Goal: Task Accomplishment & Management: Manage account settings

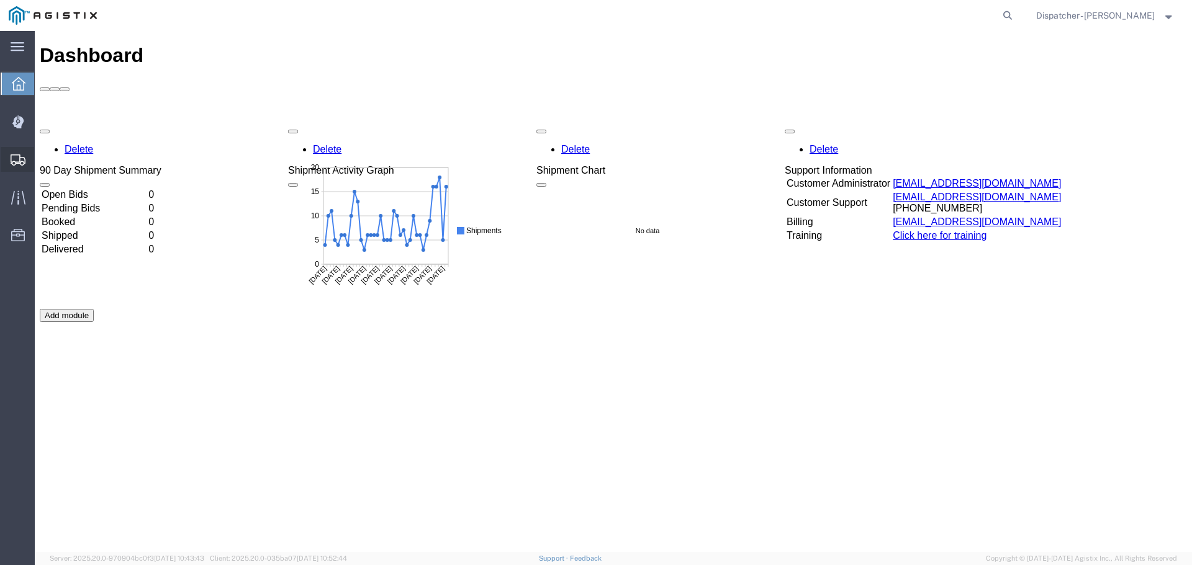
click at [43, 158] on span "Shipments" at bounding box center [38, 159] width 9 height 25
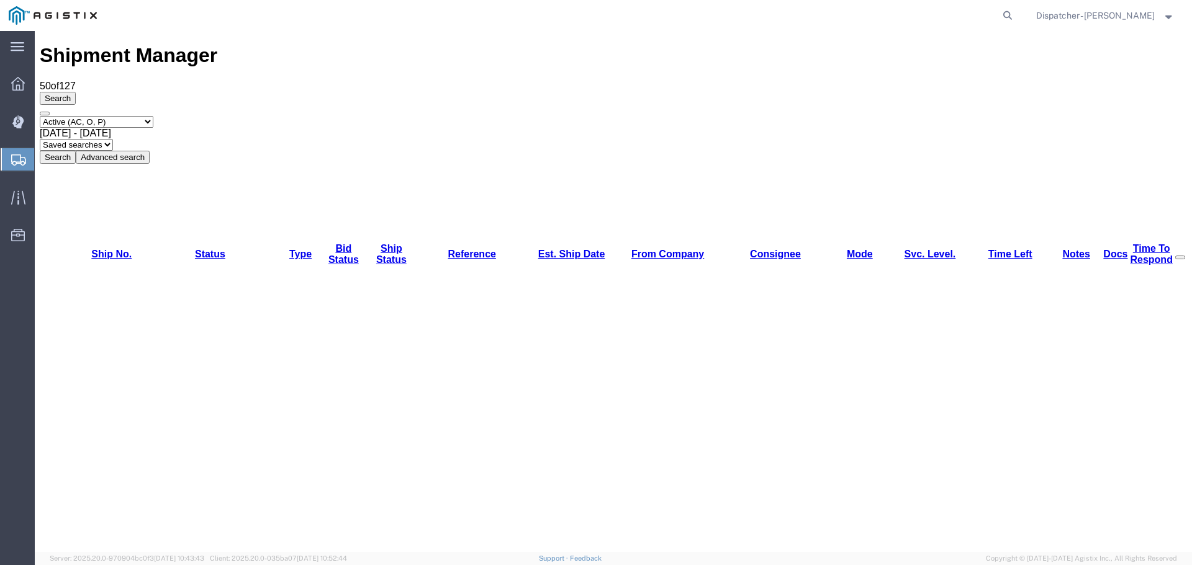
click at [111, 128] on span "[DATE] - [DATE]" at bounding box center [75, 133] width 71 height 11
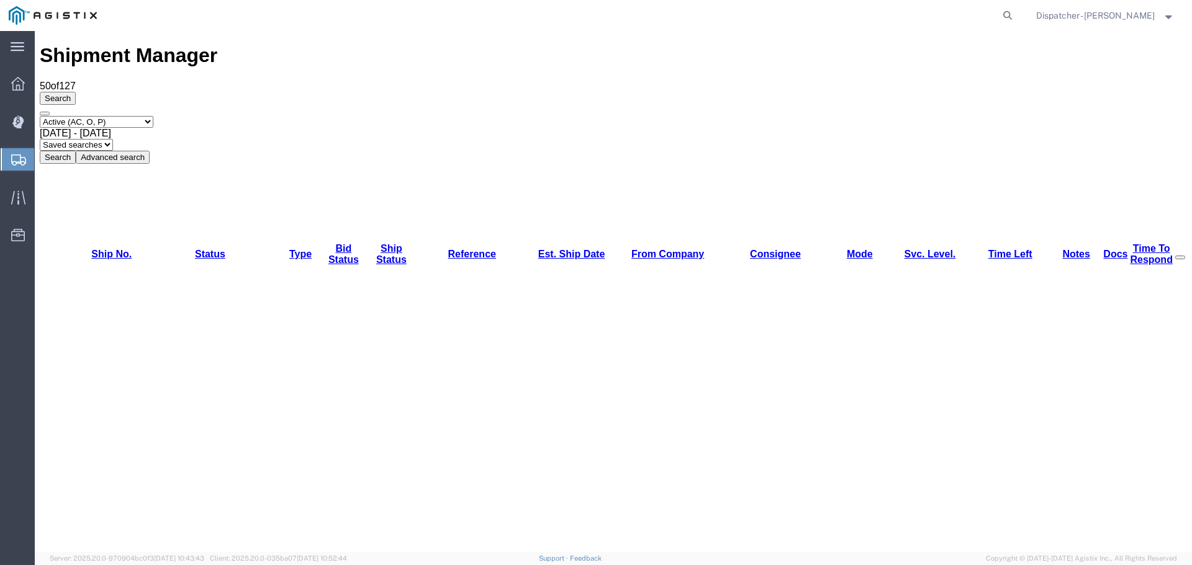
click at [153, 116] on select "Select status Active (AC, O, P) All Approved Awaiting Confirmation (AC) Booked …" at bounding box center [97, 122] width 114 height 12
select select "ALL"
click at [40, 116] on select "Select status Active (AC, O, P) All Approved Awaiting Confirmation (AC) Booked …" at bounding box center [97, 122] width 114 height 12
click at [76, 151] on button "Search" at bounding box center [58, 157] width 36 height 13
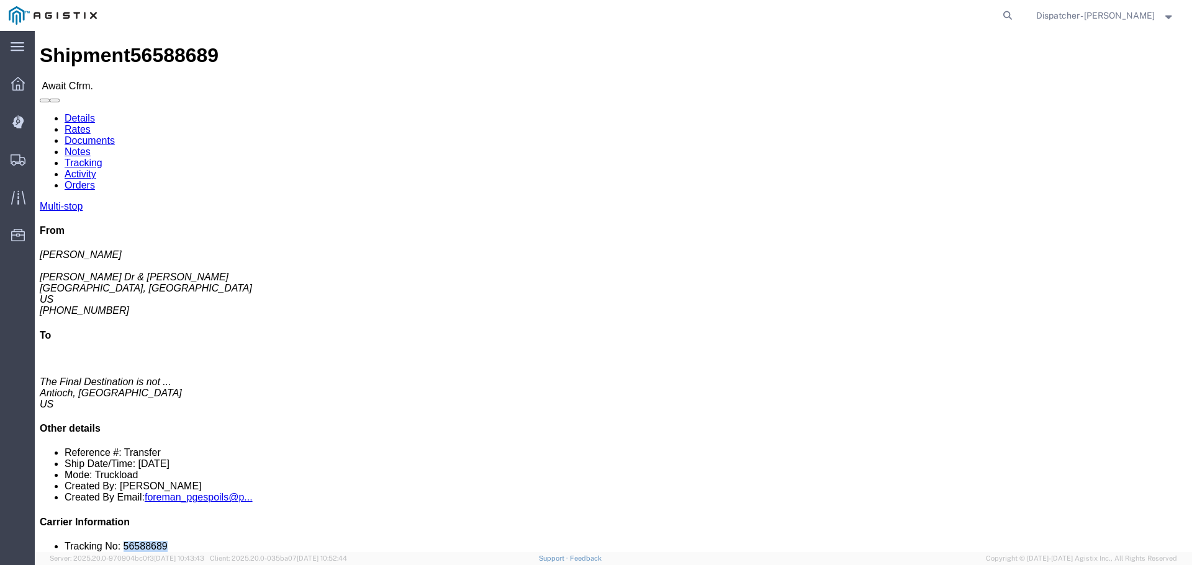
drag, startPoint x: 1014, startPoint y: 372, endPoint x: 976, endPoint y: 377, distance: 38.2
click li "Tracking No: 56588689"
copy li "56588689"
click link "Tracking"
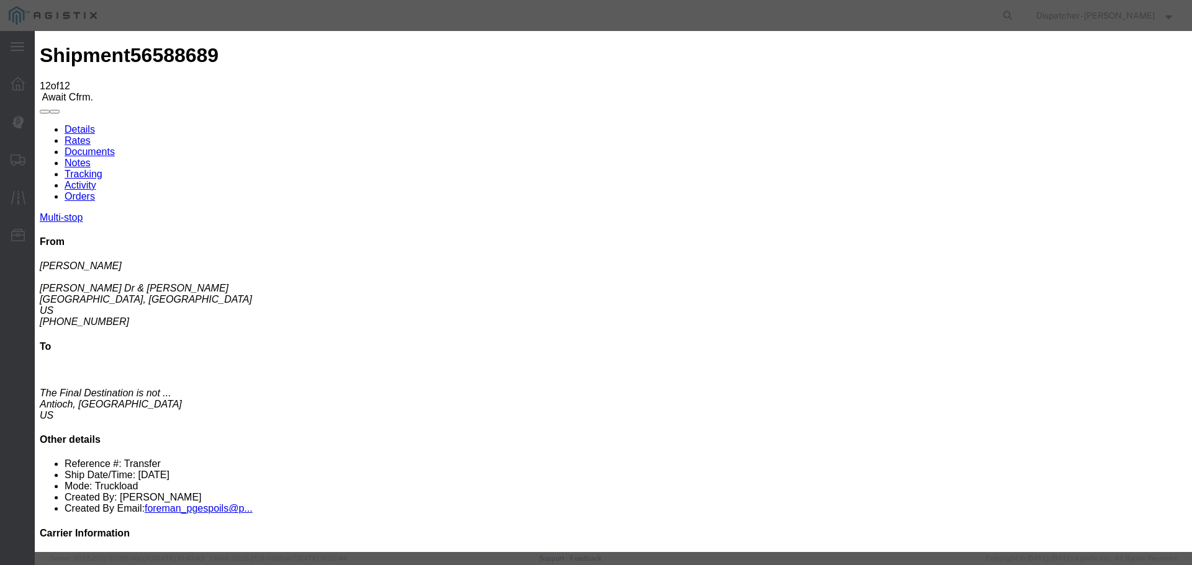
select select "DELIVRED"
type textarea "4 Loads"
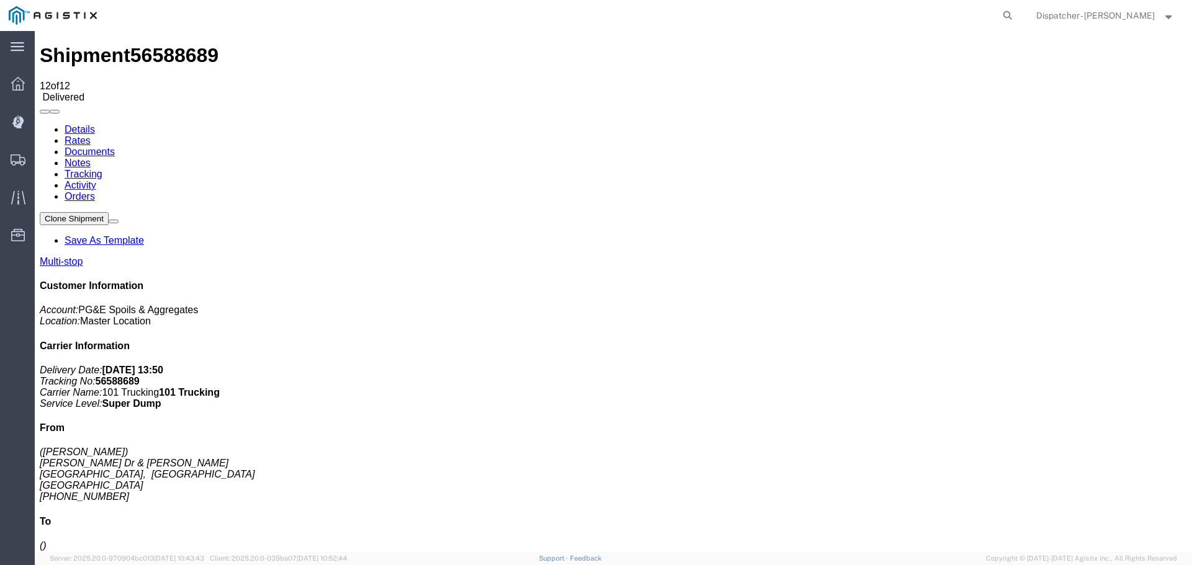
click at [91, 158] on link "Notes" at bounding box center [78, 163] width 26 height 11
click at [115, 146] on link "Documents" at bounding box center [90, 151] width 50 height 11
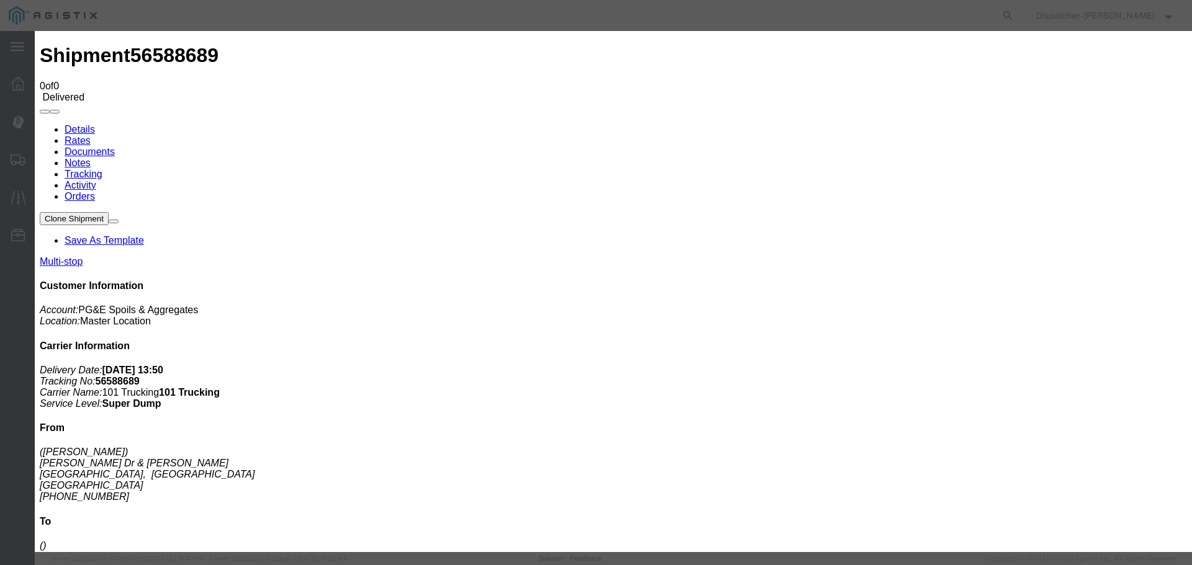
type input "Truck and Scale Tags"
type input "C:\fakepath\Truck and Scale Tags 56588689.pdf"
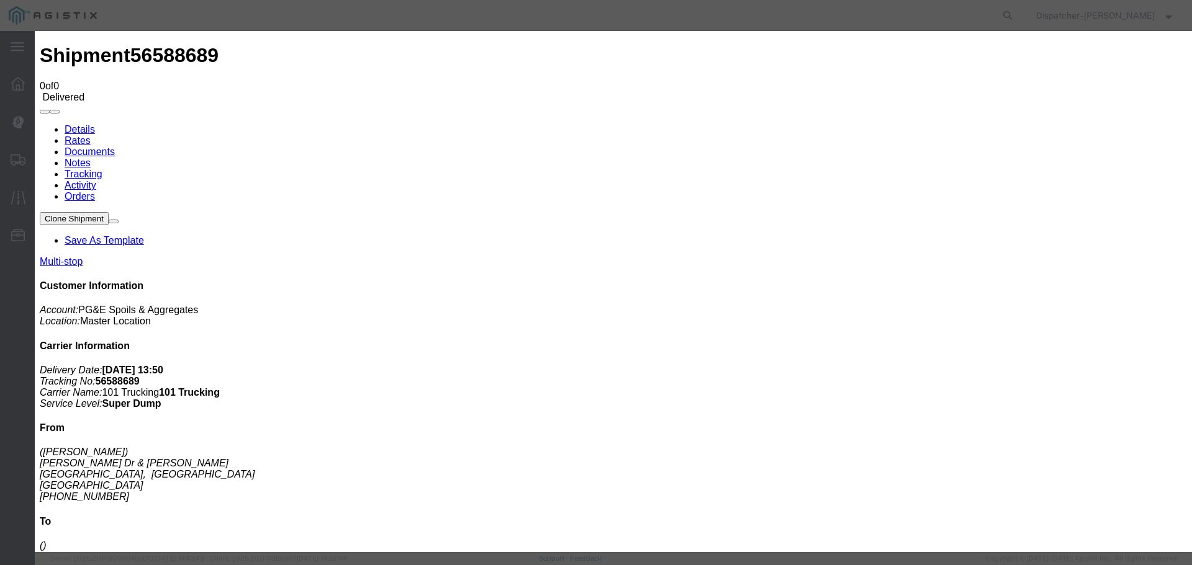
select select
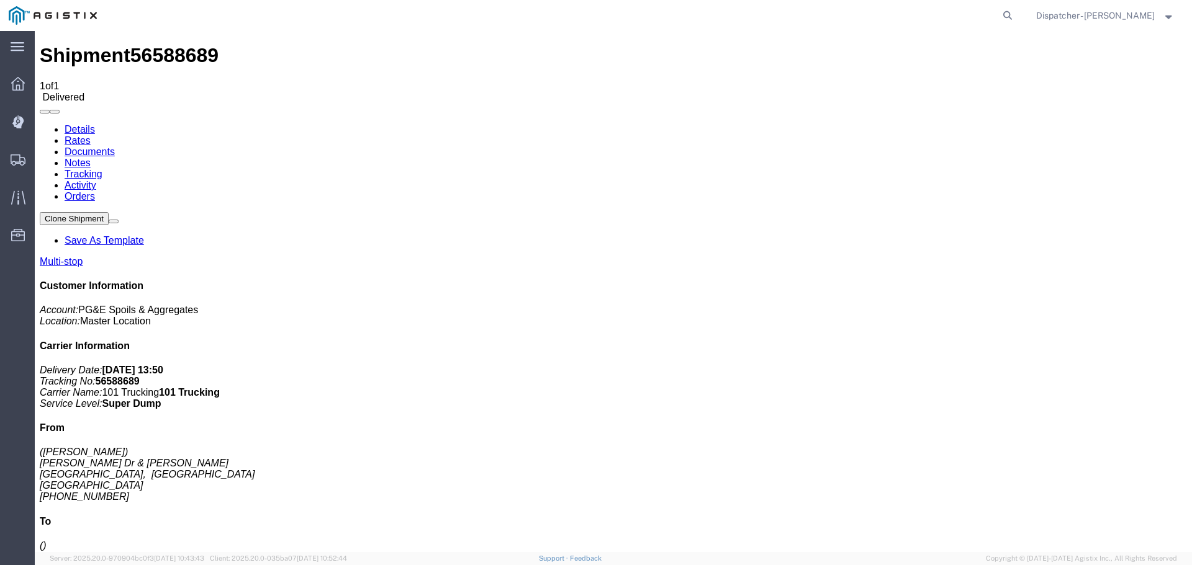
checkbox input "true"
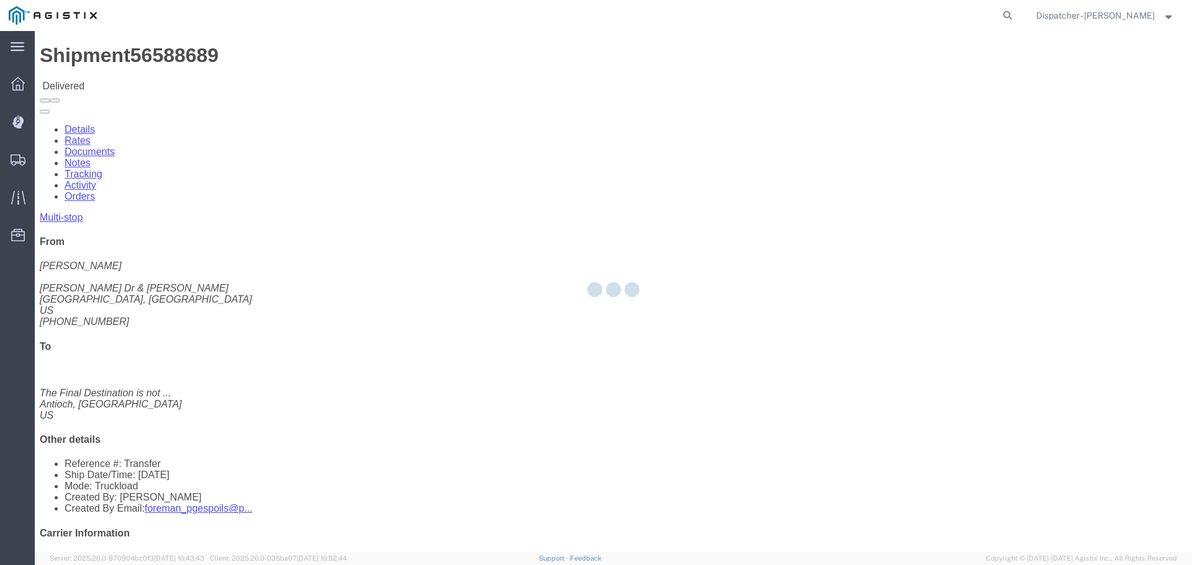
drag, startPoint x: 257, startPoint y: 16, endPoint x: 267, endPoint y: 69, distance: 54.3
click at [267, 69] on div at bounding box center [613, 291] width 1157 height 521
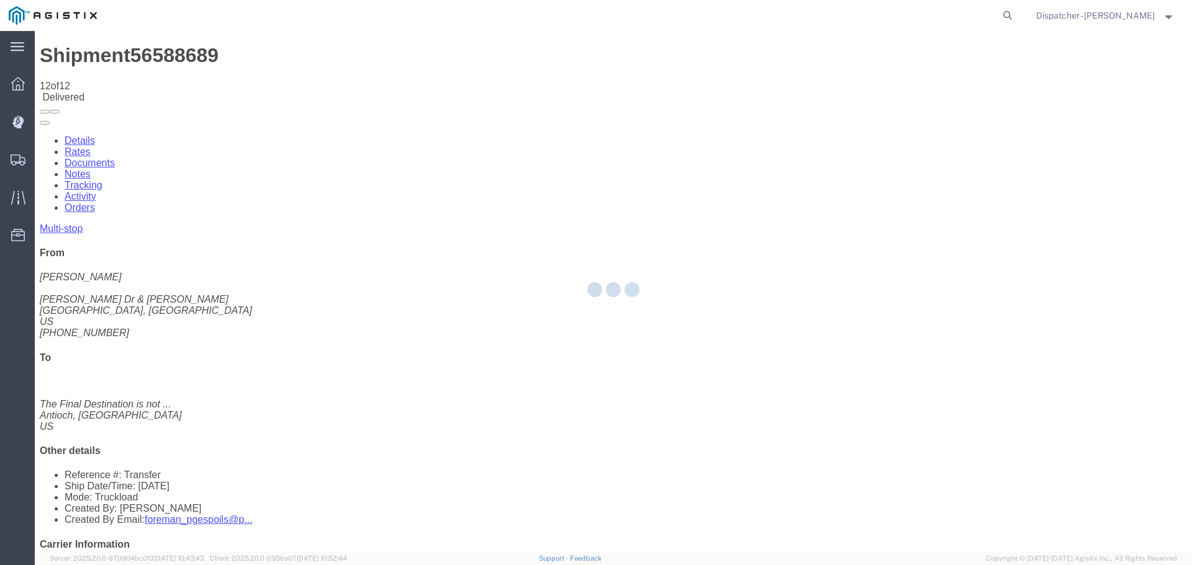
click at [263, 77] on div at bounding box center [613, 291] width 1157 height 521
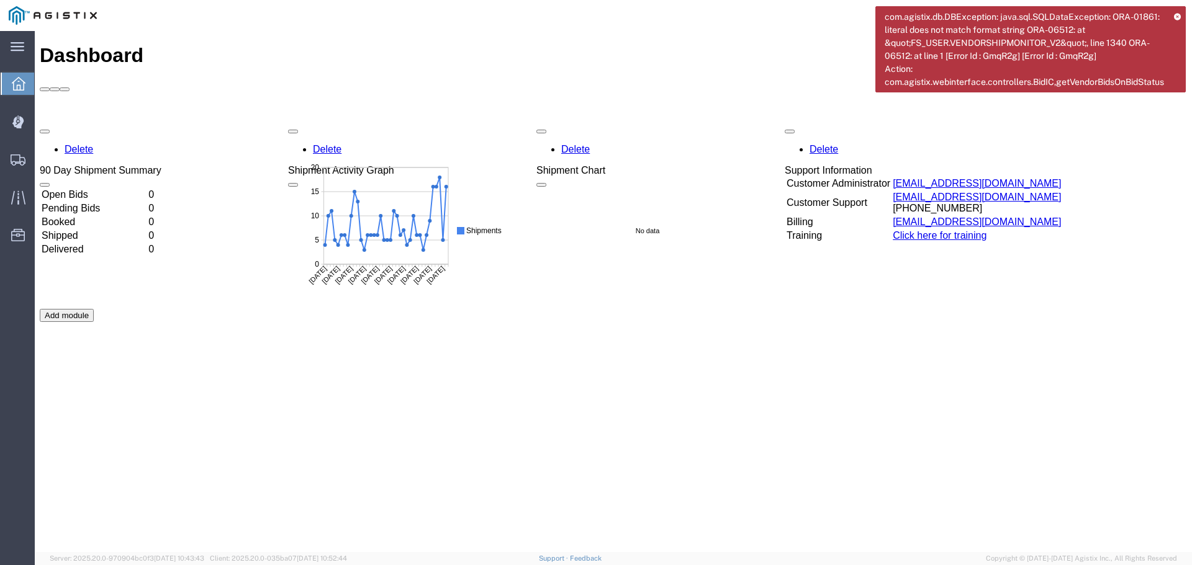
click at [1178, 18] on icon at bounding box center [1177, 16] width 7 height 7
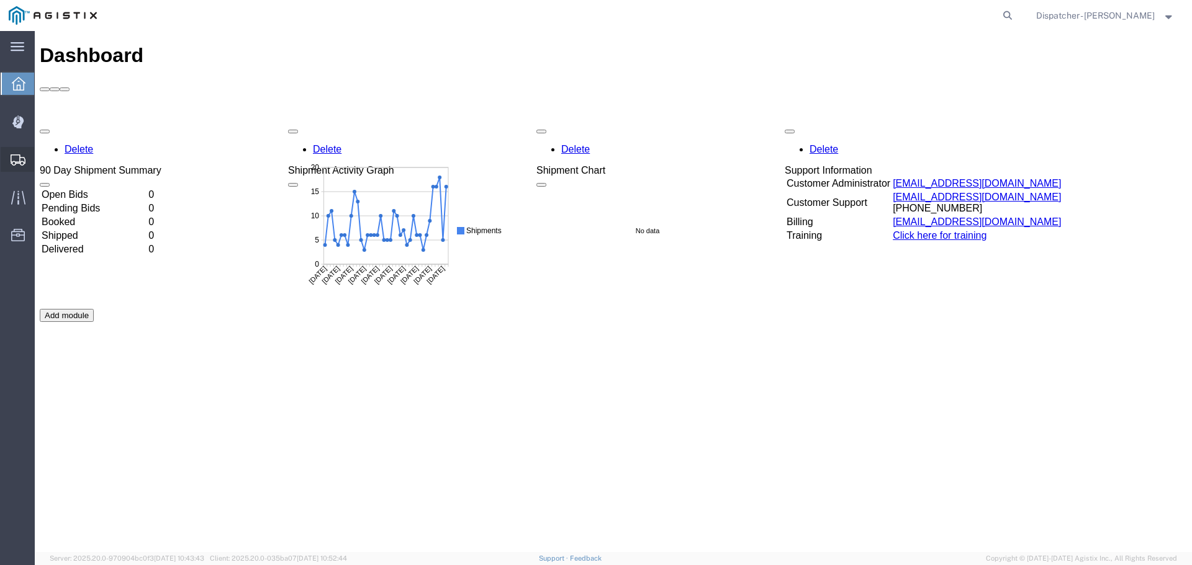
click at [43, 159] on span "Shipments" at bounding box center [38, 159] width 9 height 25
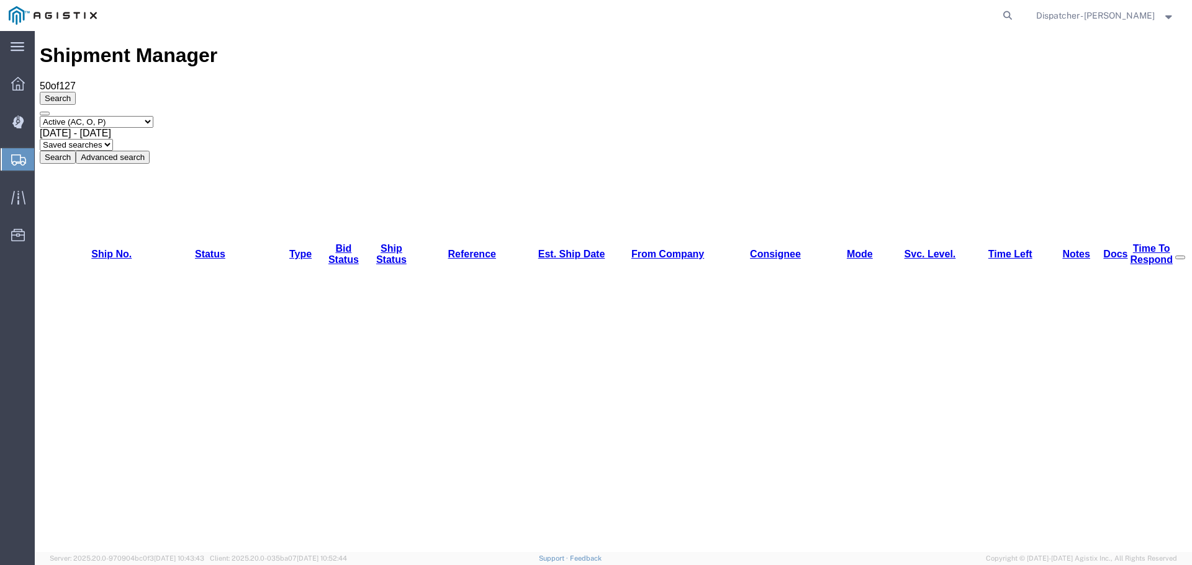
click at [111, 128] on span "[DATE] - [DATE]" at bounding box center [75, 133] width 71 height 11
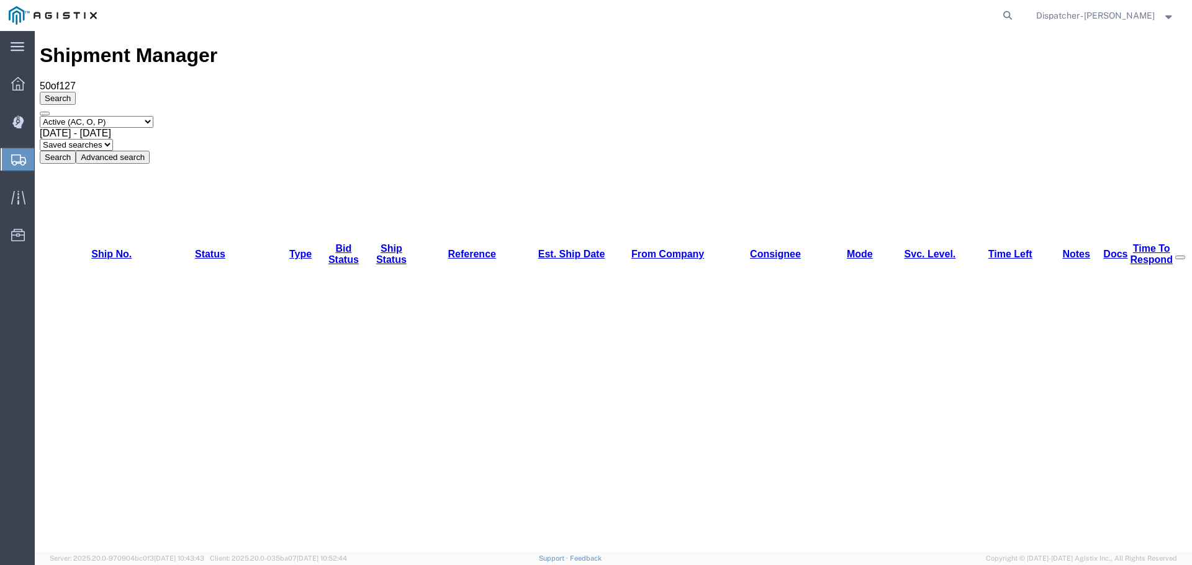
click at [76, 151] on button "Search" at bounding box center [58, 157] width 36 height 13
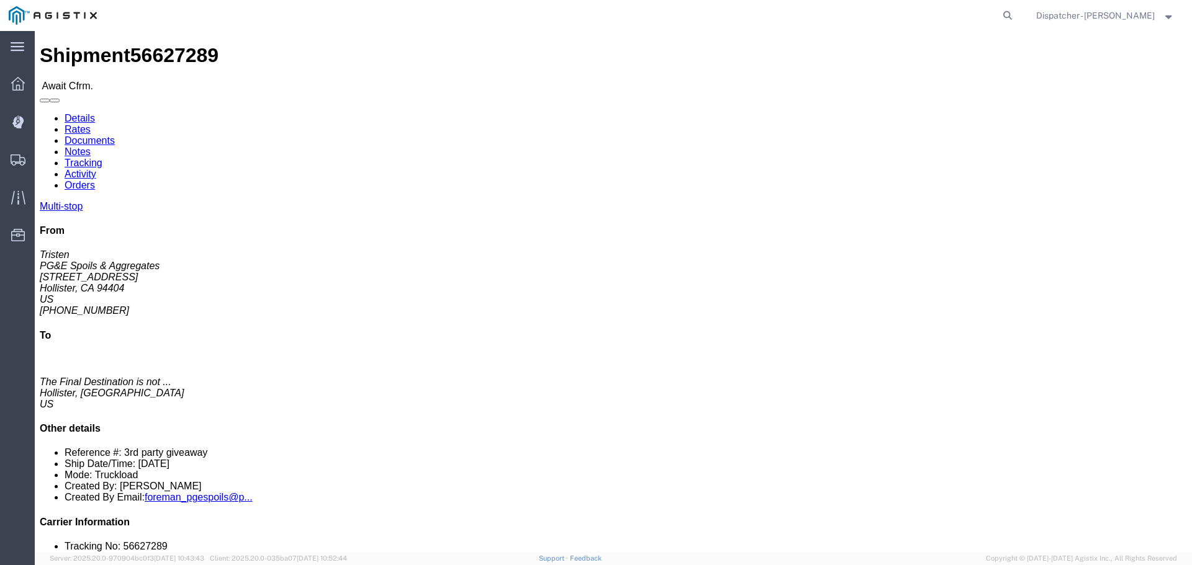
click link "Tracking"
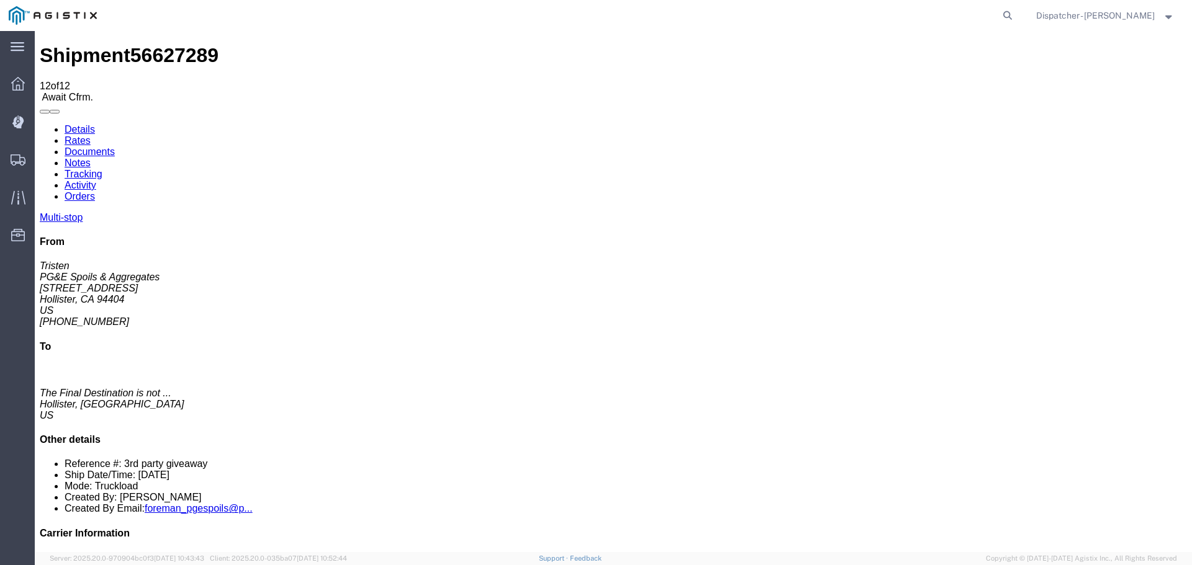
drag, startPoint x: 1050, startPoint y: 397, endPoint x: 1010, endPoint y: 403, distance: 40.2
click at [1010, 403] on div "Multi-stop From Tristen PG&E Spoils & Aggregates [STREET_ADDRESS][PERSON_NAME] …" at bounding box center [613, 415] width 1147 height 407
copy li "56627289"
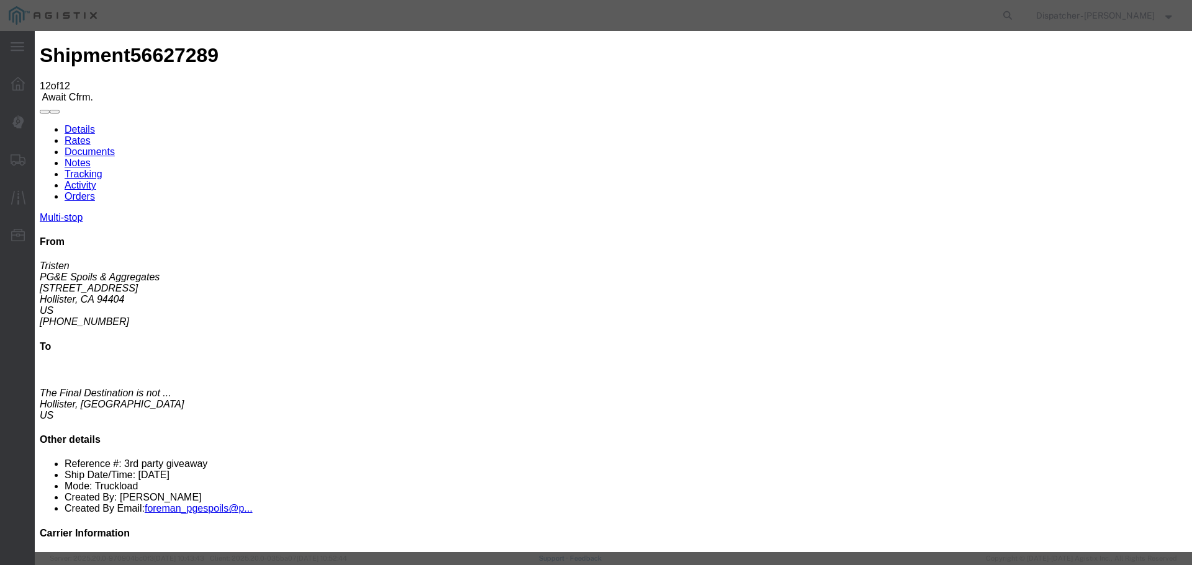
select select "DELIVRED"
type textarea "4 Loads"
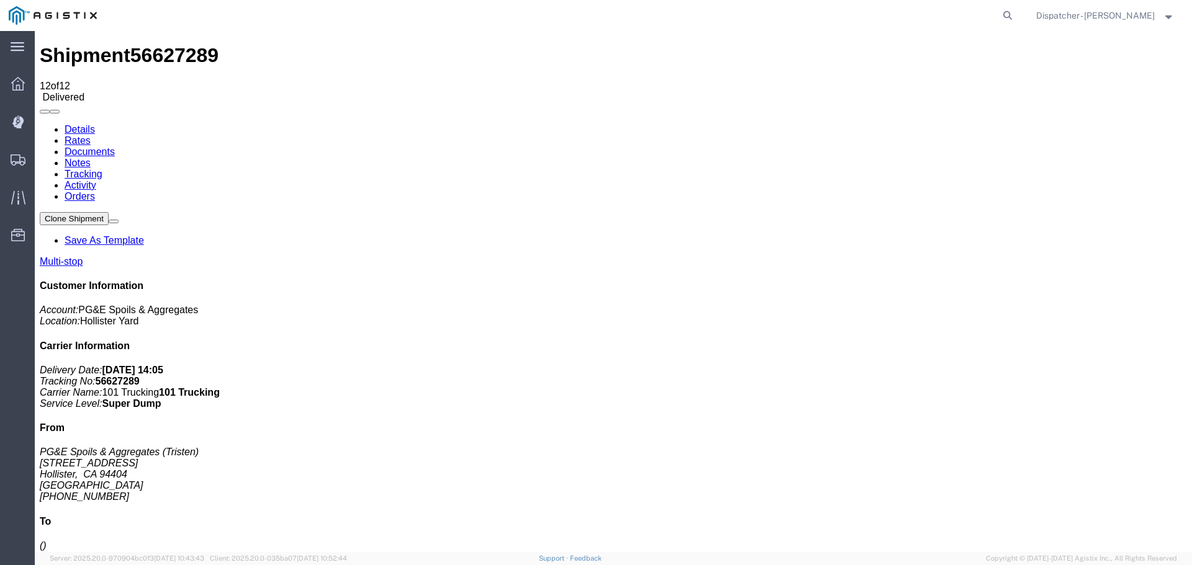
click at [91, 158] on link "Notes" at bounding box center [78, 163] width 26 height 11
click at [102, 169] on link "Tracking" at bounding box center [84, 174] width 38 height 11
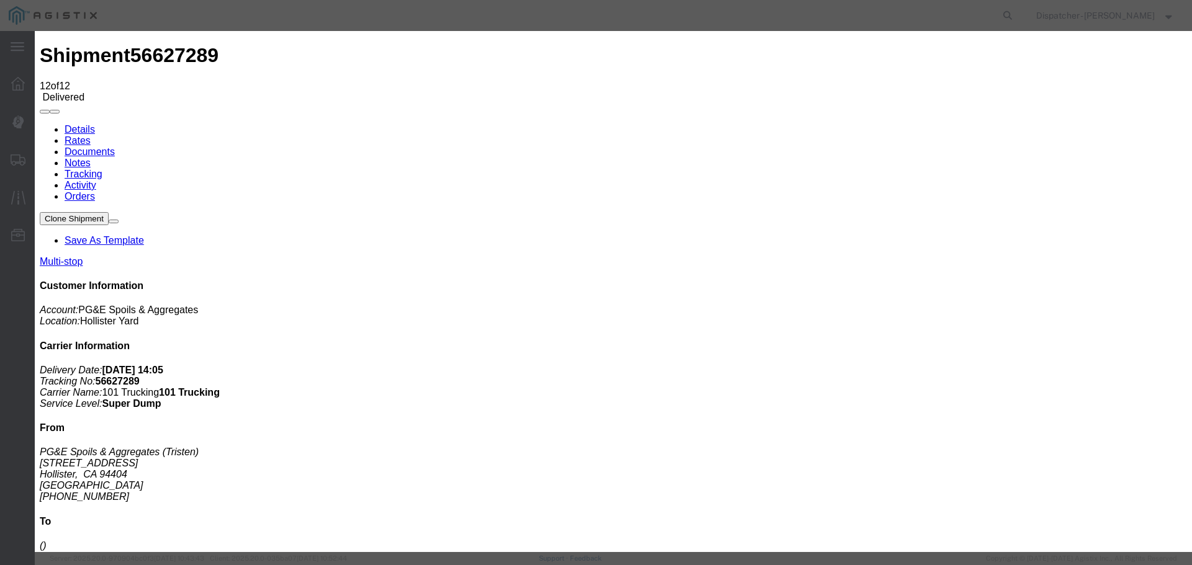
drag, startPoint x: 542, startPoint y: 158, endPoint x: 536, endPoint y: 166, distance: 10.3
type input "7:20 AM"
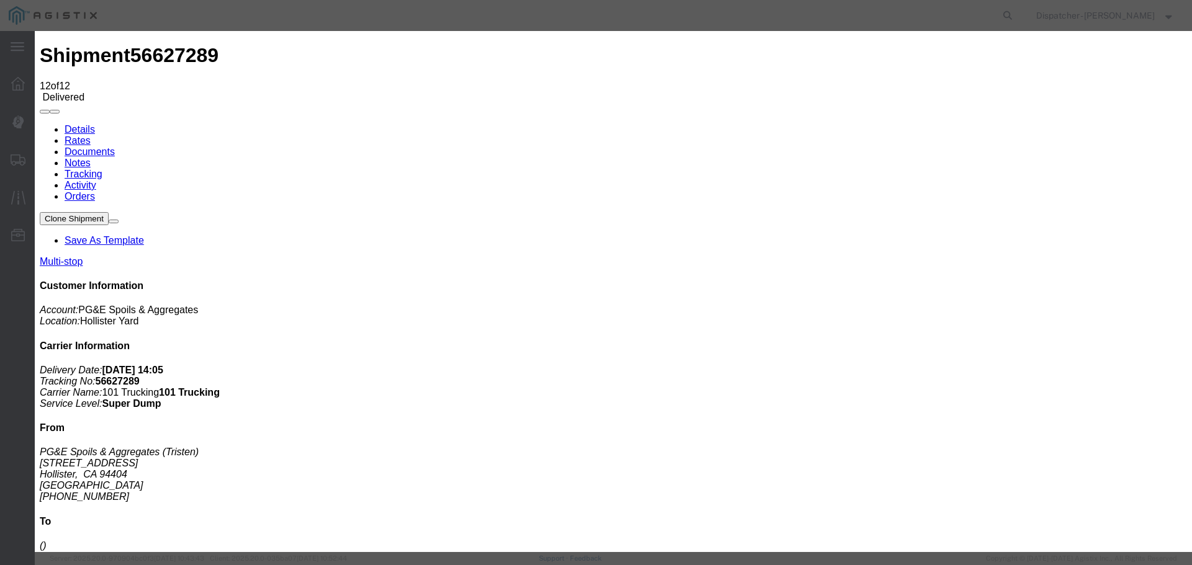
type input "12:40 PM"
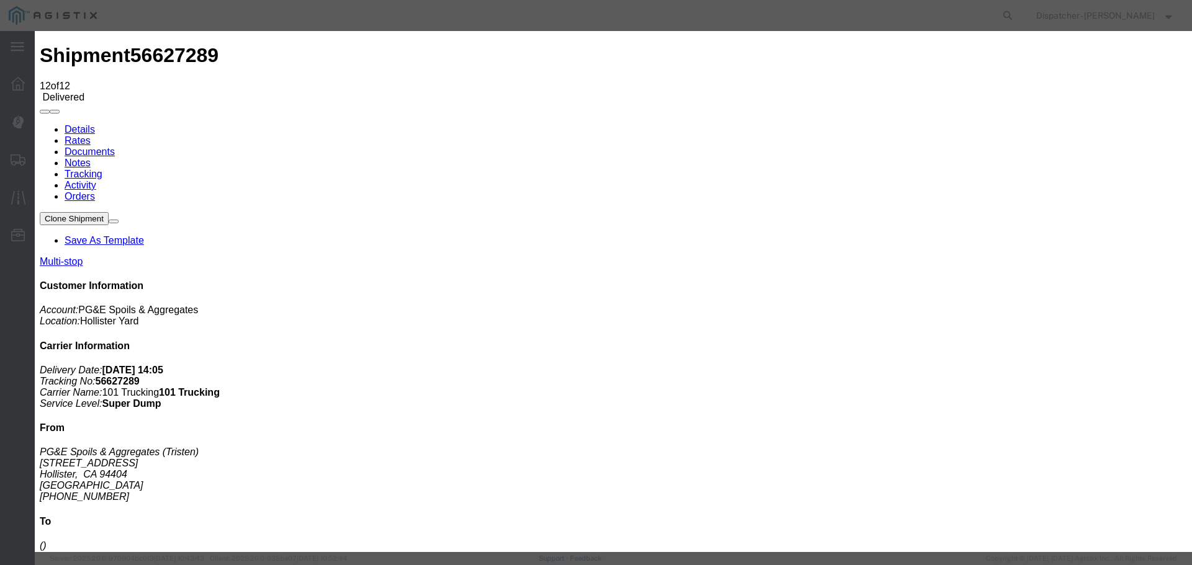
type input "1:30 PM"
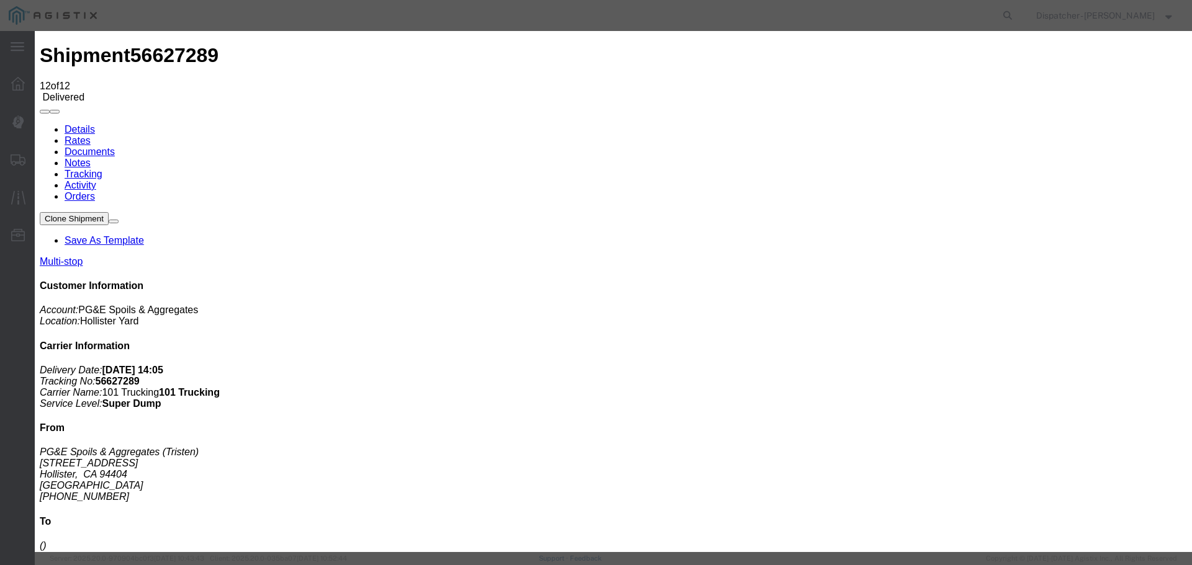
type input "1:50 PM"
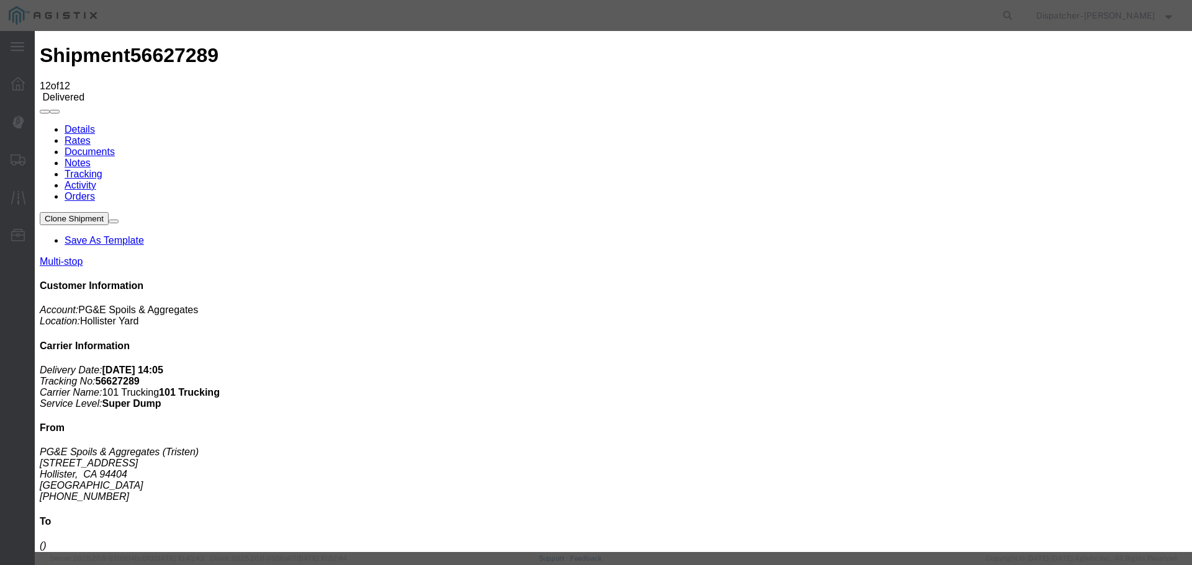
type input "2:55 PM"
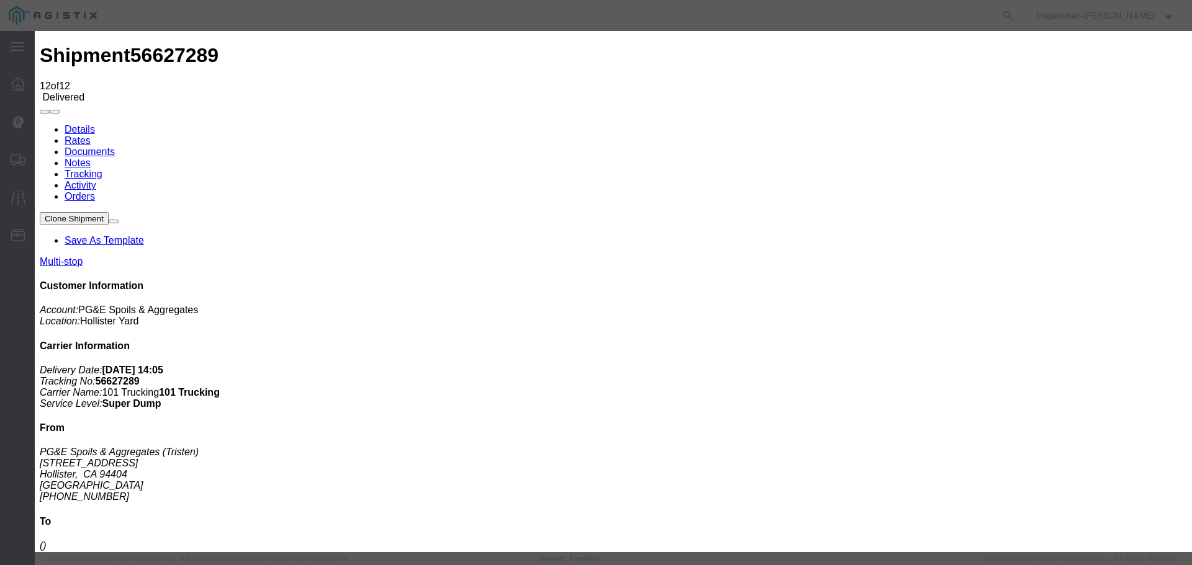
type input "3:25 PM"
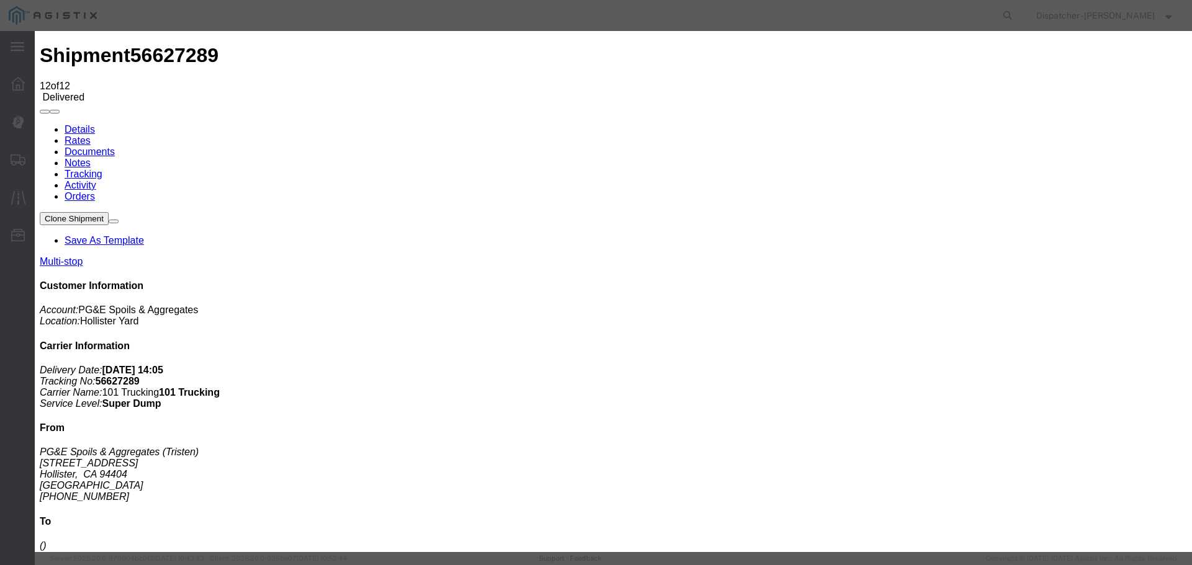
type input "3:25 PM"
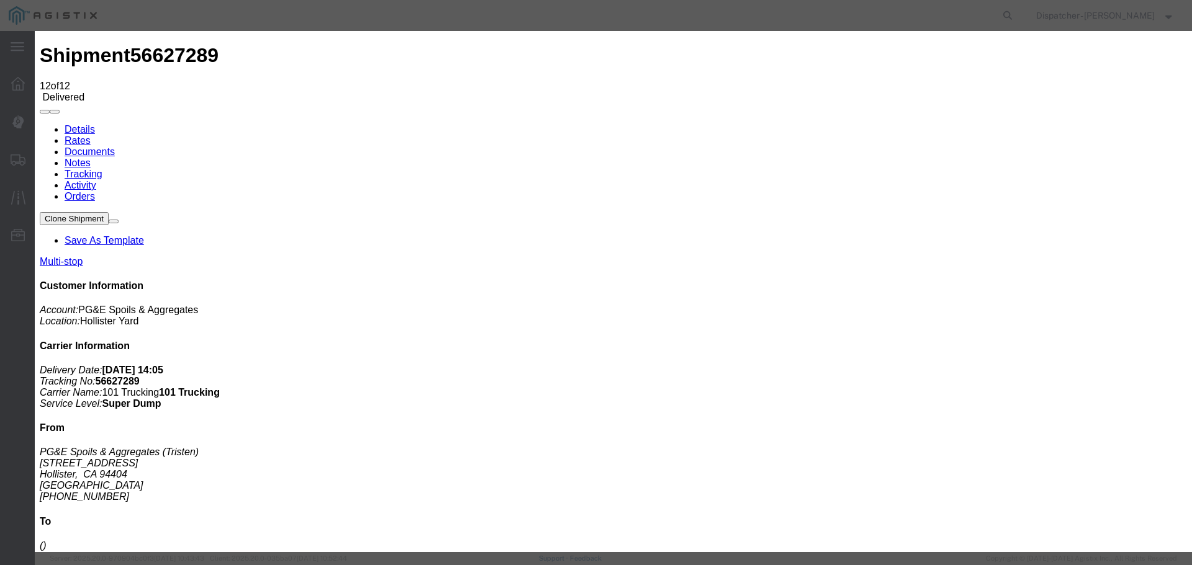
type input "3:25 PM"
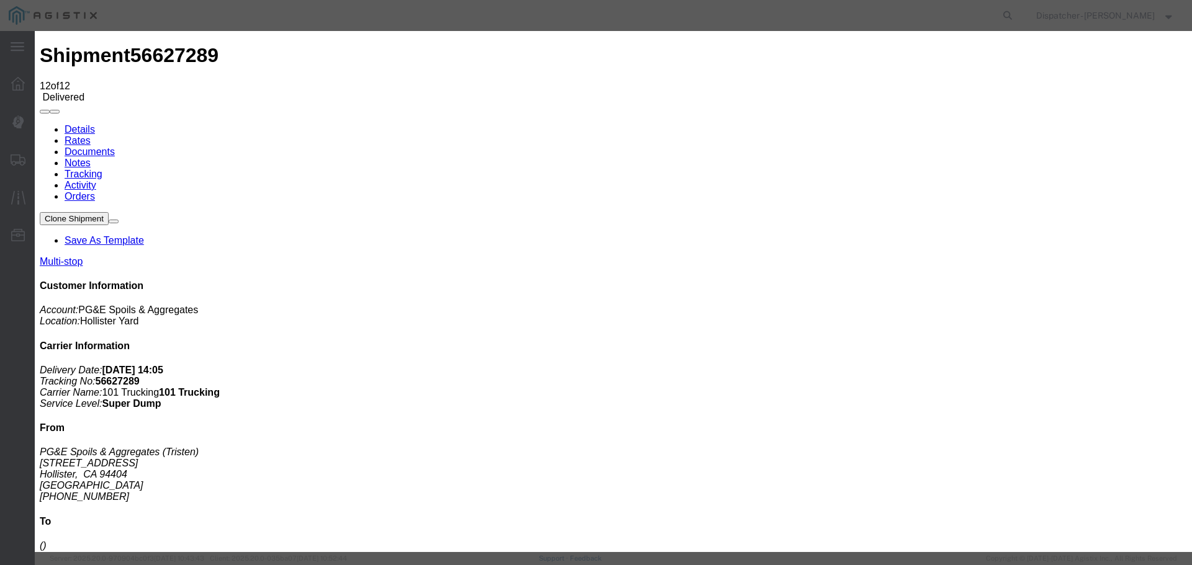
drag, startPoint x: 540, startPoint y: 155, endPoint x: 516, endPoint y: 163, distance: 25.3
type input "2:55 PM"
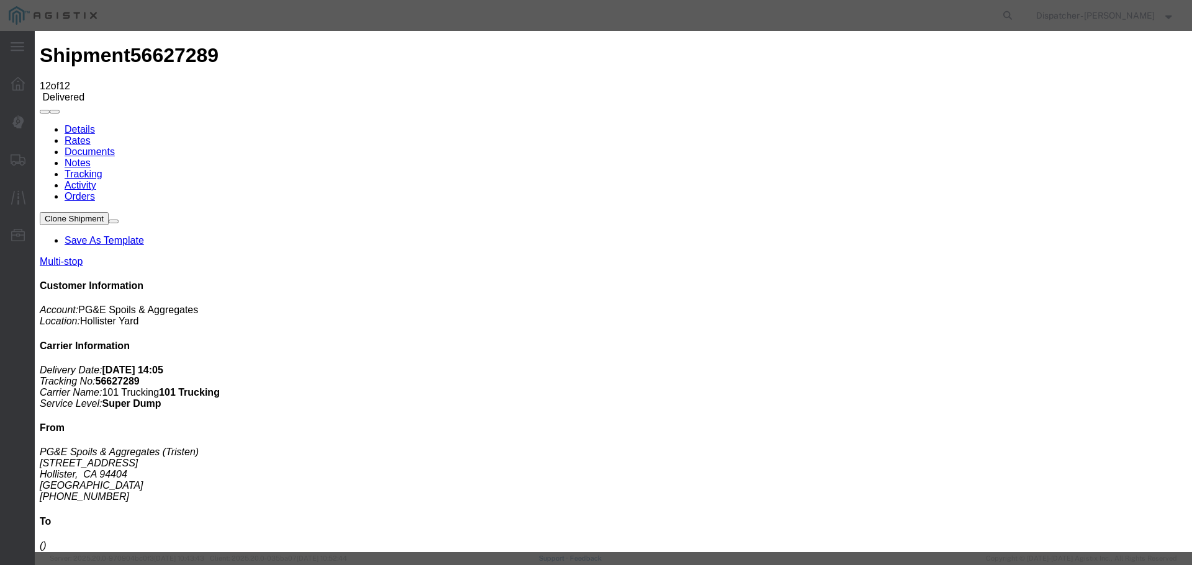
type input "2:55 PM"
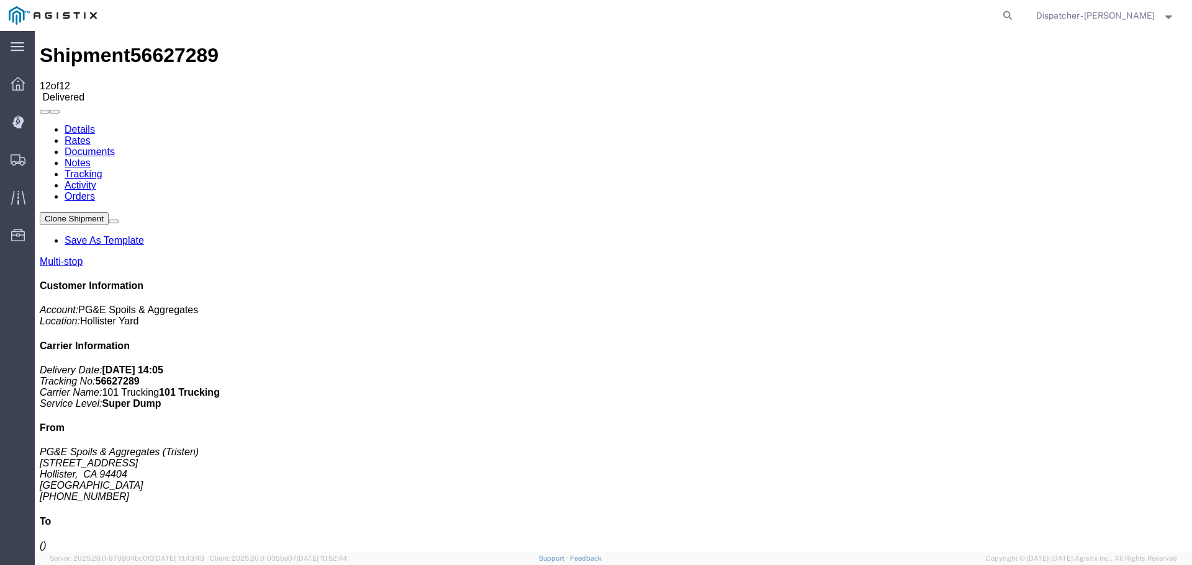
click at [91, 158] on link "Notes" at bounding box center [78, 163] width 26 height 11
click at [115, 146] on link "Documents" at bounding box center [90, 151] width 50 height 11
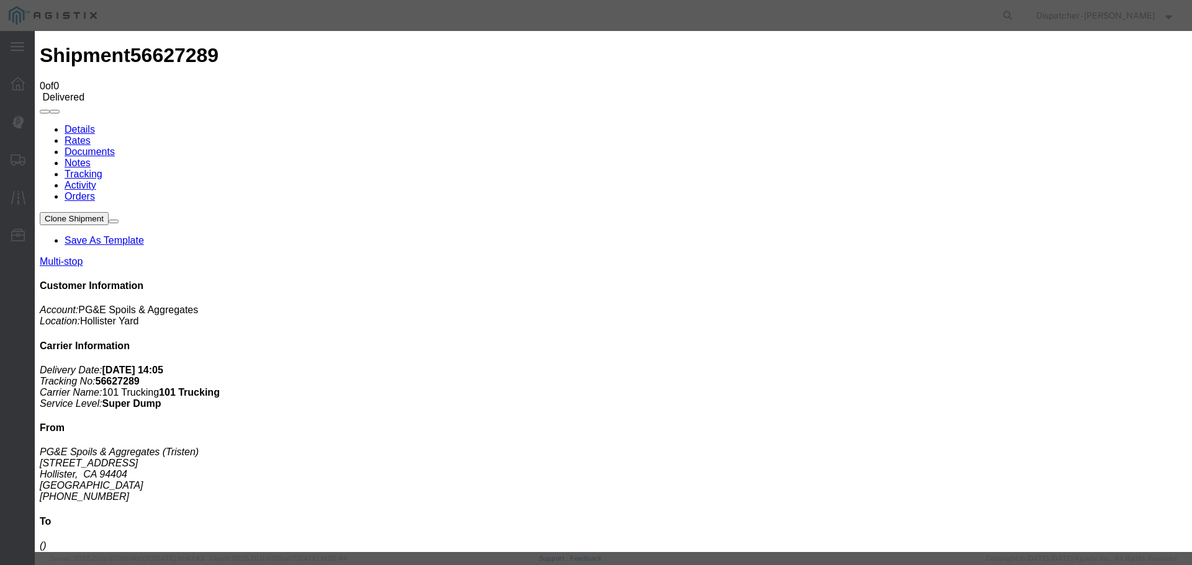
type input "Truck and Scale Tags"
type input "C:\fakepath\Truck and Scale Tags 56627289.pdf"
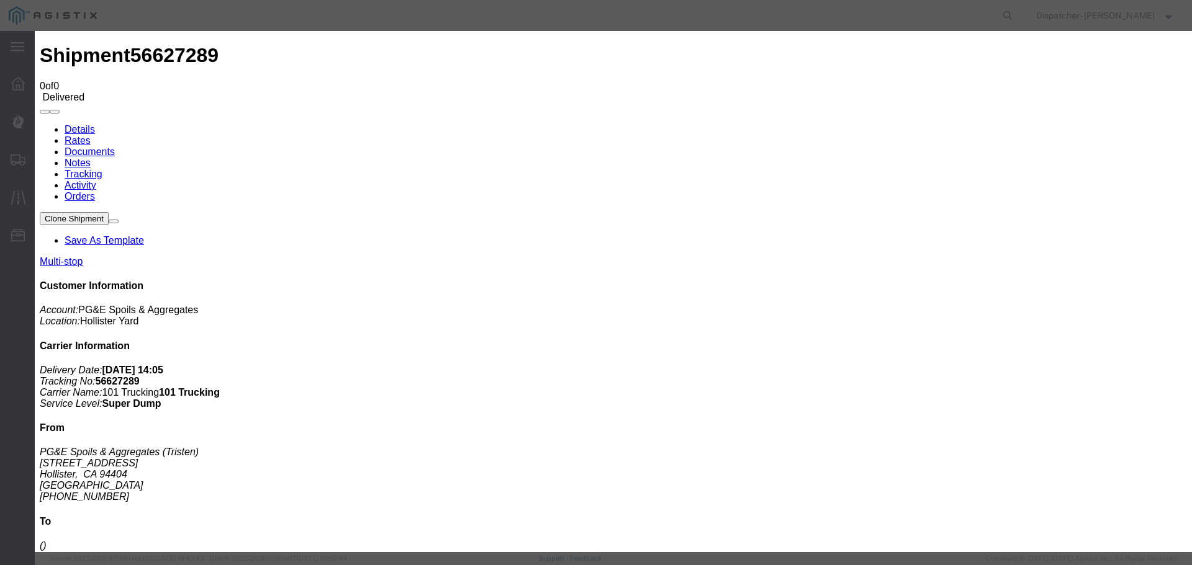
select select
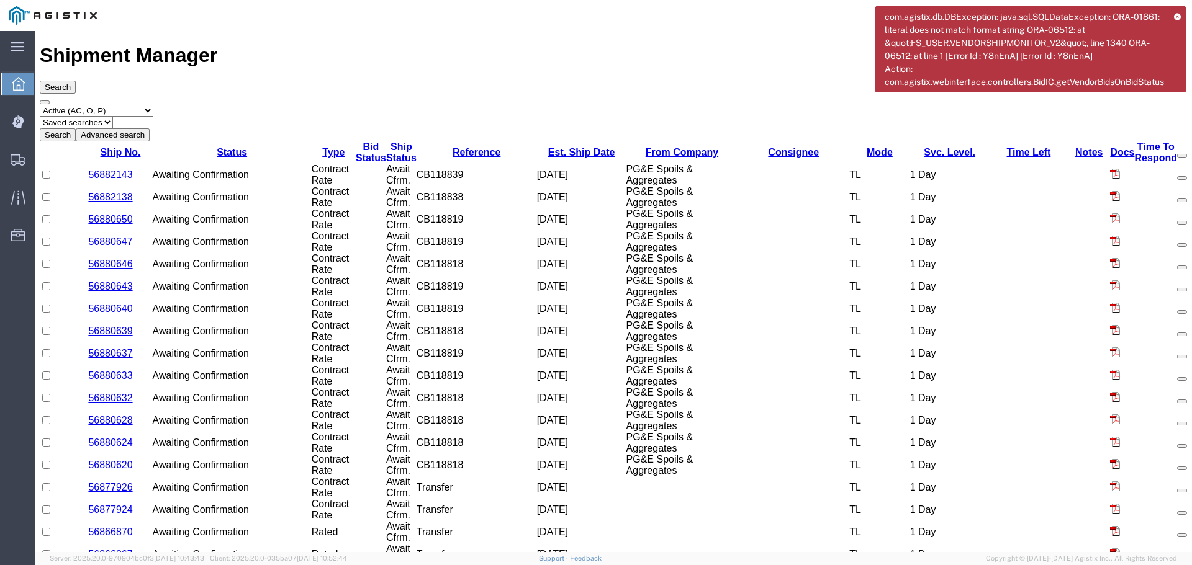
click at [1175, 14] on icon at bounding box center [1177, 16] width 7 height 7
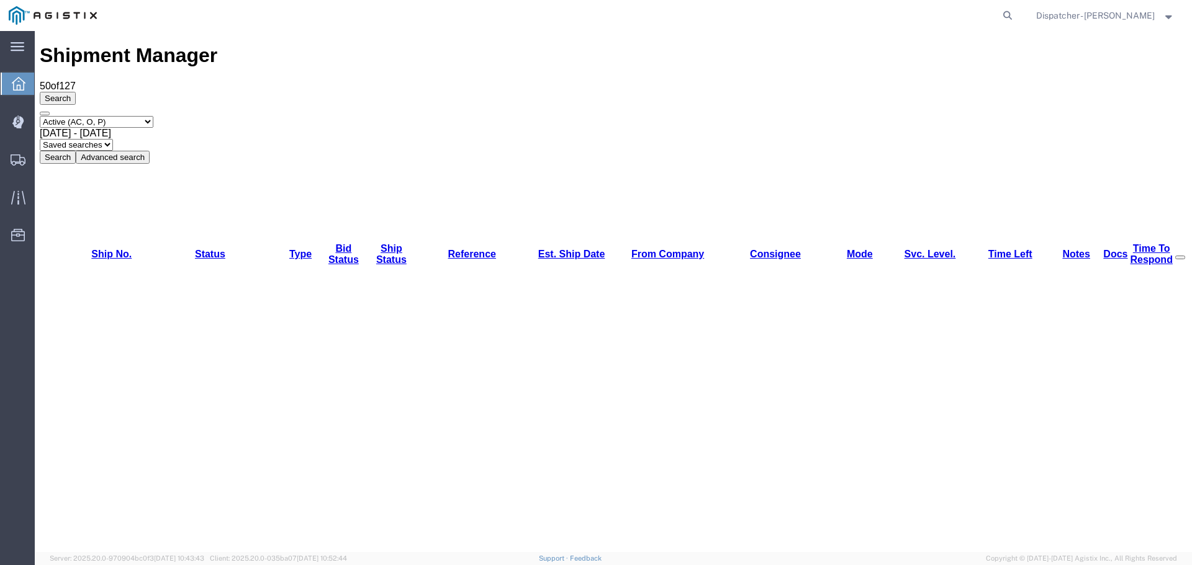
click at [117, 116] on div "Select status Active (AC, O, P) All Approved Awaiting Confirmation (AC) Booked …" at bounding box center [613, 140] width 1147 height 48
click at [110, 116] on select "Select status Active (AC, O, P) All Approved Awaiting Confirmation (AC) Booked …" at bounding box center [97, 122] width 114 height 12
select select "ALL"
click at [40, 116] on select "Select status Active (AC, O, P) All Approved Awaiting Confirmation (AC) Booked …" at bounding box center [97, 122] width 114 height 12
click at [231, 128] on div "[DATE] - [DATE]" at bounding box center [613, 133] width 1147 height 11
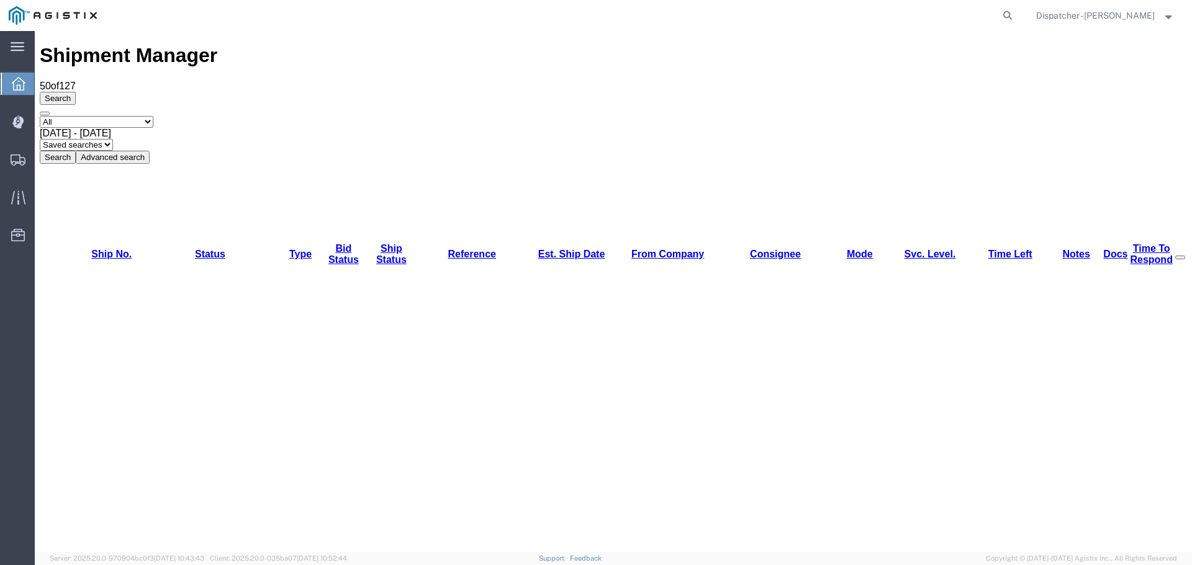
drag, startPoint x: 303, startPoint y: 366, endPoint x: 245, endPoint y: 554, distance: 196.7
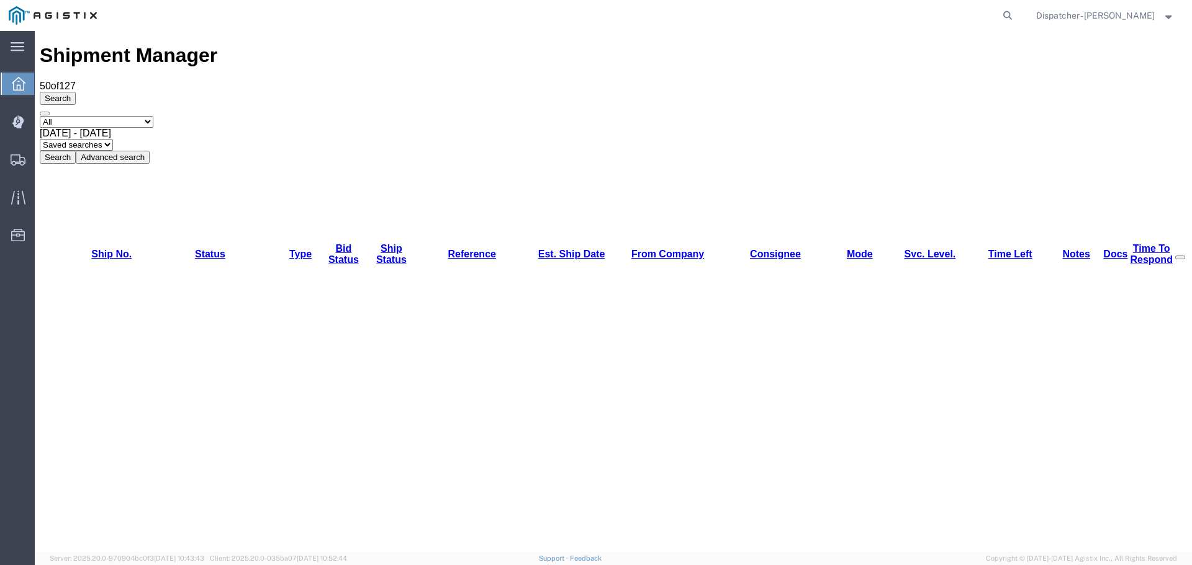
drag, startPoint x: 245, startPoint y: 554, endPoint x: 631, endPoint y: 41, distance: 641.4
click at [631, 44] on div "Shipment Manager 50 of 127 Search Select status Active (AC, O, P) All Approved …" at bounding box center [613, 103] width 1147 height 119
click at [76, 151] on button "Search" at bounding box center [58, 157] width 36 height 13
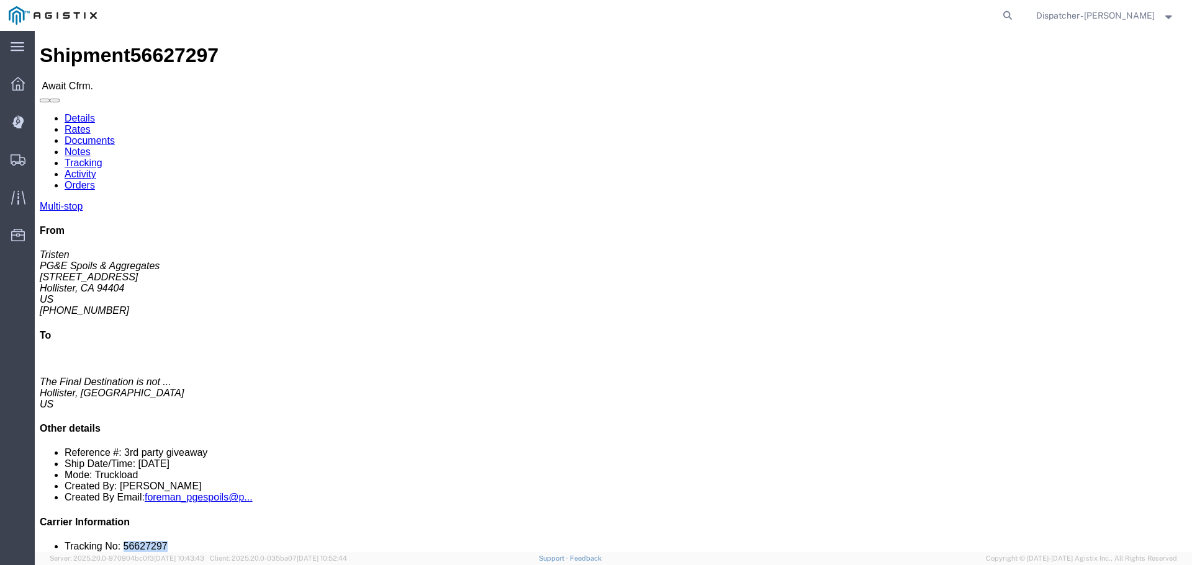
drag, startPoint x: 1017, startPoint y: 372, endPoint x: 961, endPoint y: 418, distance: 72.3
click li "Tracking No: 56627297"
copy li "56627297"
click link "Tracking"
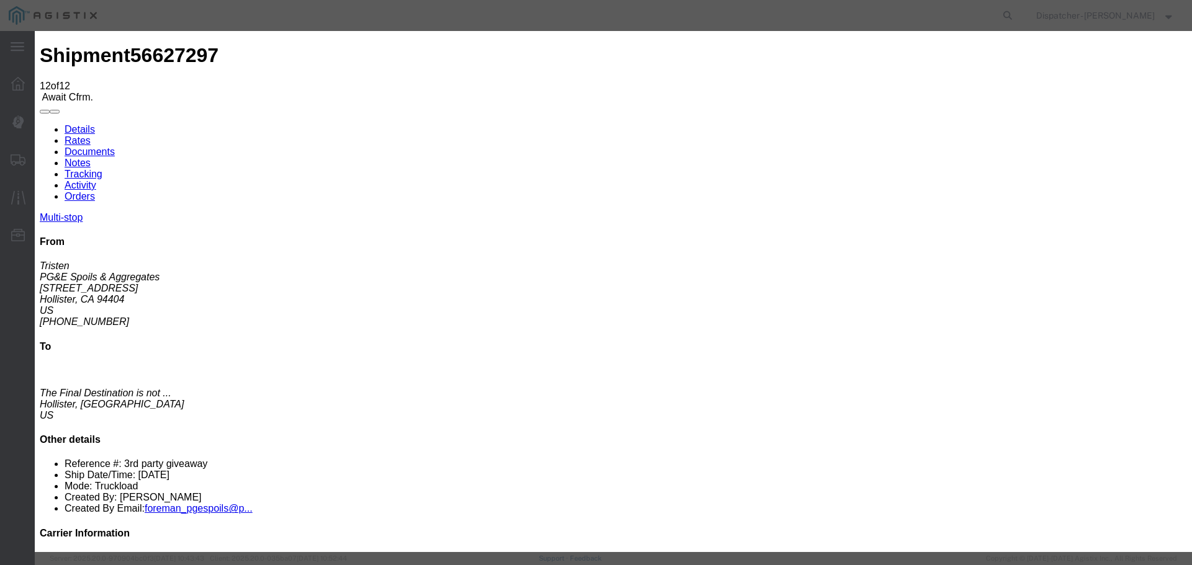
select select "DELIVRED"
type textarea "4 Loads"
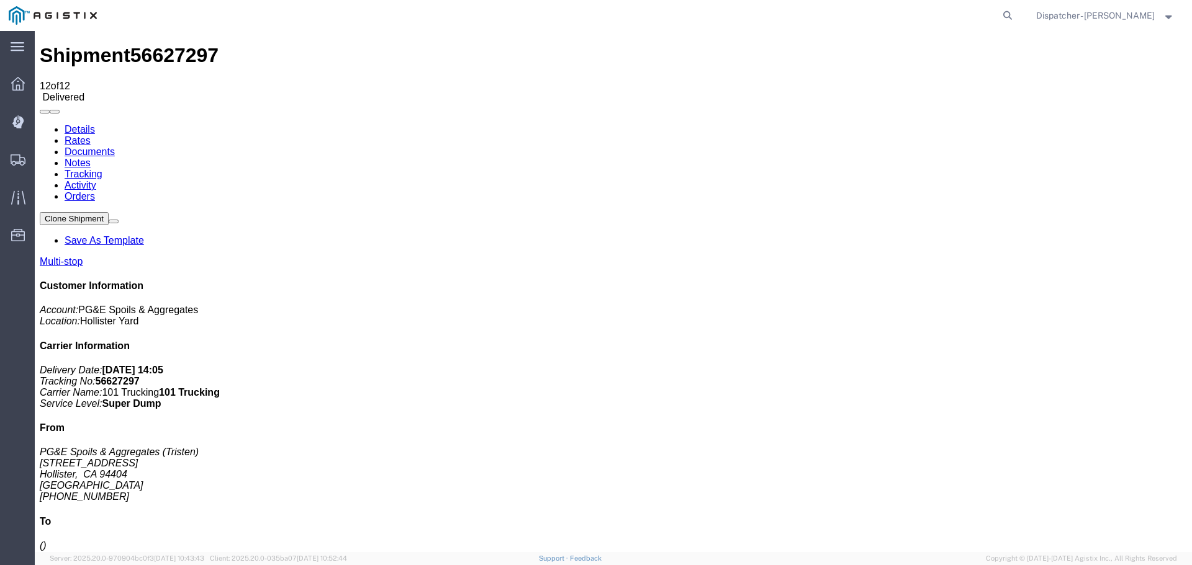
click at [91, 158] on link "Notes" at bounding box center [78, 163] width 26 height 11
click at [115, 146] on link "Documents" at bounding box center [90, 151] width 50 height 11
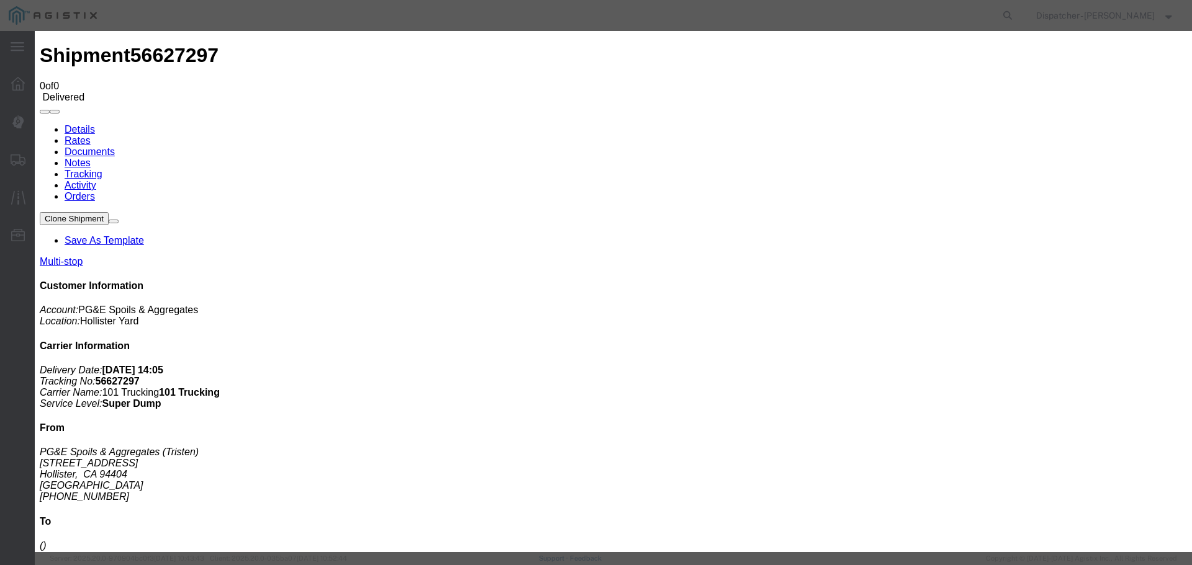
type input "Truck and Scale Tags"
type input "C:\fakepath\Truck and Scale Tags 56627297.pdf"
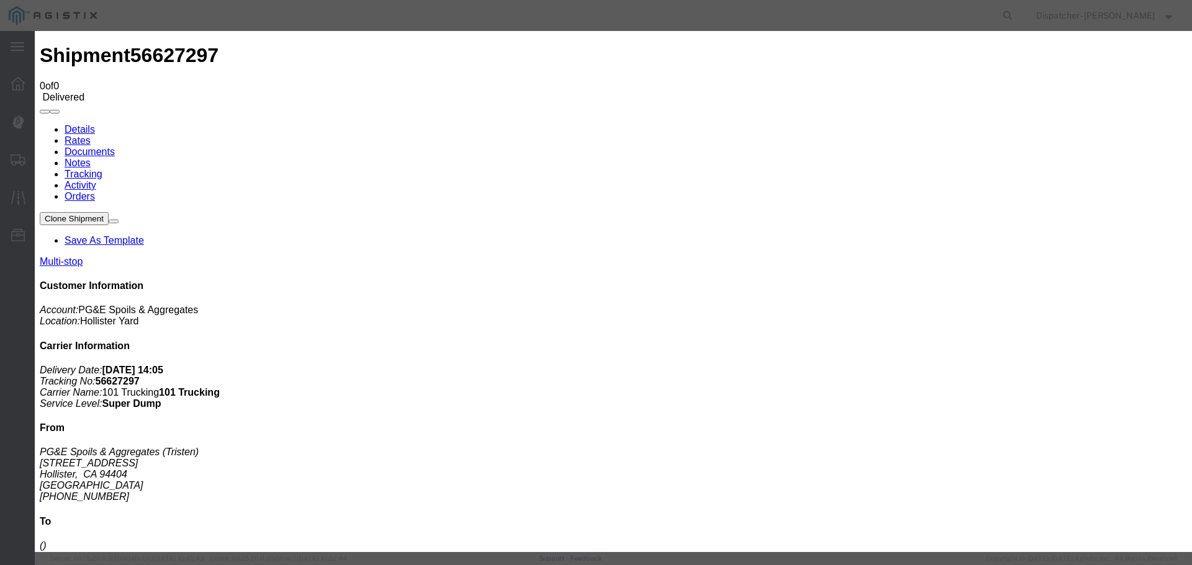
select select
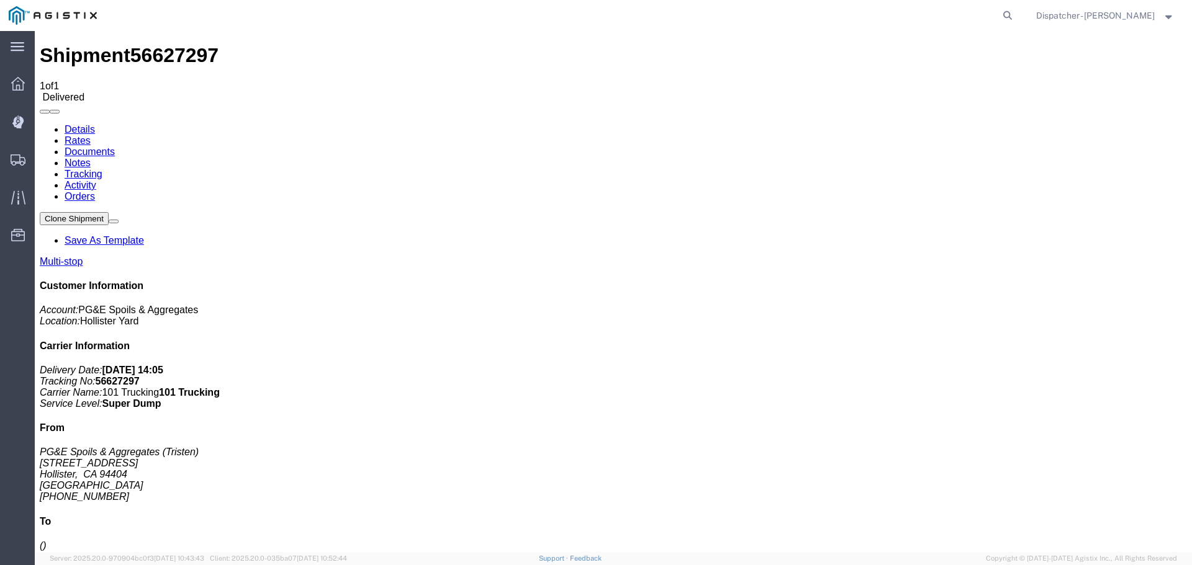
click at [43, 159] on span "Shipments" at bounding box center [38, 159] width 9 height 25
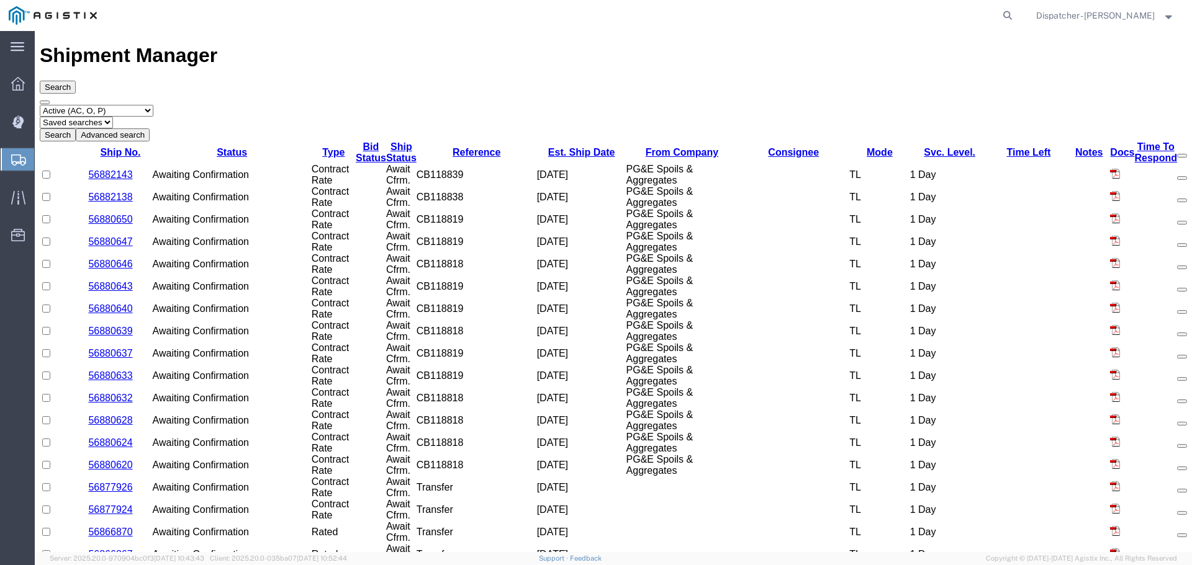
click at [74, 105] on select "Select status Active (AC, O, P) All Approved Awaiting Confirmation (AC) Booked …" at bounding box center [97, 111] width 114 height 12
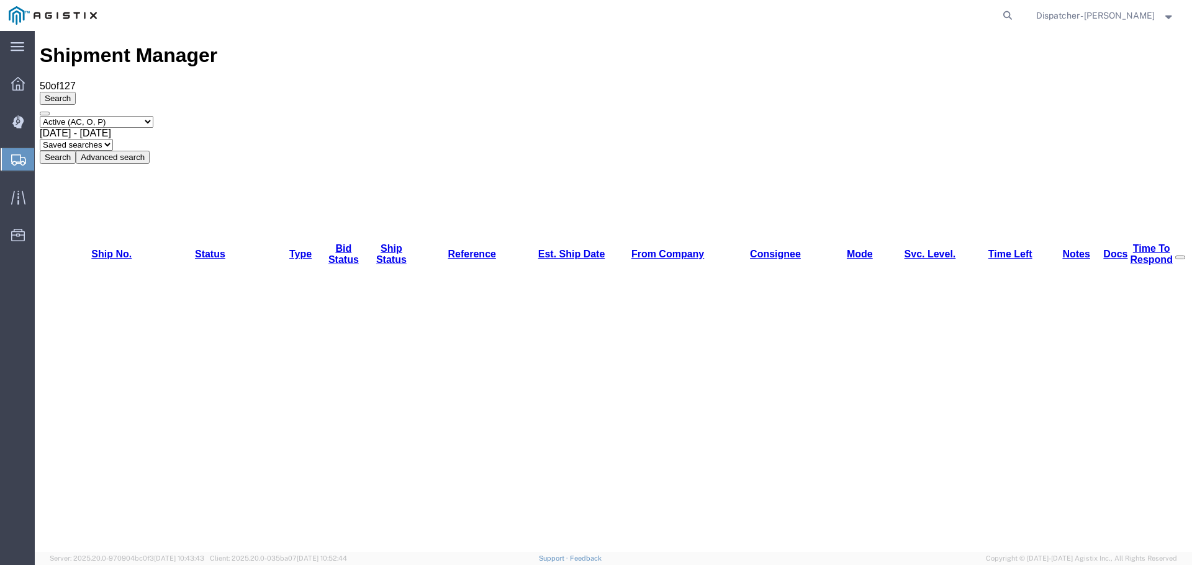
select select "ALL"
click at [40, 116] on select "Select status Active (AC, O, P) All Approved Awaiting Confirmation (AC) Booked …" at bounding box center [97, 122] width 114 height 12
click at [111, 128] on span "[DATE] - [DATE]" at bounding box center [75, 133] width 71 height 11
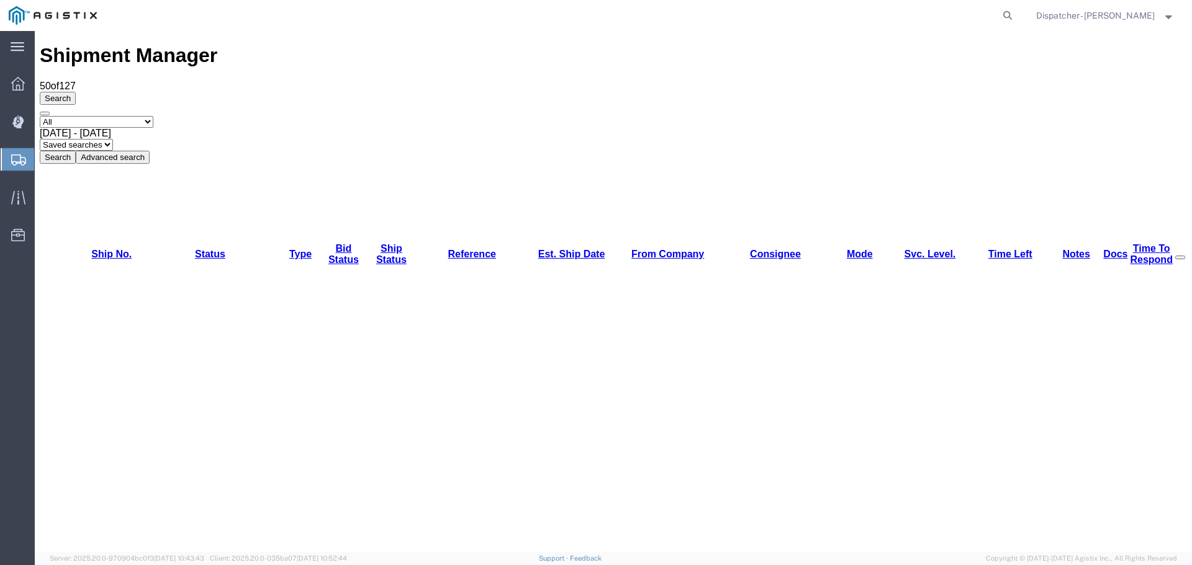
click at [76, 151] on button "Search" at bounding box center [58, 157] width 36 height 13
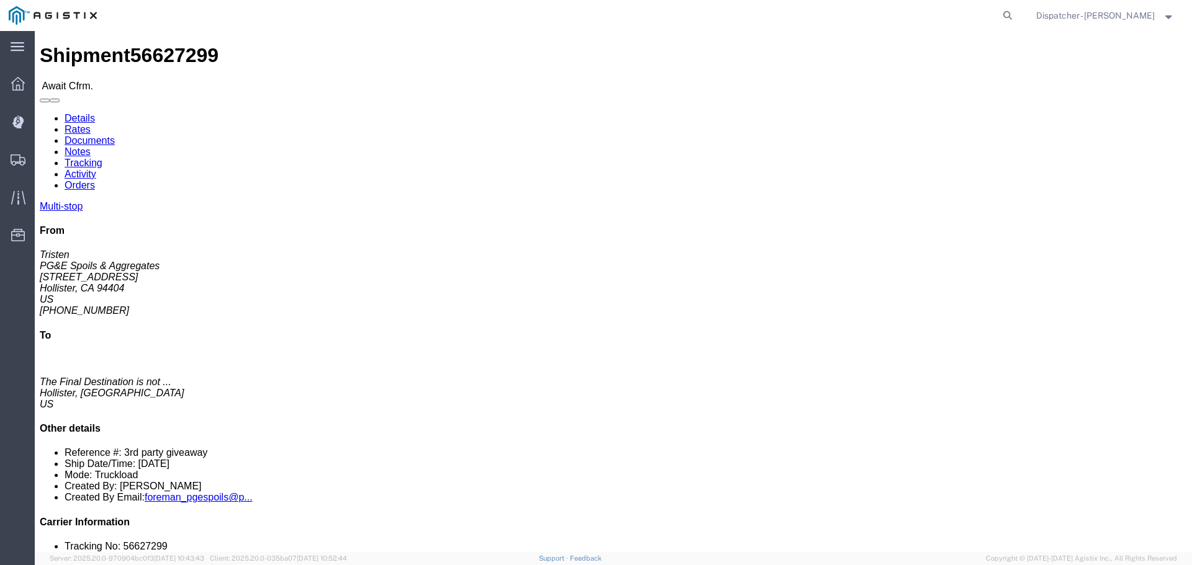
click link "Add Package"
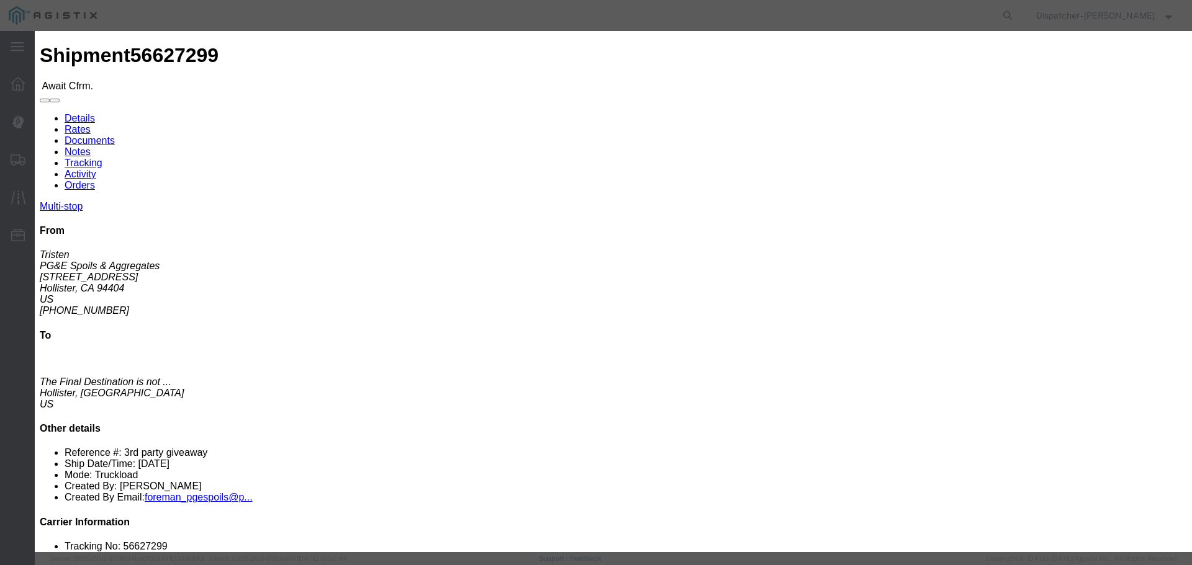
click button "Close"
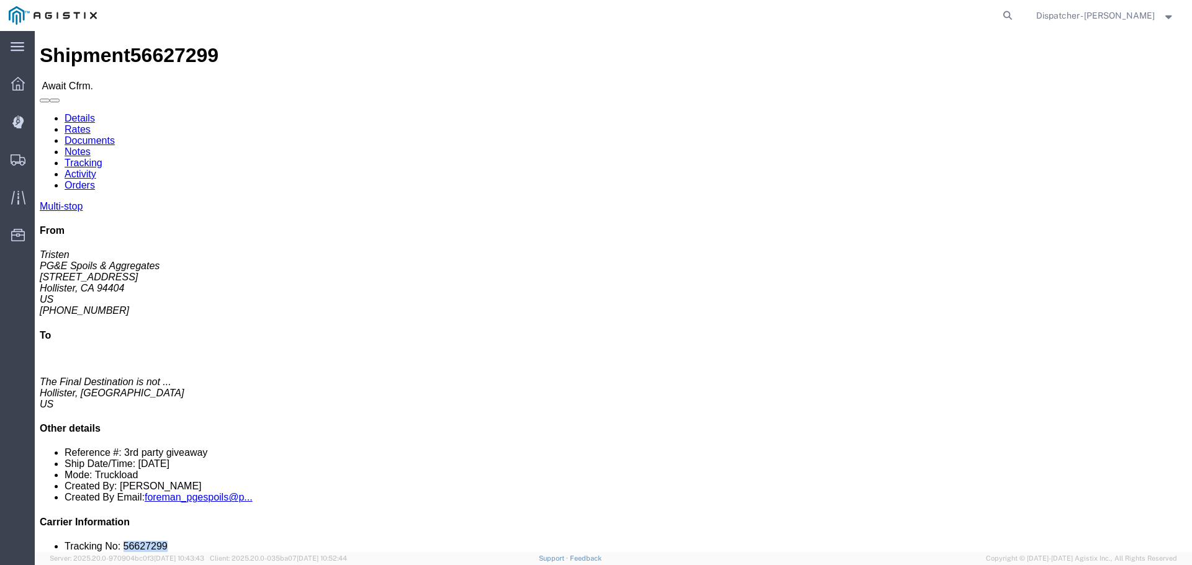
drag, startPoint x: 1020, startPoint y: 371, endPoint x: 975, endPoint y: 377, distance: 45.6
click li "Tracking No: 56627299"
copy li "56627299"
click link "Tracking"
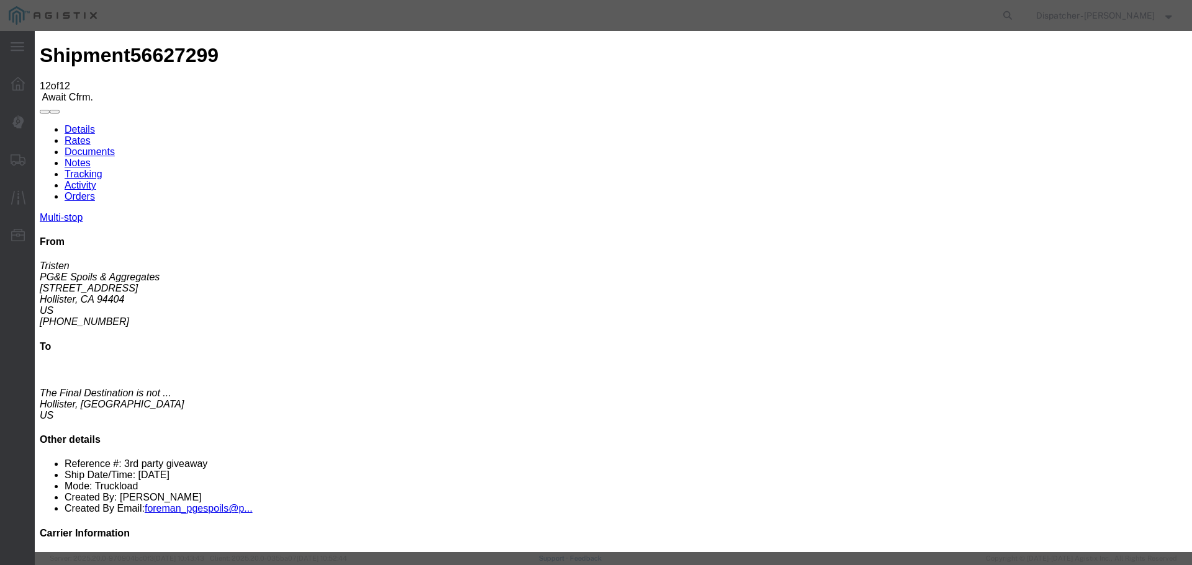
select select "DELIVRED"
type textarea "4 Loads"
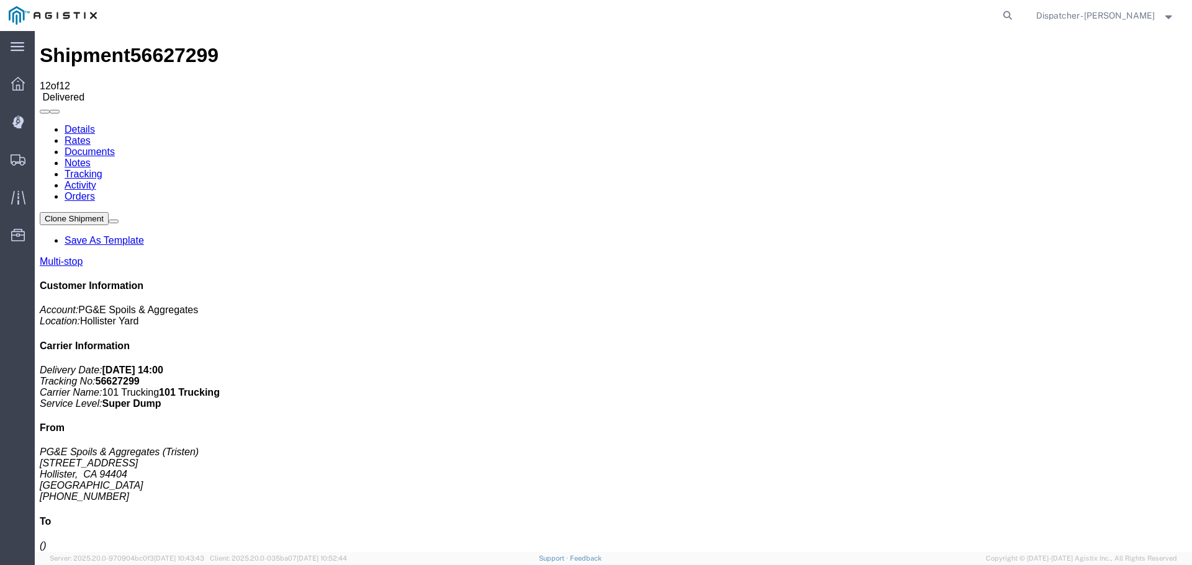
click at [91, 158] on link "Notes" at bounding box center [78, 163] width 26 height 11
click at [115, 146] on link "Documents" at bounding box center [90, 151] width 50 height 11
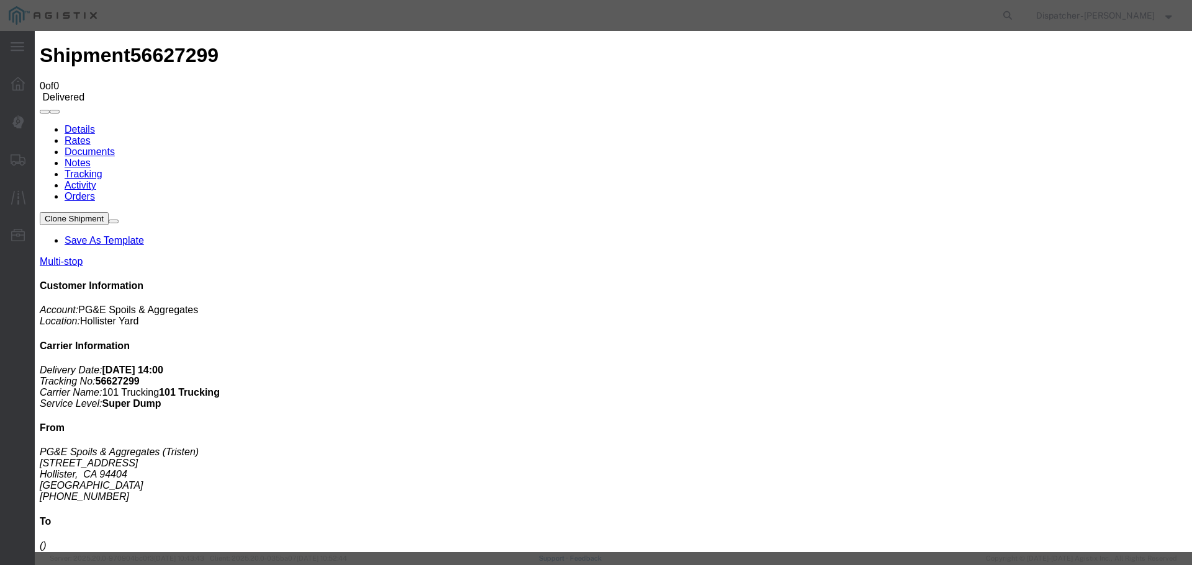
type input "Truck and Scale Tags"
type input "C:\fakepath\Truck and Scale Tags 56627299.pdf"
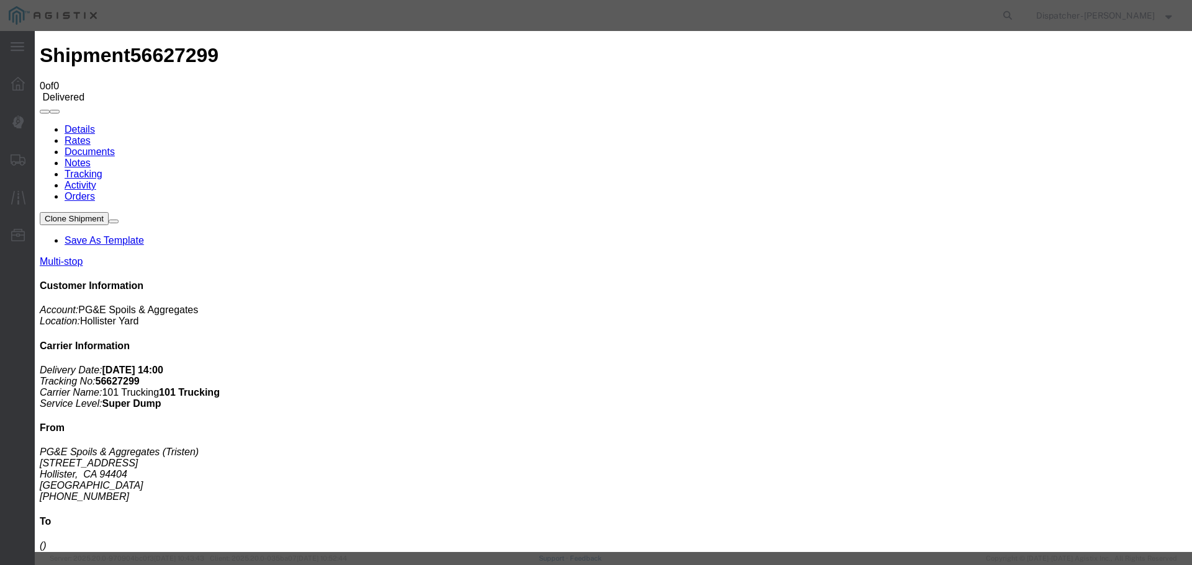
select select
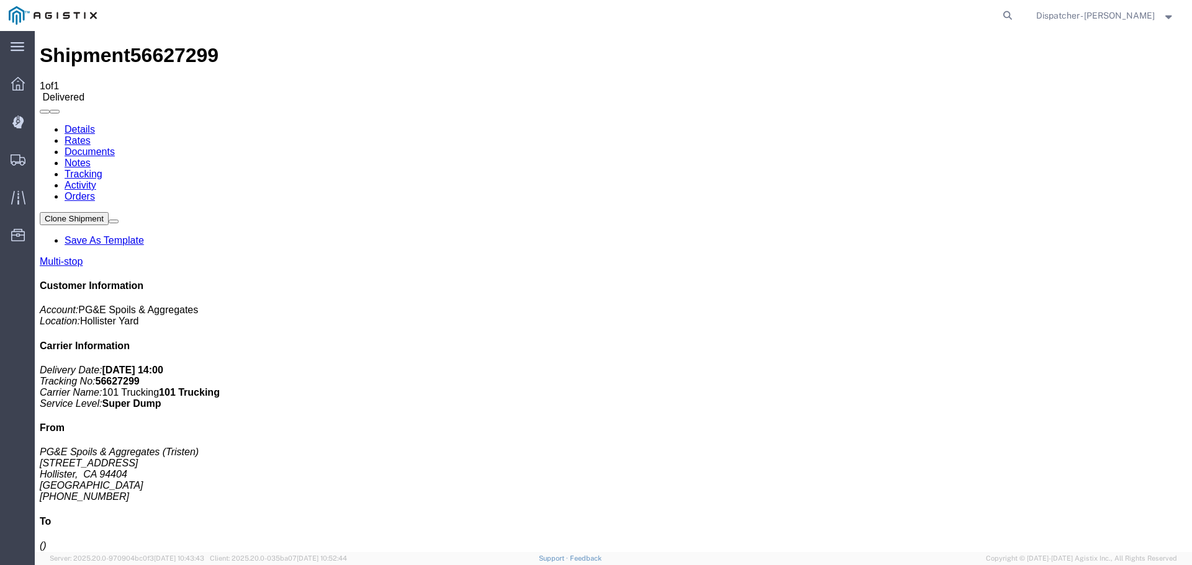
click at [43, 160] on span "Shipments" at bounding box center [38, 159] width 9 height 25
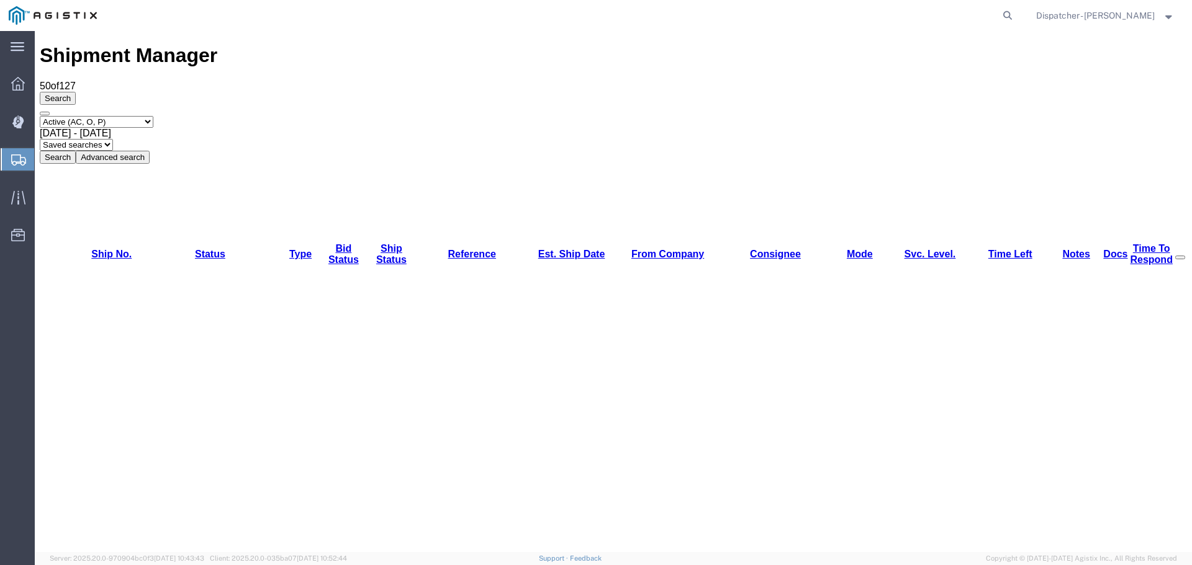
click at [138, 116] on select "Select status Active (AC, O, P) All Approved Awaiting Confirmation (AC) Booked …" at bounding box center [97, 122] width 114 height 12
select select "ALL"
click at [40, 116] on select "Select status Active (AC, O, P) All Approved Awaiting Confirmation (AC) Booked …" at bounding box center [97, 122] width 114 height 12
drag, startPoint x: 230, startPoint y: 82, endPoint x: 225, endPoint y: 99, distance: 17.7
click at [111, 128] on span "[DATE] - [DATE]" at bounding box center [75, 133] width 71 height 11
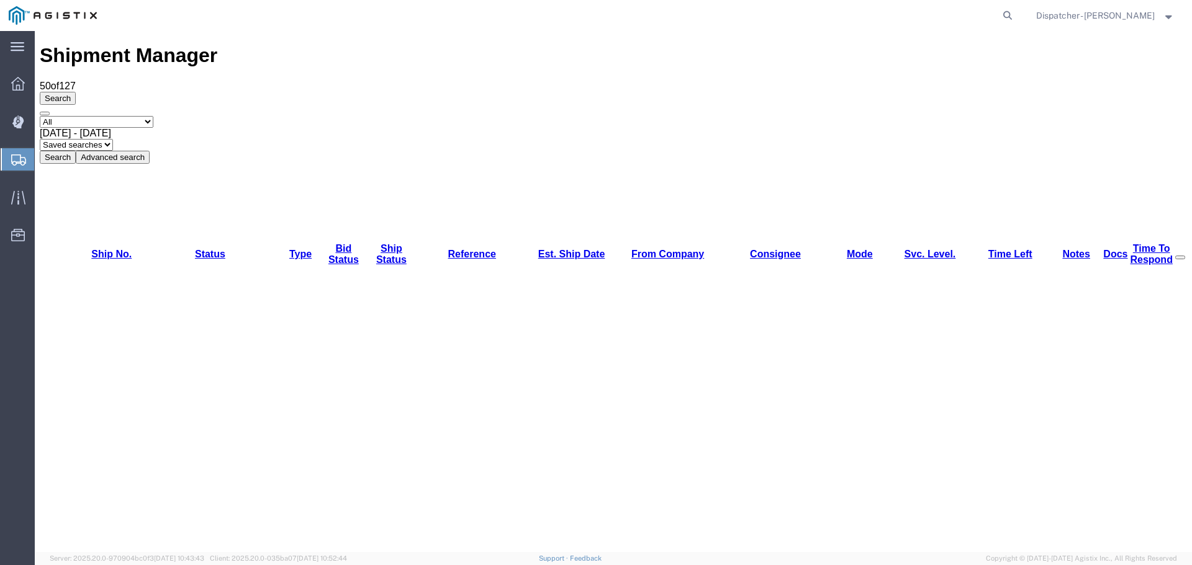
click at [76, 151] on button "Search" at bounding box center [58, 157] width 36 height 13
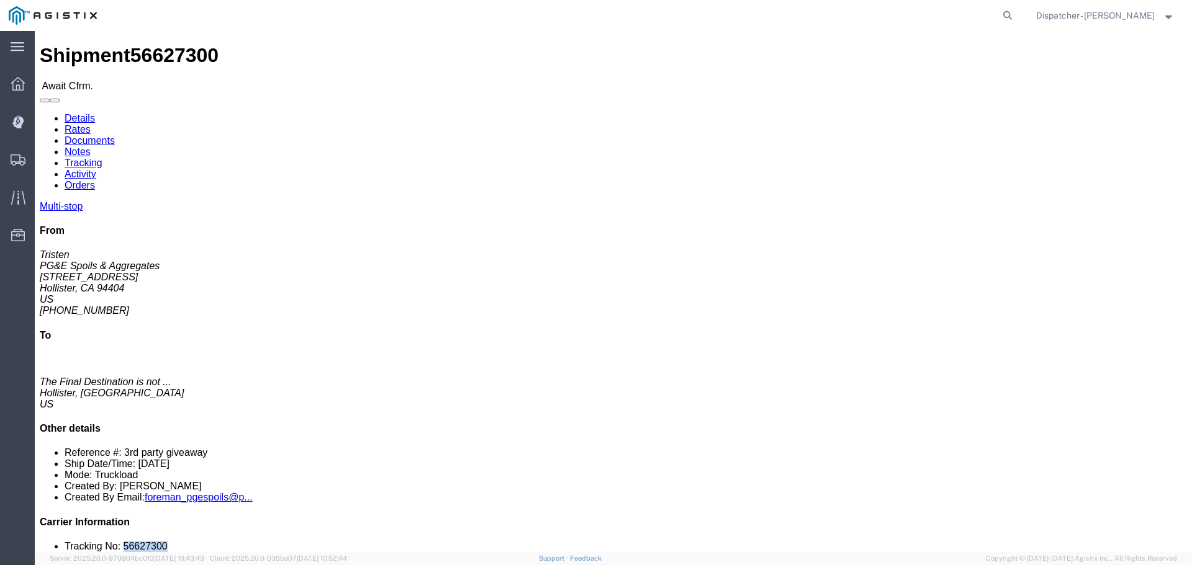
drag, startPoint x: 1017, startPoint y: 374, endPoint x: 974, endPoint y: 371, distance: 42.3
click li "Tracking No: 56627300"
copy li "56627300"
click link "Tracking"
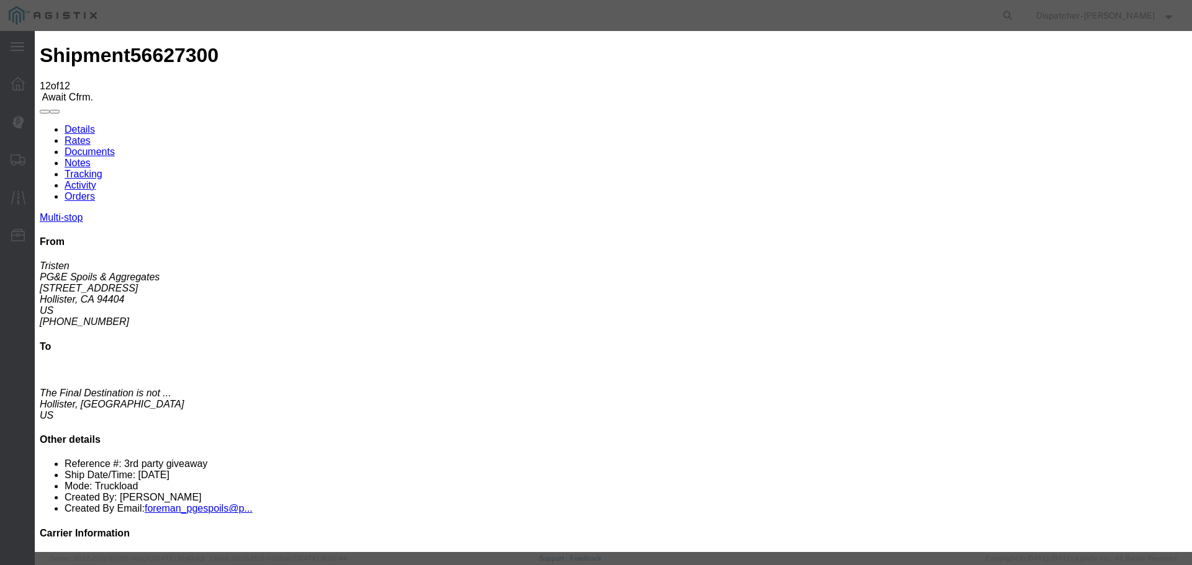
select select "DELIVRED"
type textarea "4 Loads"
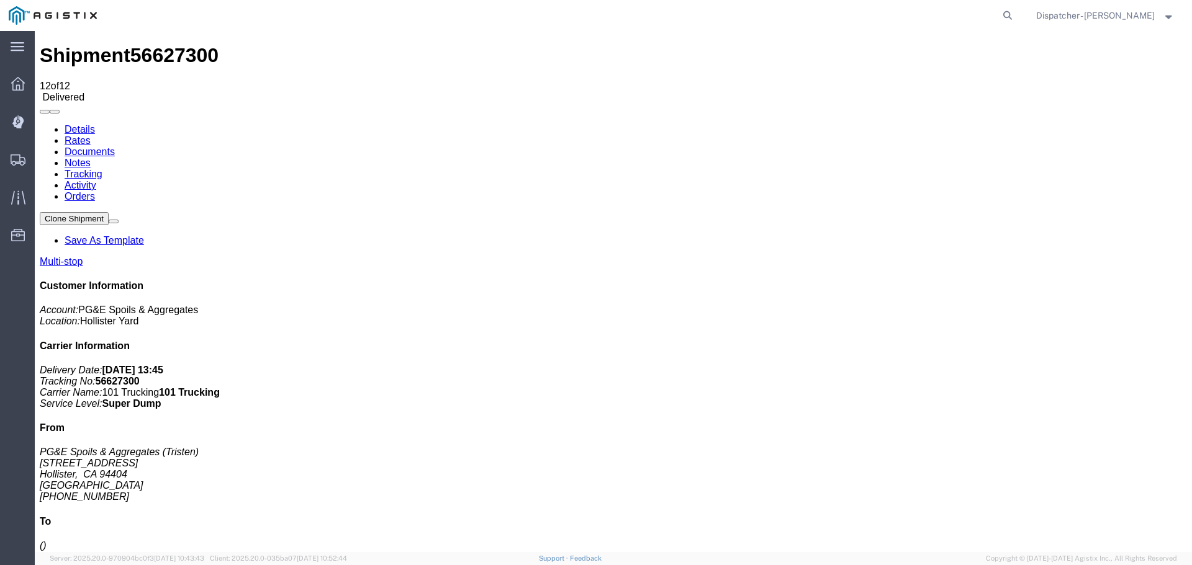
click at [91, 158] on link "Notes" at bounding box center [78, 163] width 26 height 11
click at [115, 146] on link "Documents" at bounding box center [90, 151] width 50 height 11
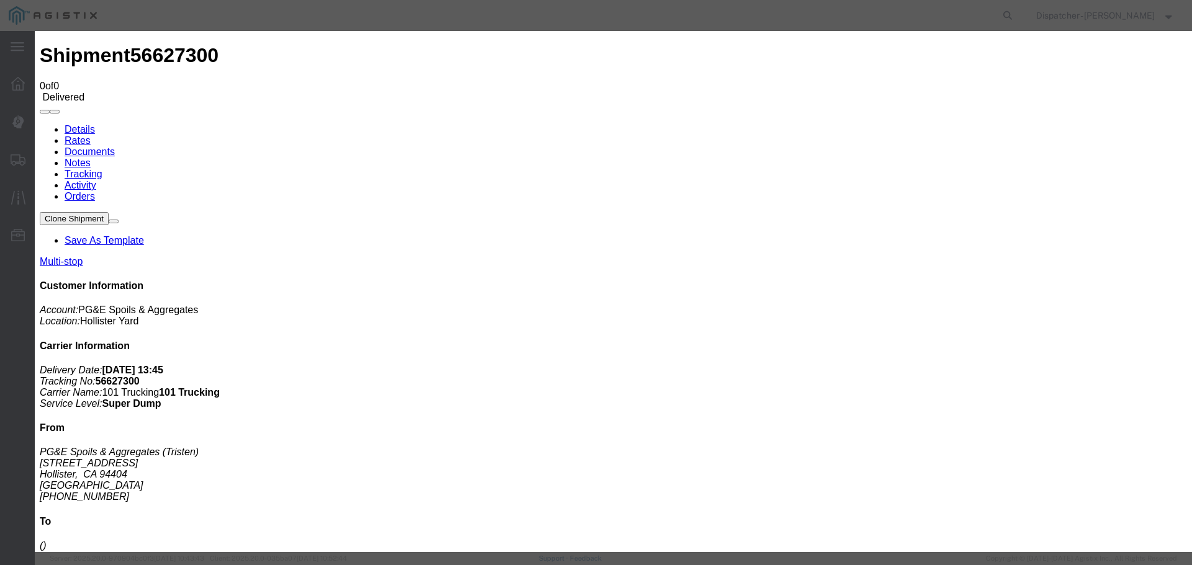
type input "Truck and Scale Tags"
type input "C:\fakepath\Truck and Scale Tags 56627300.pdf"
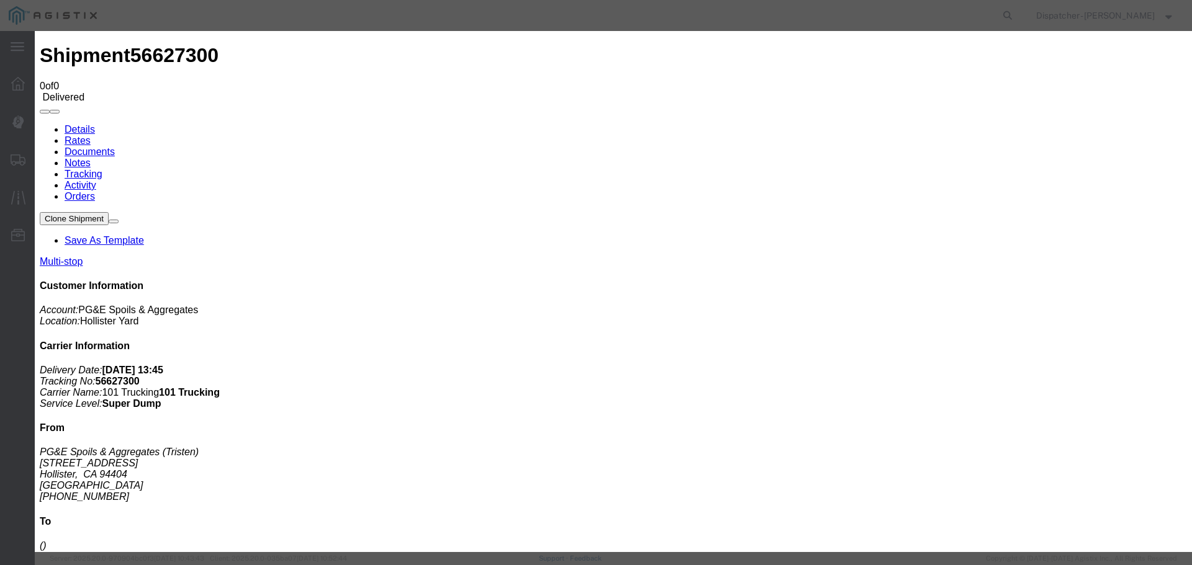
select select
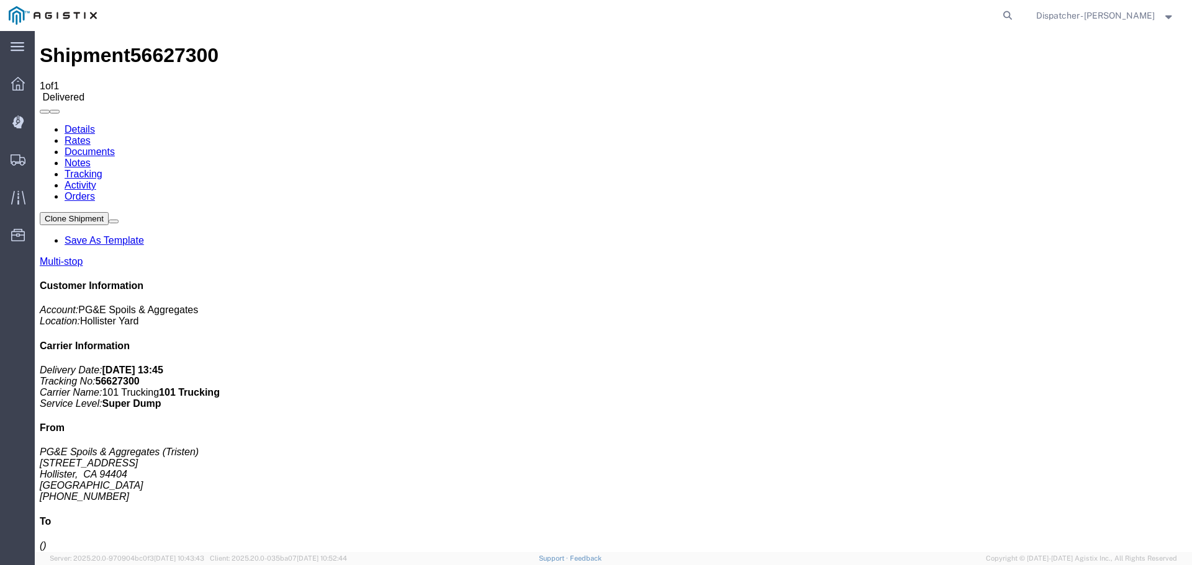
click at [43, 158] on span "Shipments" at bounding box center [38, 159] width 9 height 25
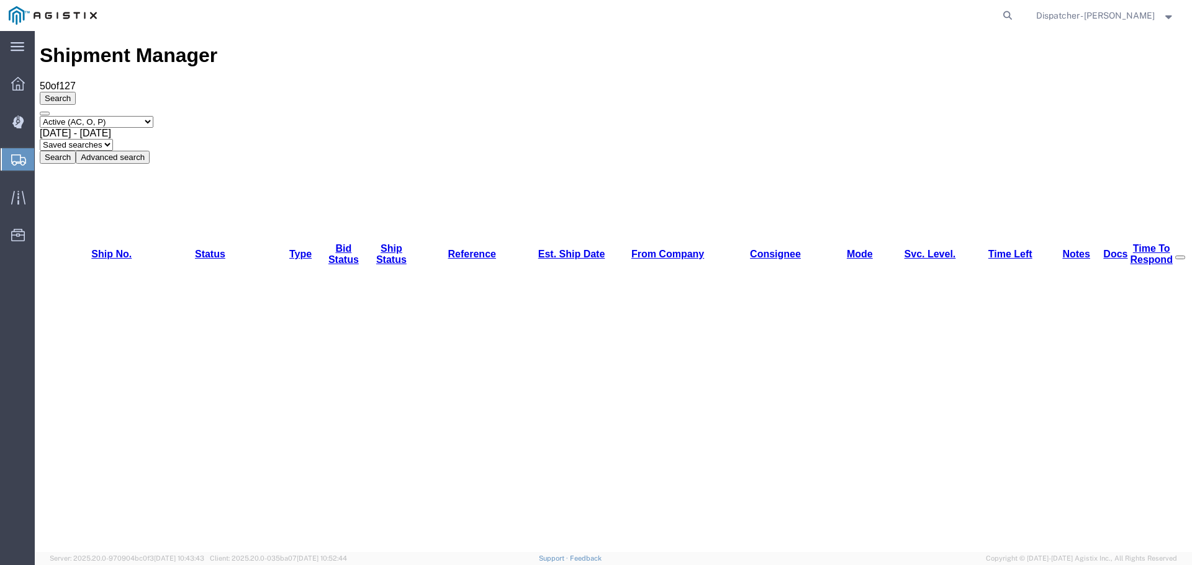
click at [122, 116] on select "Select status Active (AC, O, P) All Approved Awaiting Confirmation (AC) Booked …" at bounding box center [97, 122] width 114 height 12
select select "ALL"
click at [40, 116] on select "Select status Active (AC, O, P) All Approved Awaiting Confirmation (AC) Booked …" at bounding box center [97, 122] width 114 height 12
click at [210, 128] on div "[DATE] - [DATE]" at bounding box center [613, 133] width 1147 height 11
click at [111, 128] on span "[DATE] - [DATE]" at bounding box center [75, 133] width 71 height 11
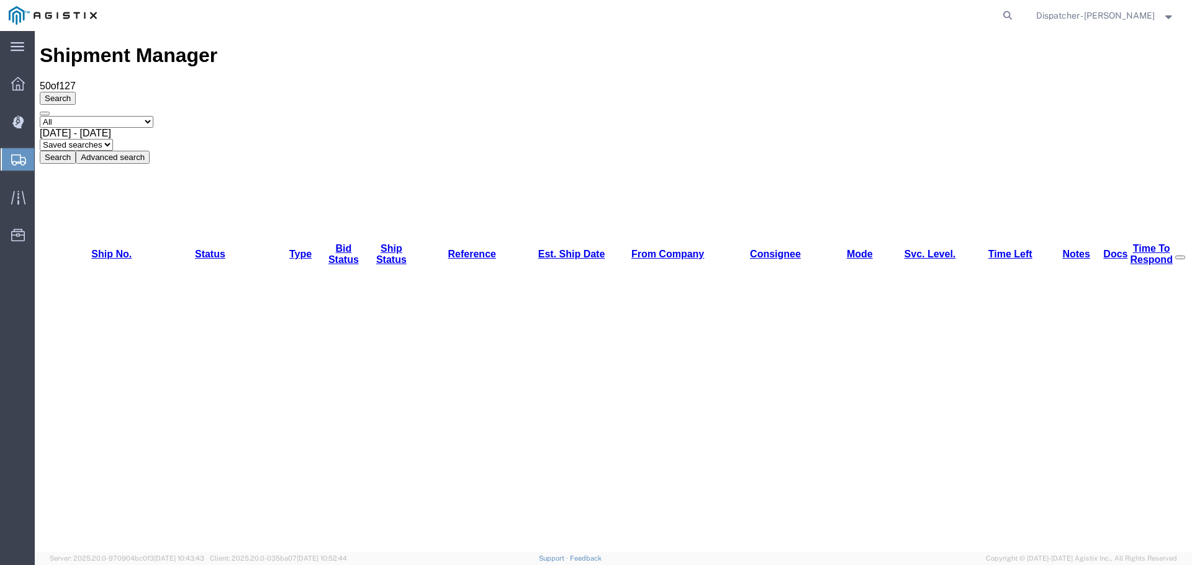
click at [111, 128] on span "[DATE] - [DATE]" at bounding box center [75, 133] width 71 height 11
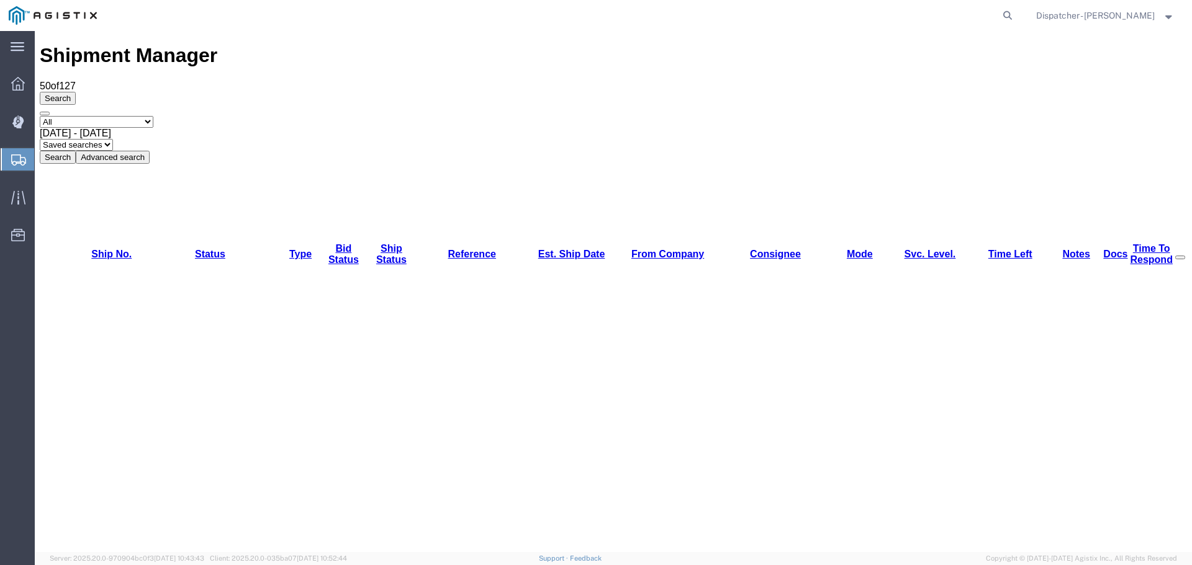
click at [76, 151] on button "Search" at bounding box center [58, 157] width 36 height 13
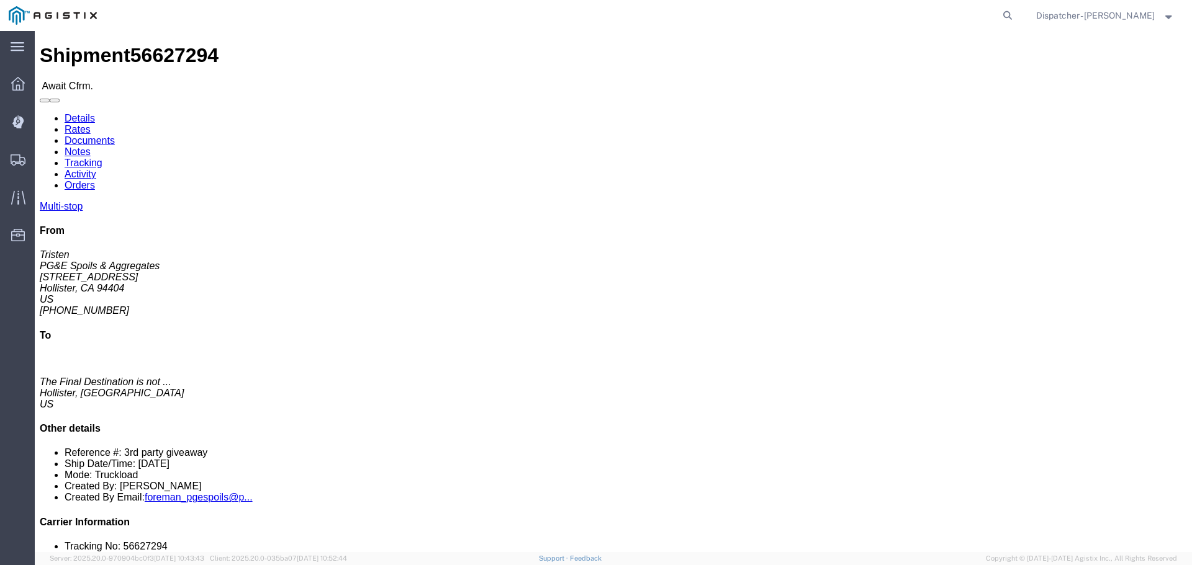
click link "Tracking"
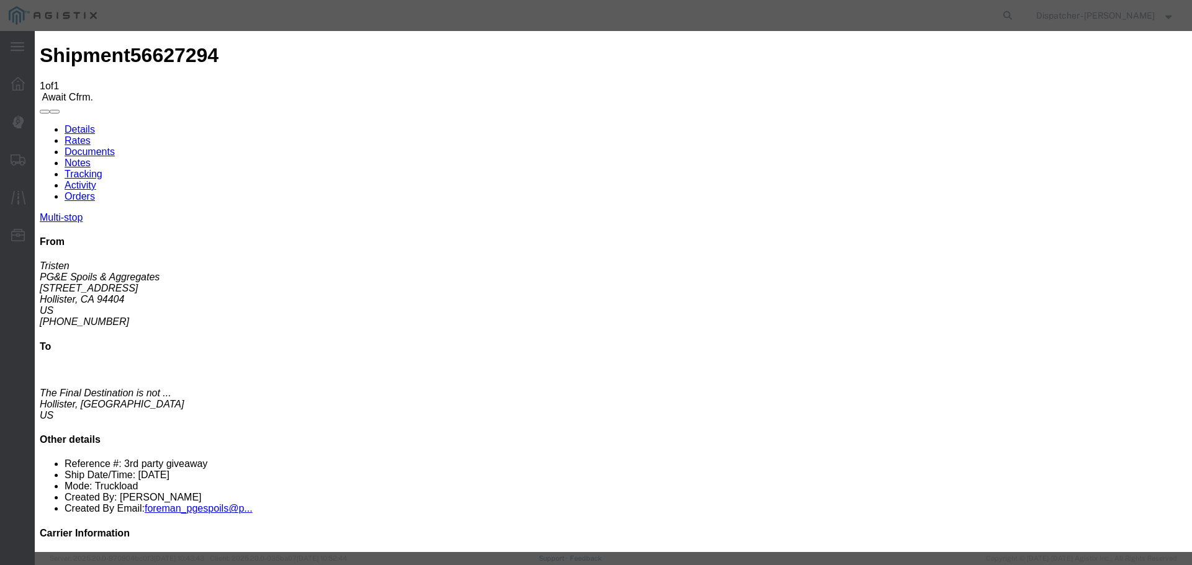
type input "[DATE]"
type input "11:00 AM"
drag, startPoint x: 392, startPoint y: 156, endPoint x: 475, endPoint y: 155, distance: 83.2
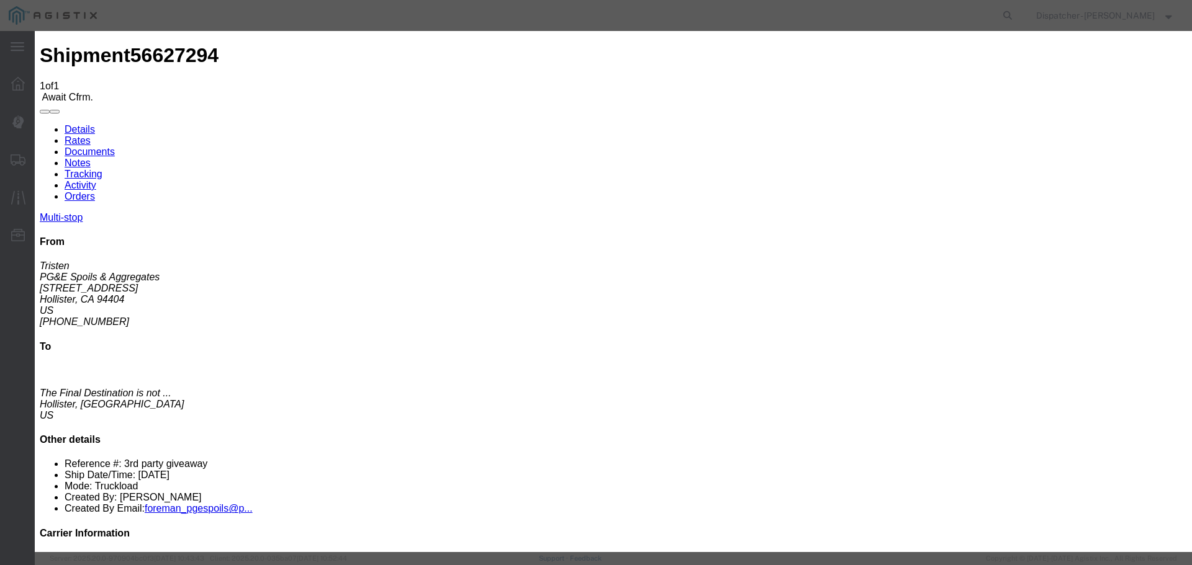
type input "[DATE]"
type input "6:15 AM"
select select "ARVPULOC"
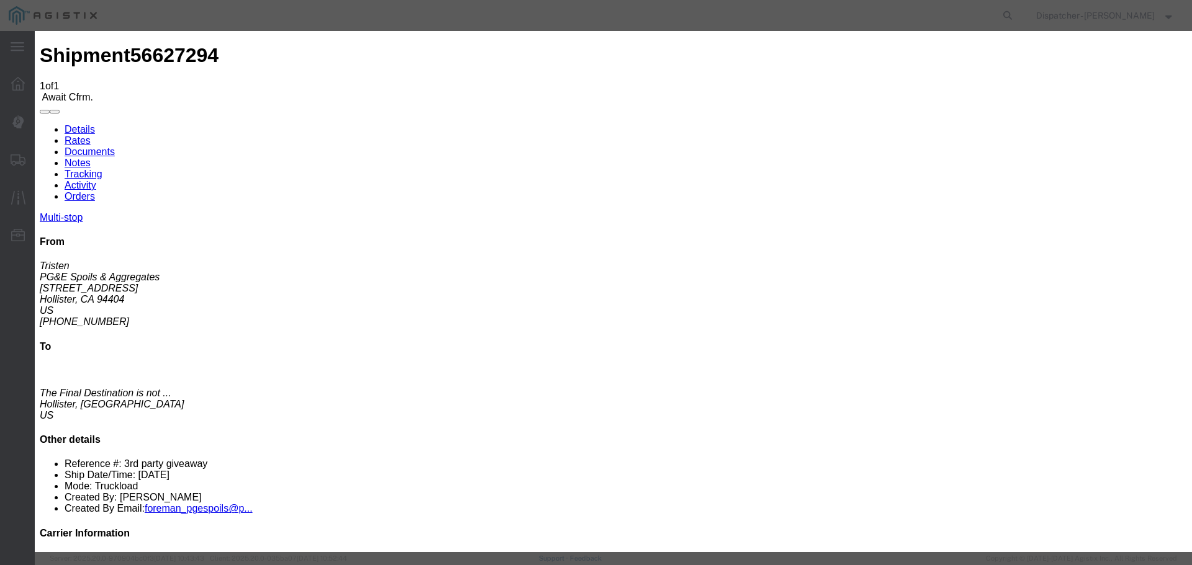
select select "{"pickupDeliveryInfoId": "122546790","pickupOrDelivery": "P","stopNum": "1","lo…"
select select "CA"
type input "Hollister"
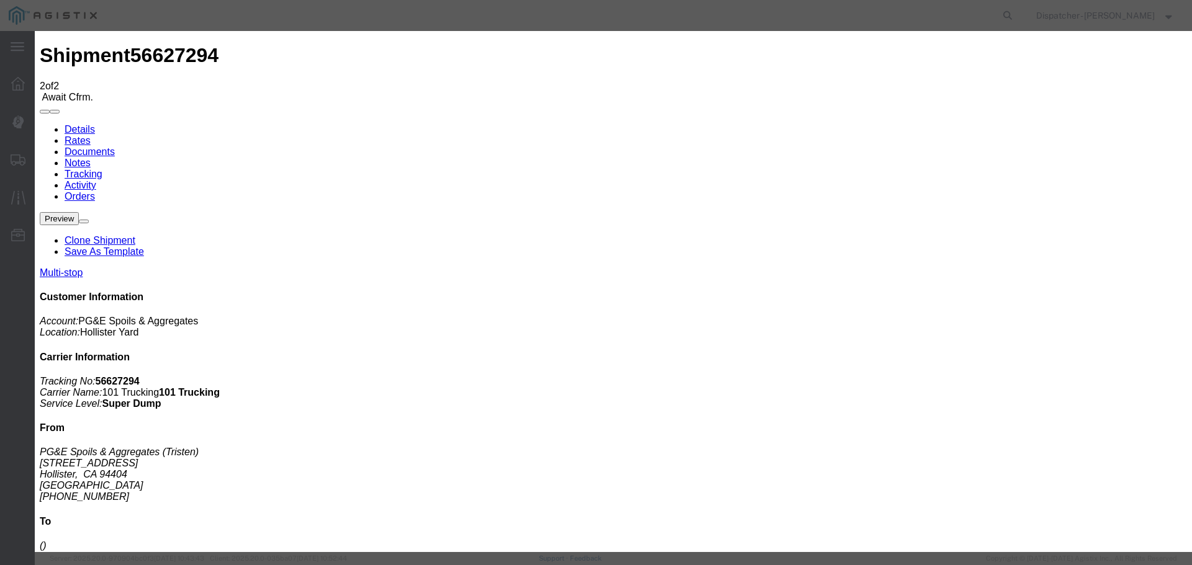
type input "[DATE]"
type input "11:00 AM"
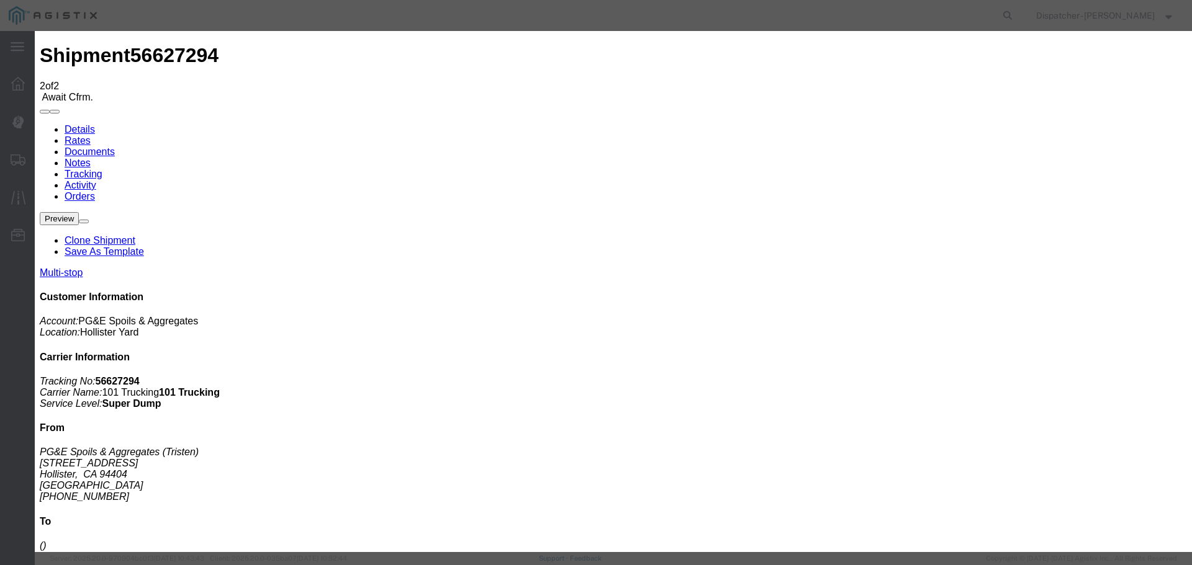
type input "[DATE]"
type input "6:25 AM"
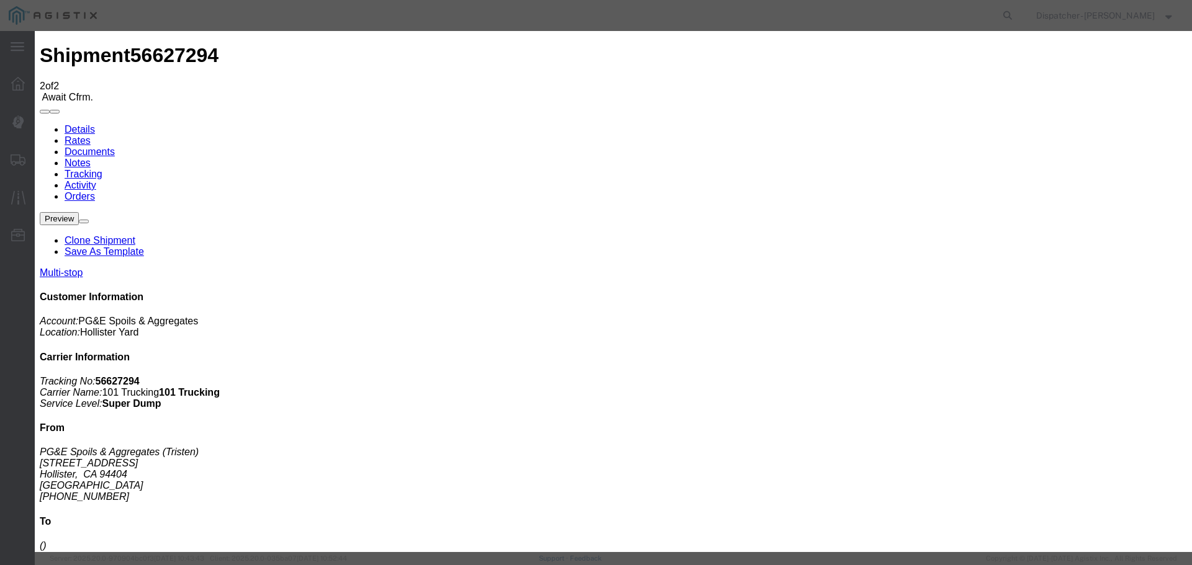
select select "{"pickupDeliveryInfoId": "122546790","pickupOrDelivery": "P","stopNum": "1","lo…"
select select "CA"
type input "Hollister"
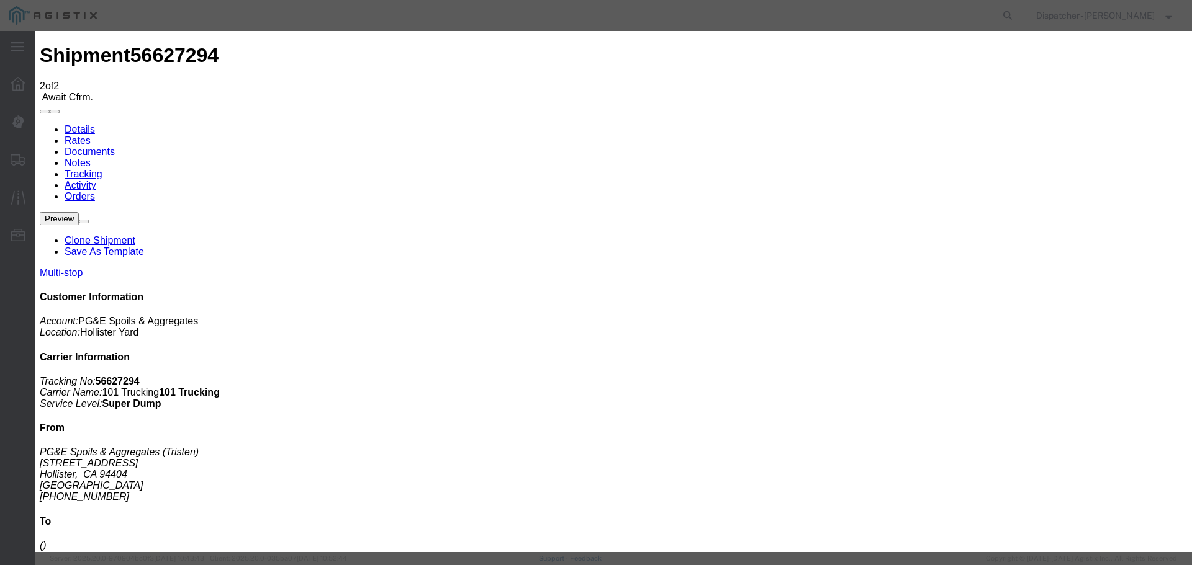
select select "DPTPULOC"
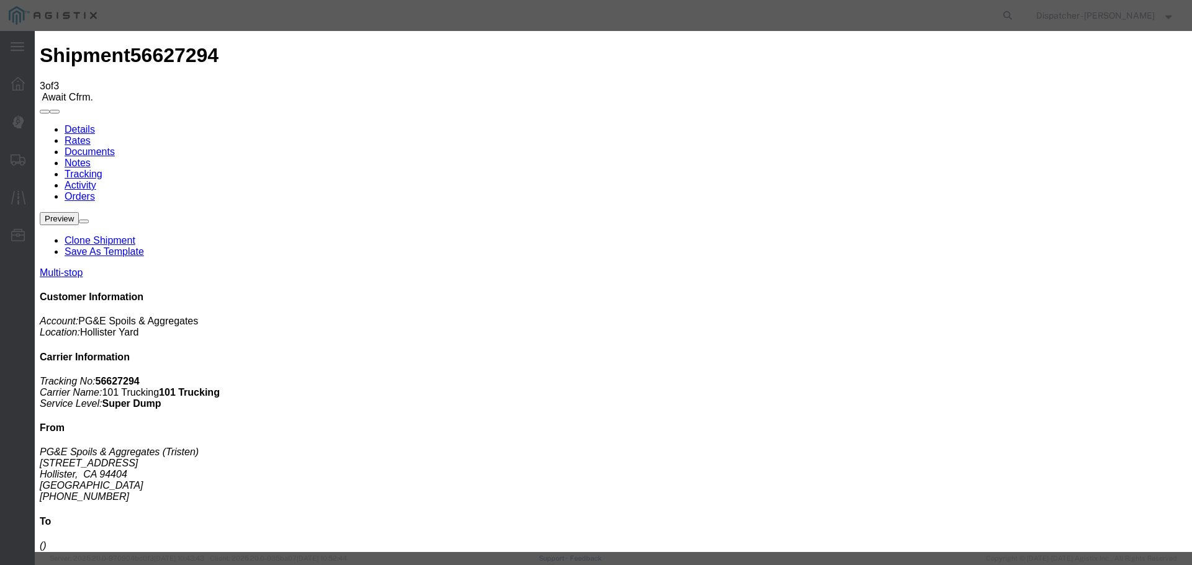
type input "[DATE]"
type input "11:00 AM"
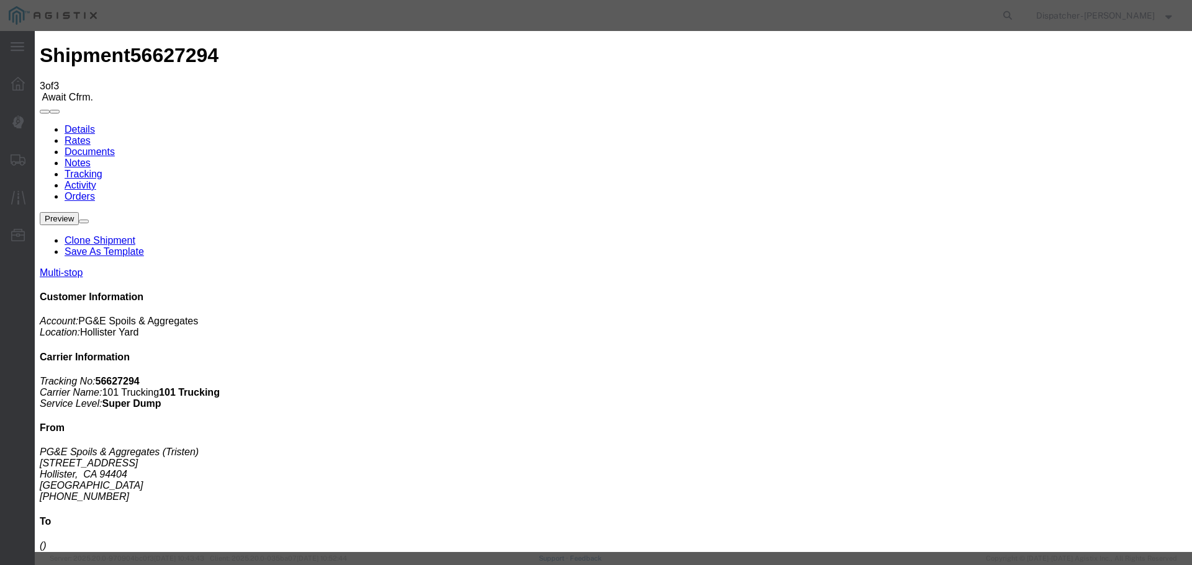
type input "[DATE]"
type input "7:25 AM"
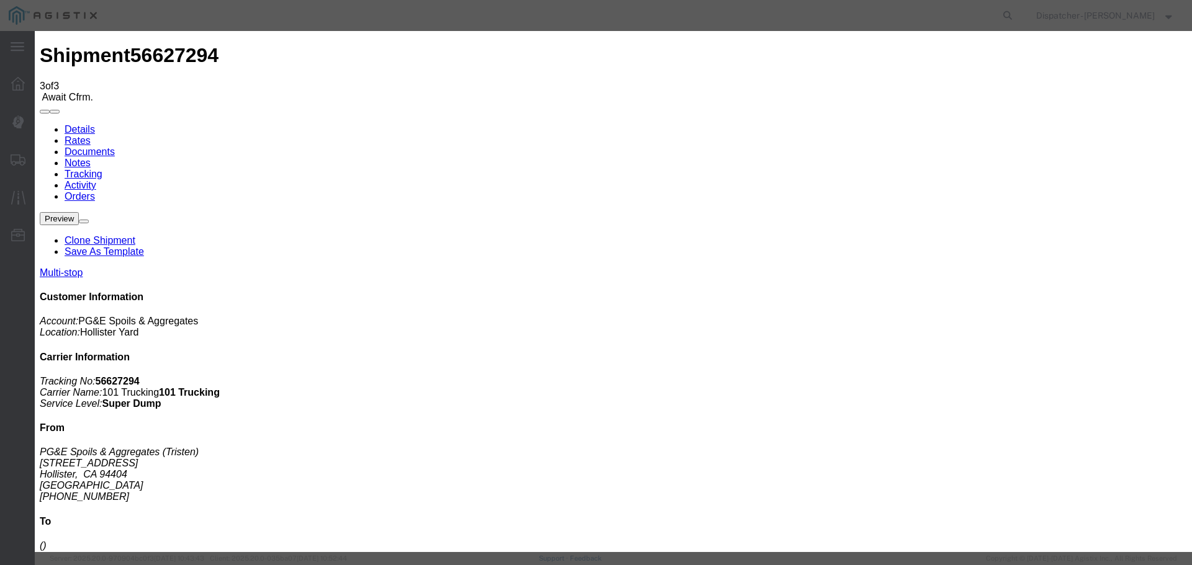
select select "{"pickupDeliveryInfoId": "122546791","pickupOrDelivery": "D","stopNum": "2","lo…"
select select "CA"
type input "Hollister"
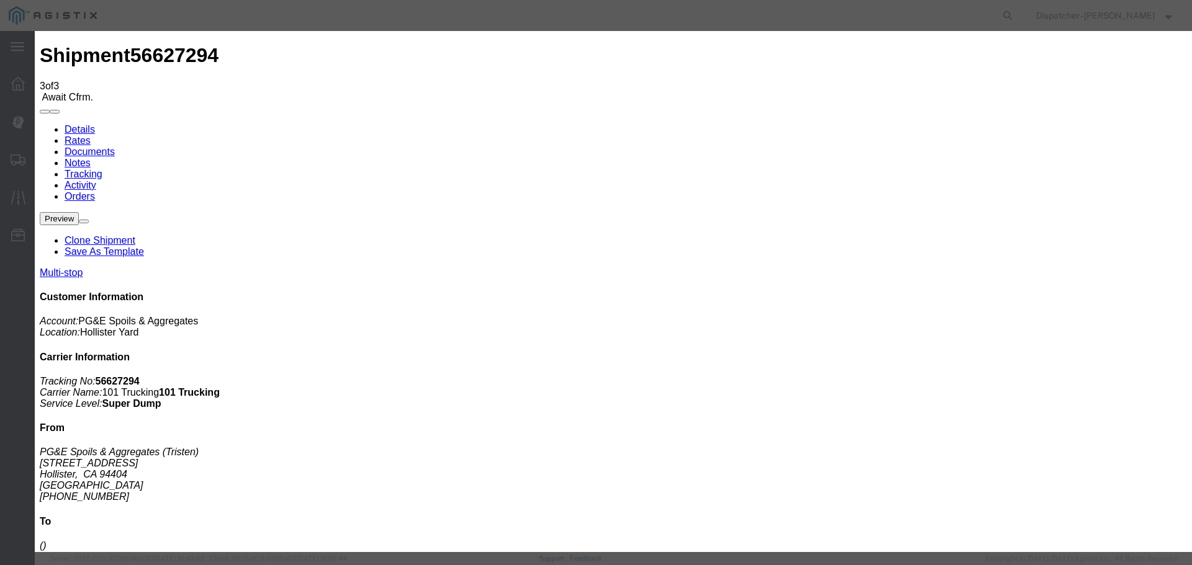
select select "ARVDLVLOC"
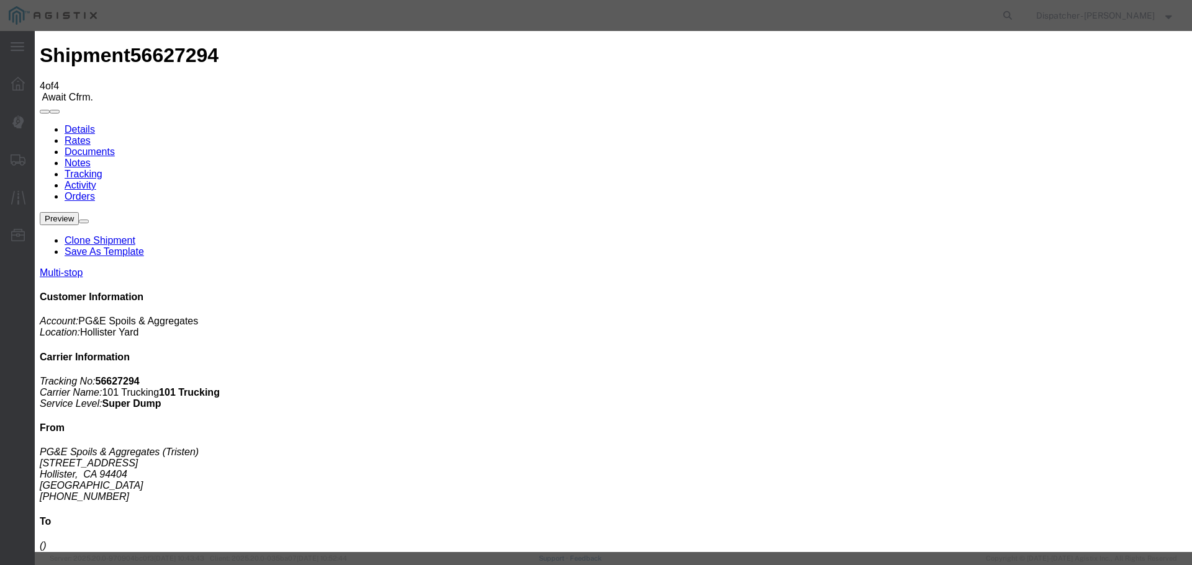
type input "[DATE]"
type input "11:00 AM"
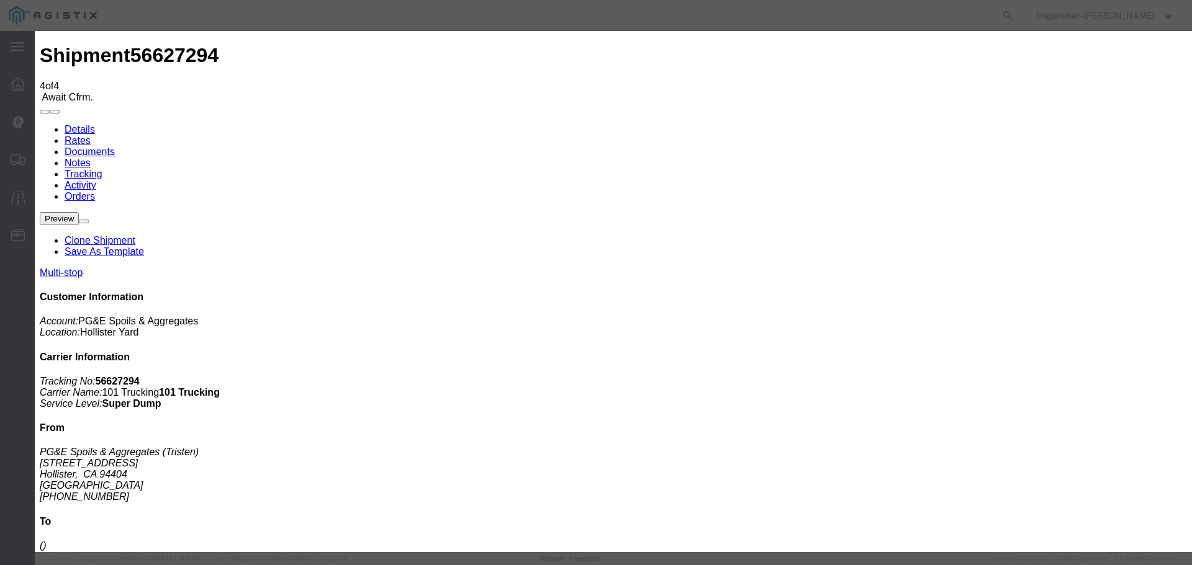
type input "[DATE]"
type input "7:35 AM"
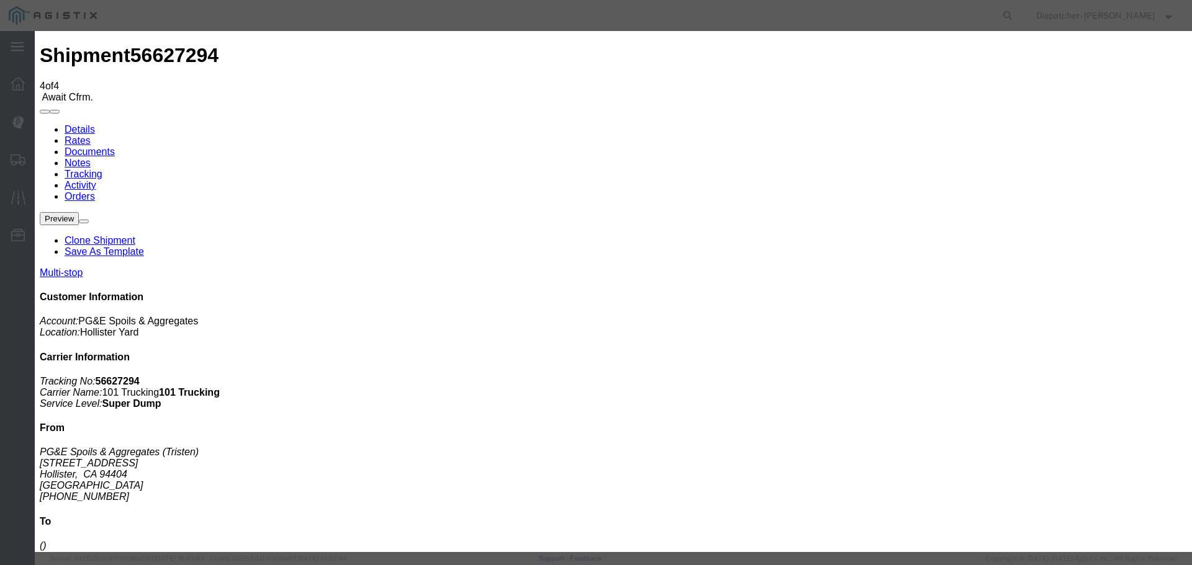
select select "DPTDLVLOC"
select select "{"pickupDeliveryInfoId": "122546791","pickupOrDelivery": "D","stopNum": "2","lo…"
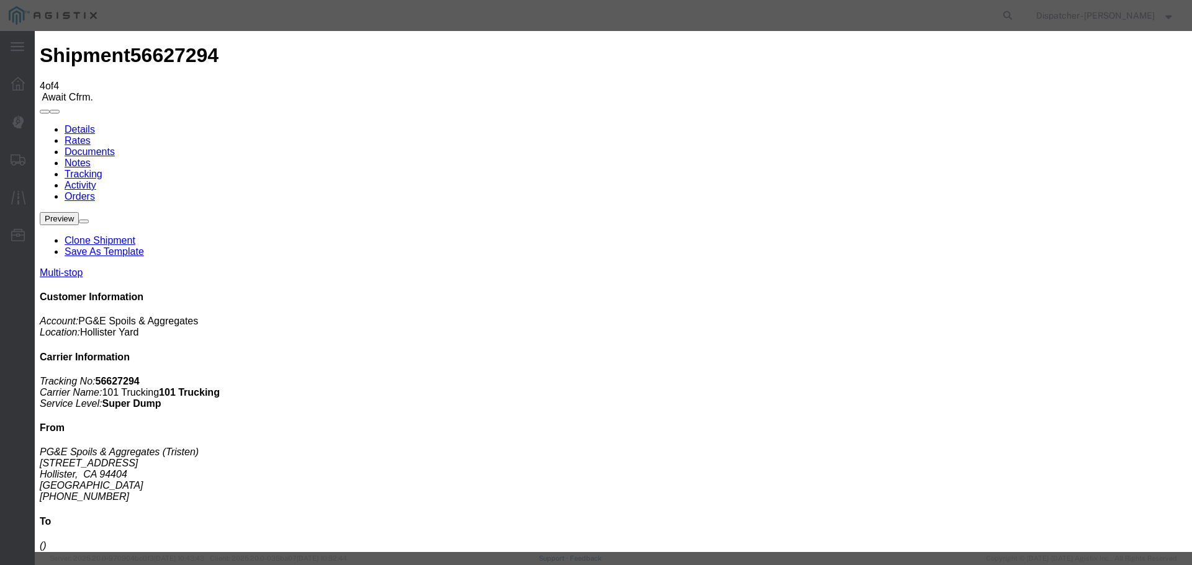
select select "CA"
type input "Hollister"
drag, startPoint x: 892, startPoint y: 428, endPoint x: 920, endPoint y: 460, distance: 42.6
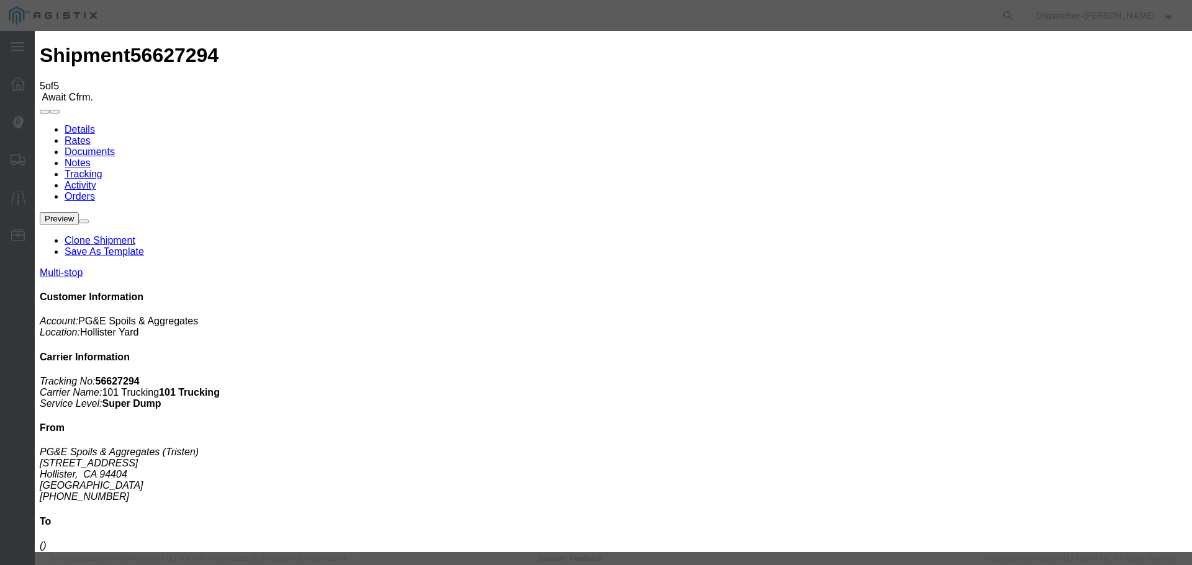
type input "[DATE]"
type input "11:00 AM"
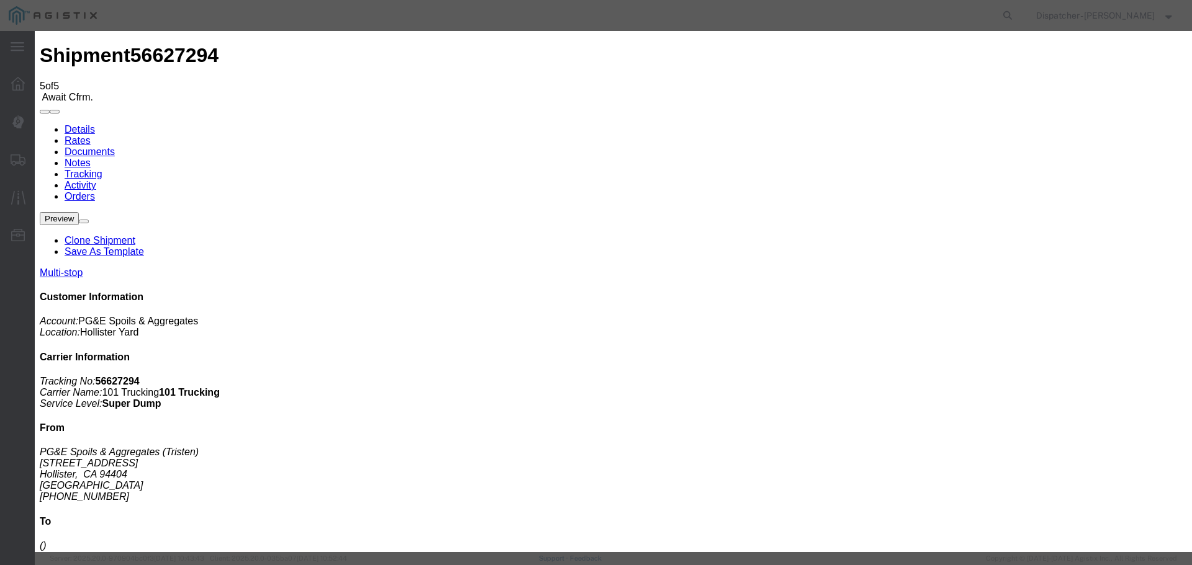
type input "[DATE]"
type input "12:35 AM"
drag, startPoint x: 551, startPoint y: 318, endPoint x: 551, endPoint y: 329, distance: 10.6
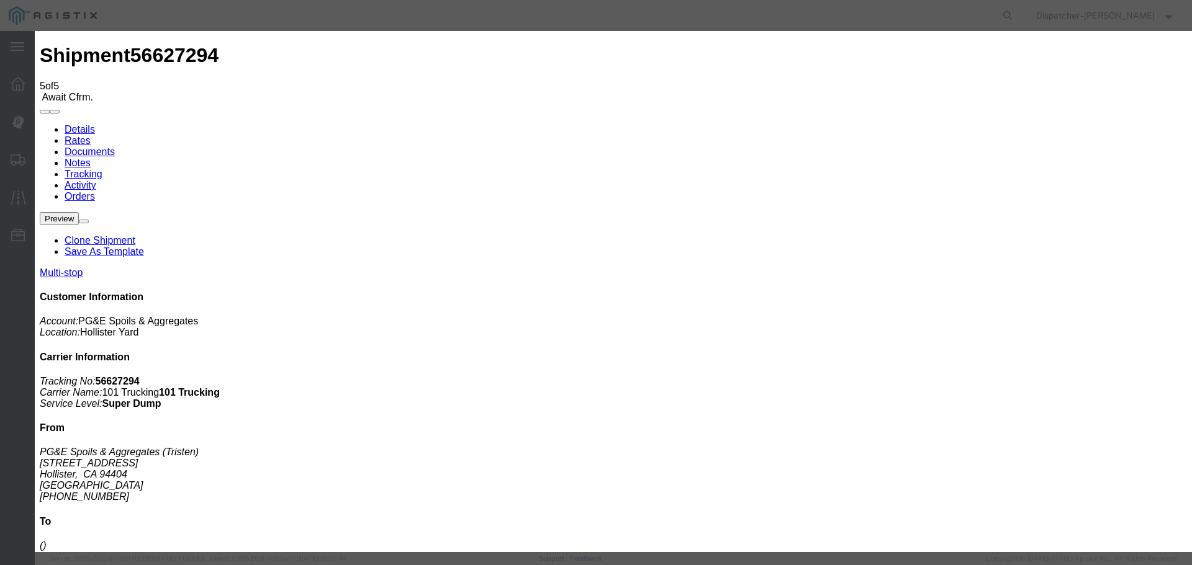
select select "{"pickupDeliveryInfoId": "122546790","pickupOrDelivery": "P","stopNum": "1","lo…"
select select "CA"
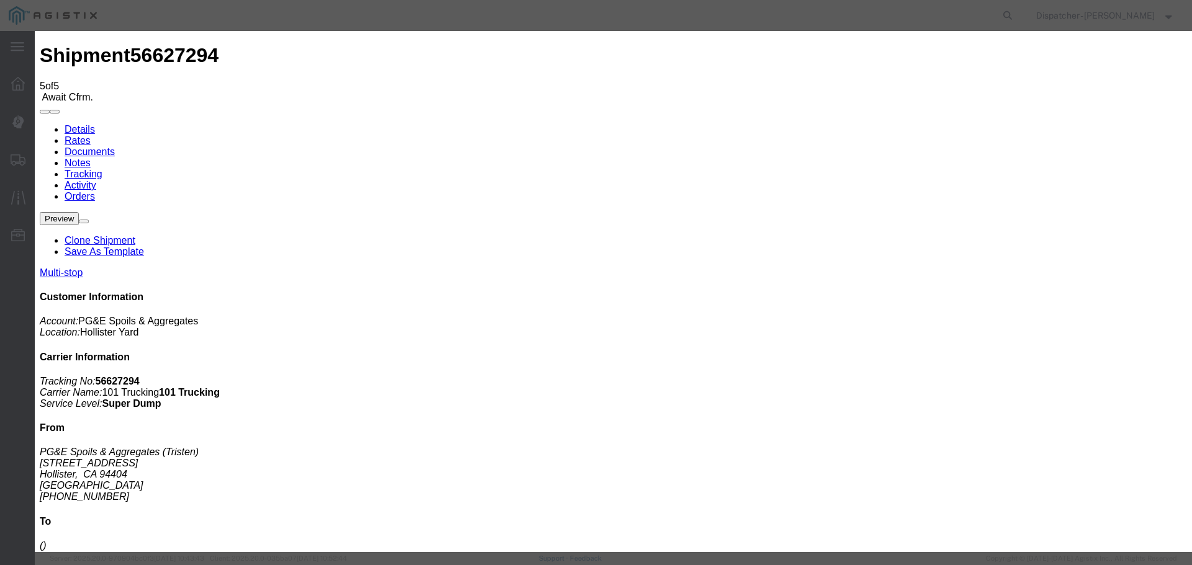
type input "Hollister"
select select "ARVPULOC"
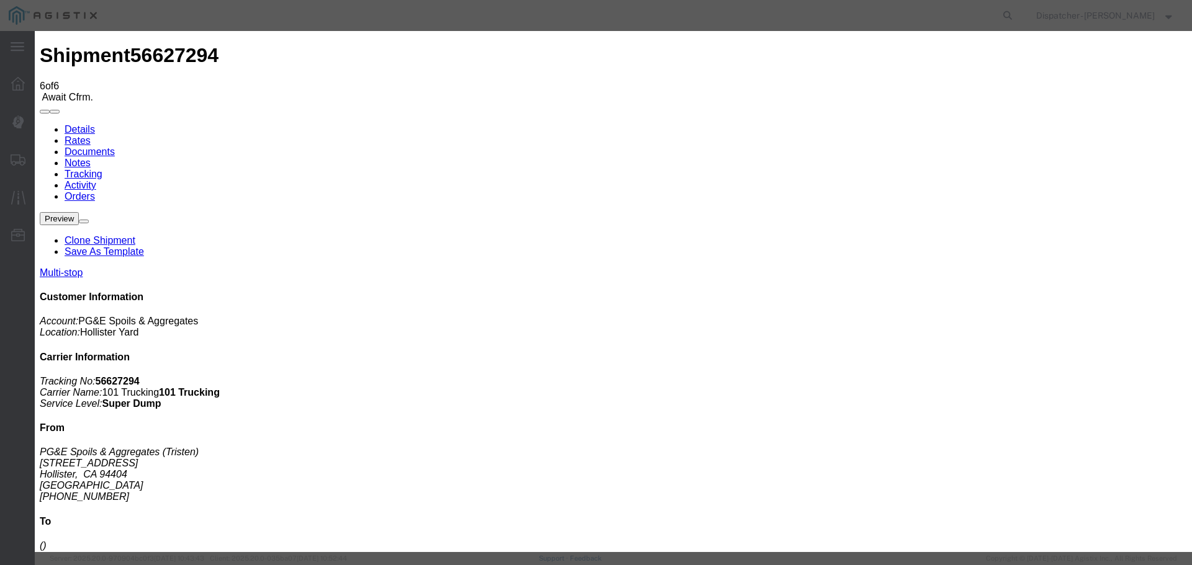
type input "[DATE]"
type input "11:00 AM"
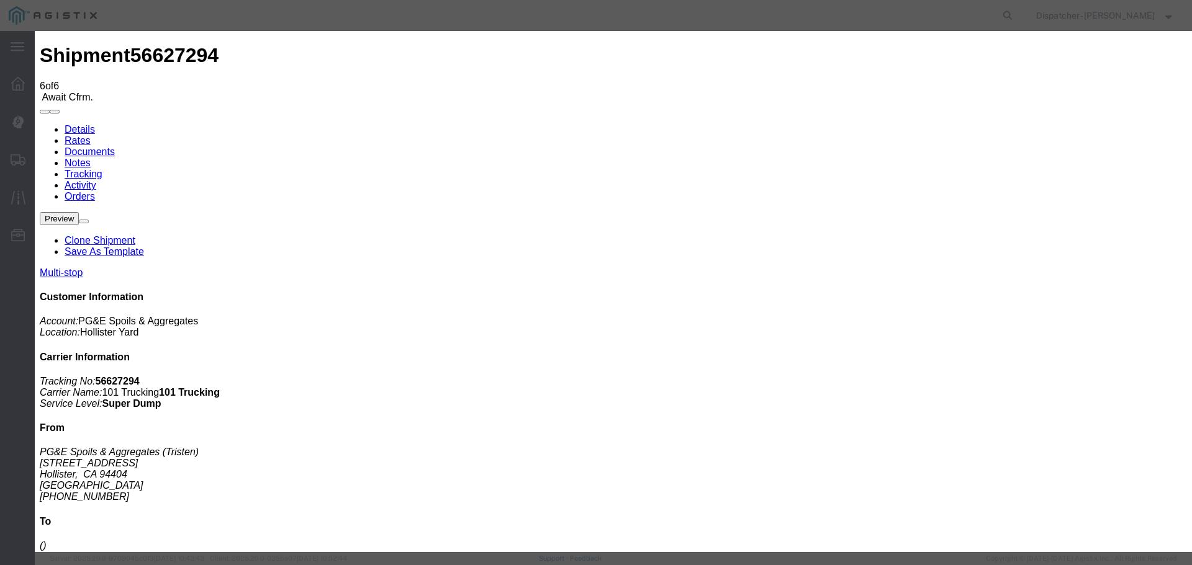
type input "[DATE]"
type input "12:35 PM"
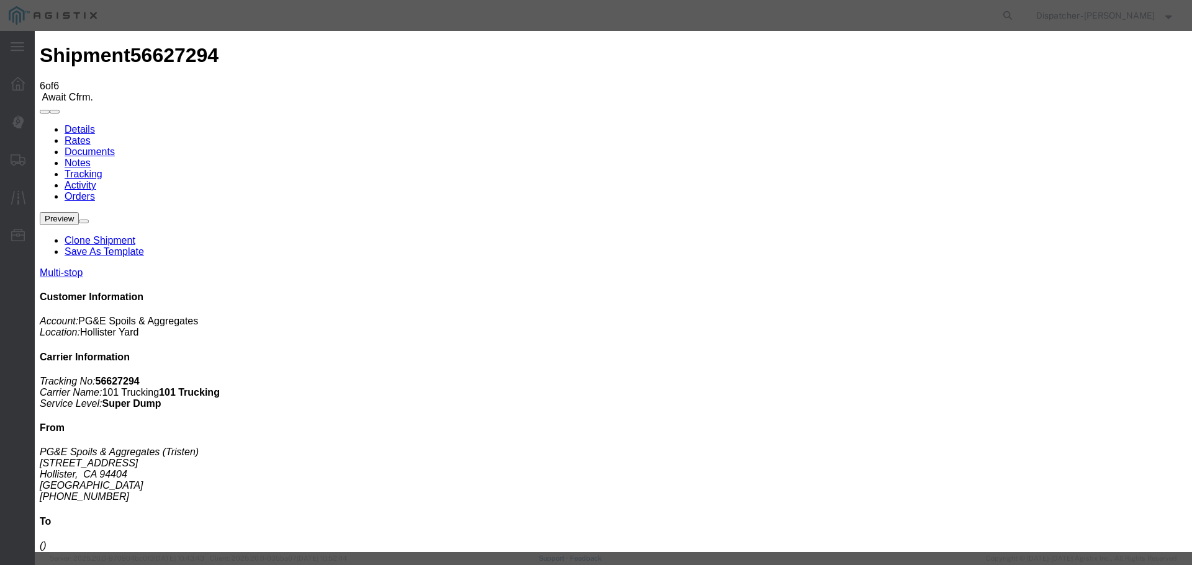
select select "{"pickupDeliveryInfoId": "122546790","pickupOrDelivery": "P","stopNum": "1","lo…"
select select "CA"
type input "Hollister"
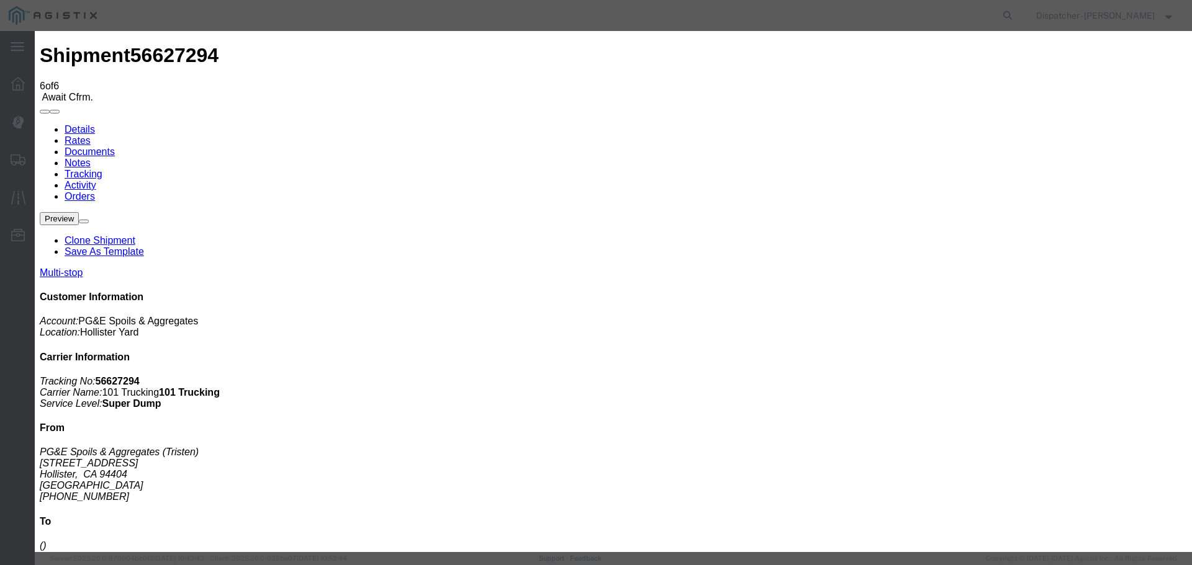
select select "DPTPULOC"
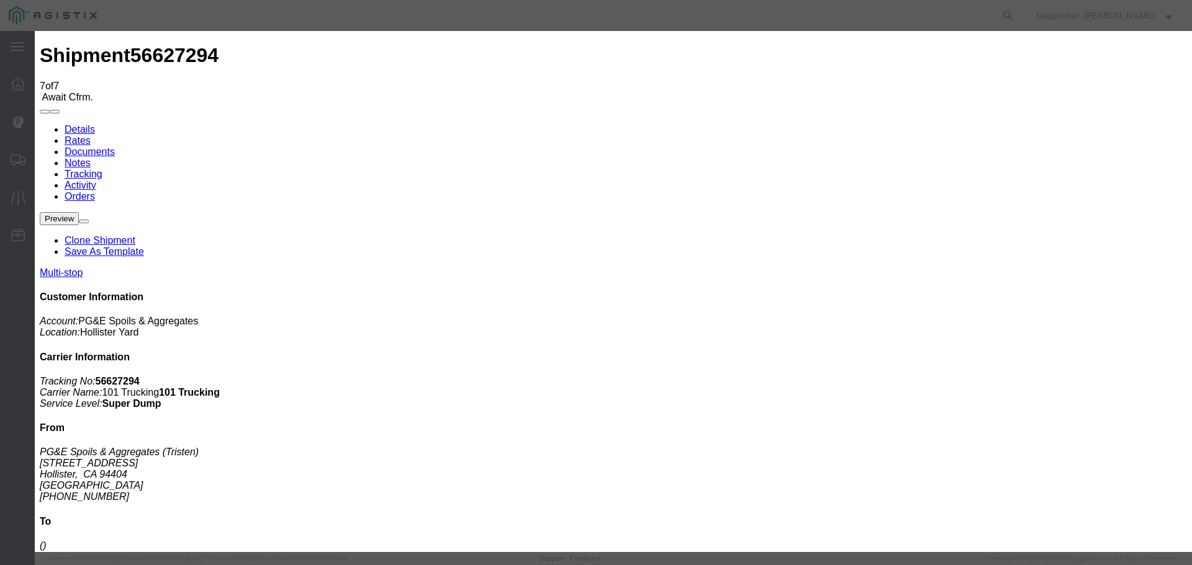
select select "ARVPULOC"
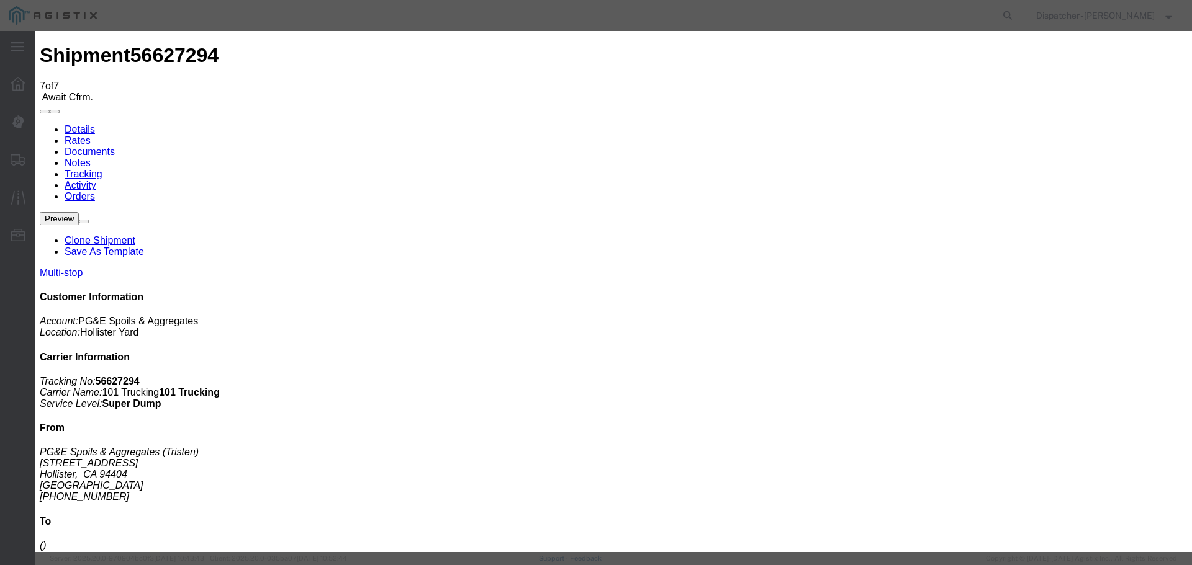
type input "[DATE]"
type input "11:00 AM"
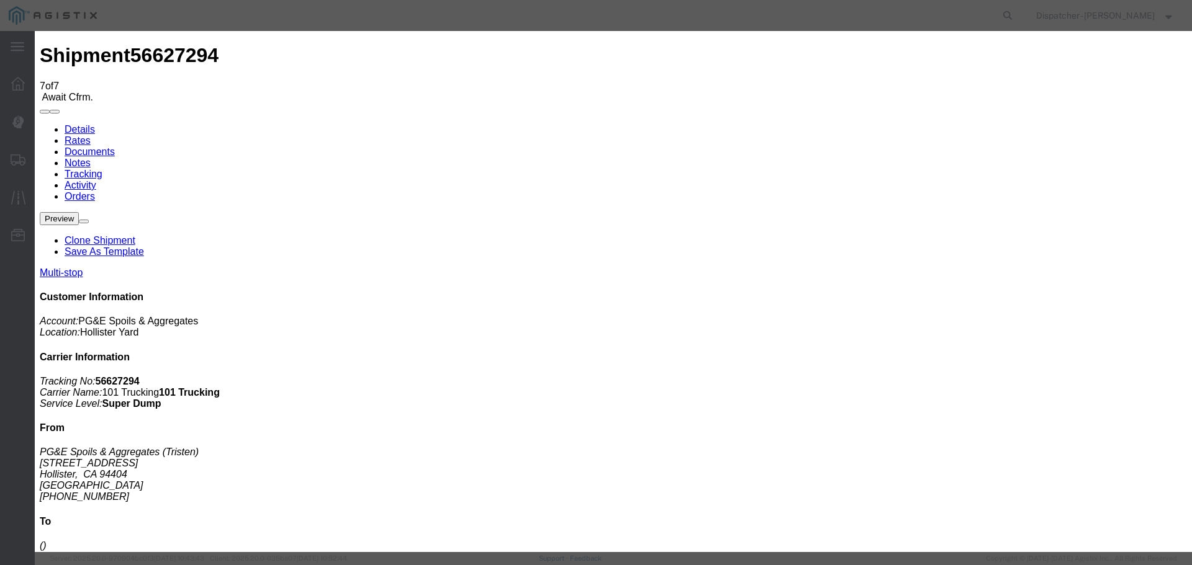
type input "[DATE]"
type input "12:45 PM"
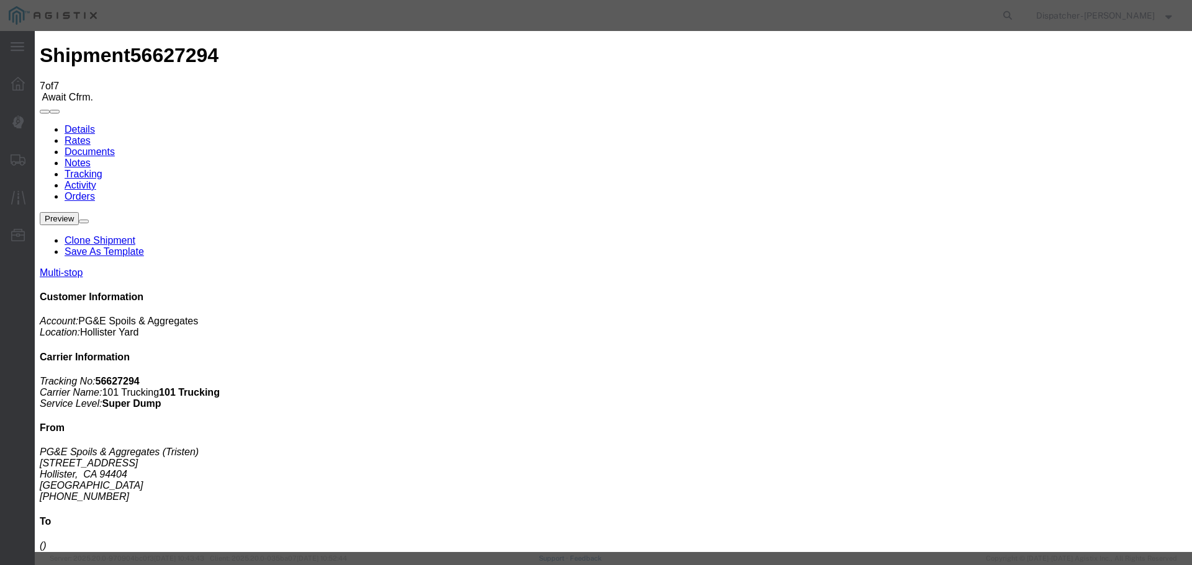
select select "DPTPULOC"
select select "{"pickupDeliveryInfoId": "122546790","pickupOrDelivery": "P","stopNum": "1","lo…"
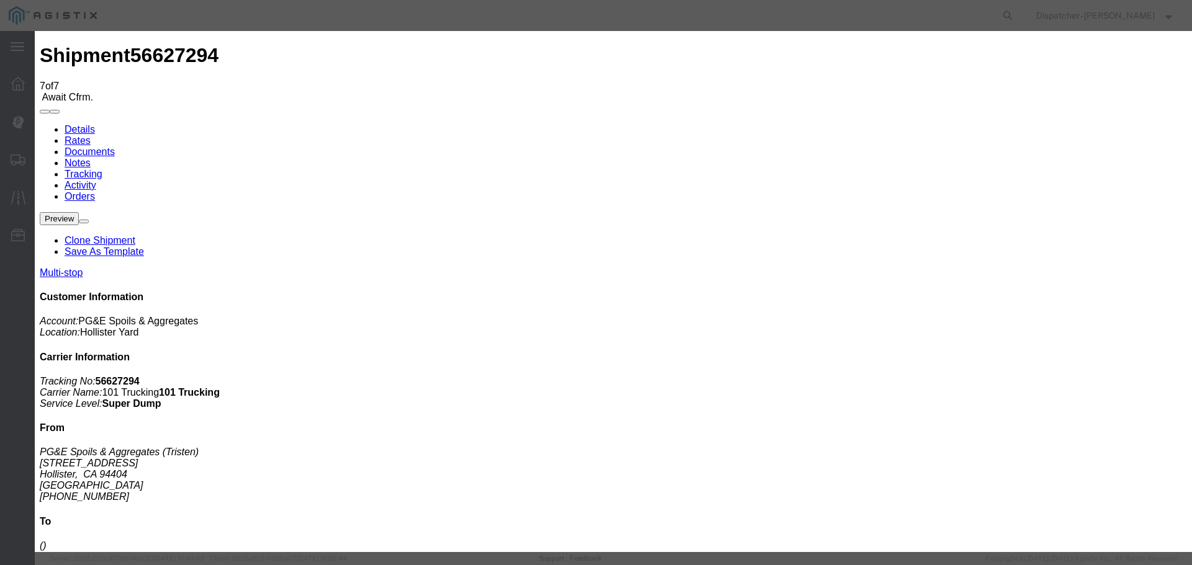
select select "CA"
type input "Hollister"
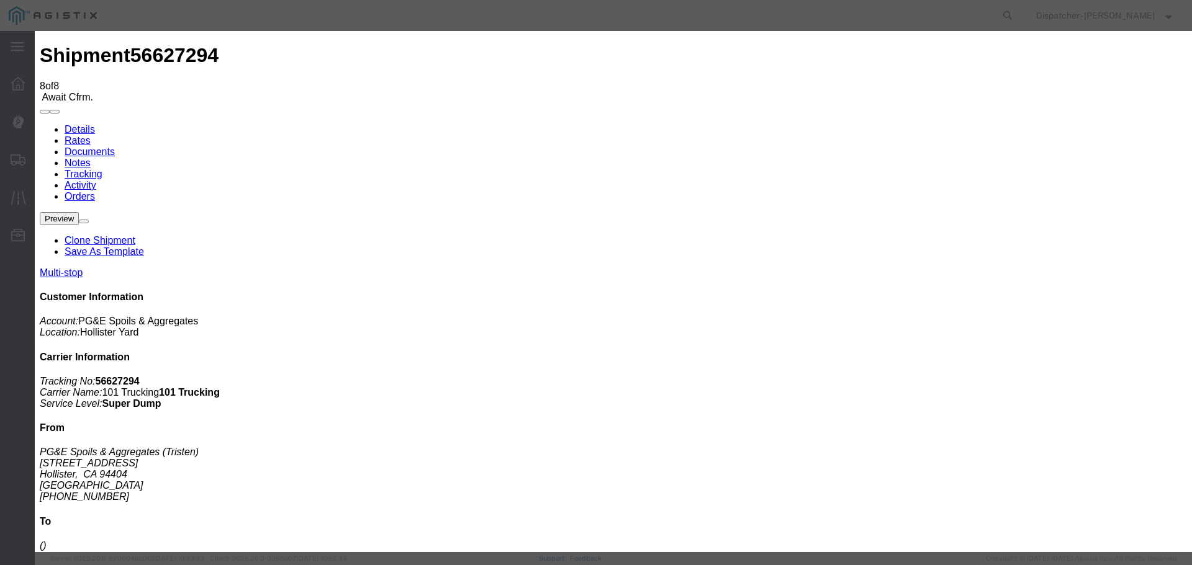
type input "[DATE]"
type input "11:00 AM"
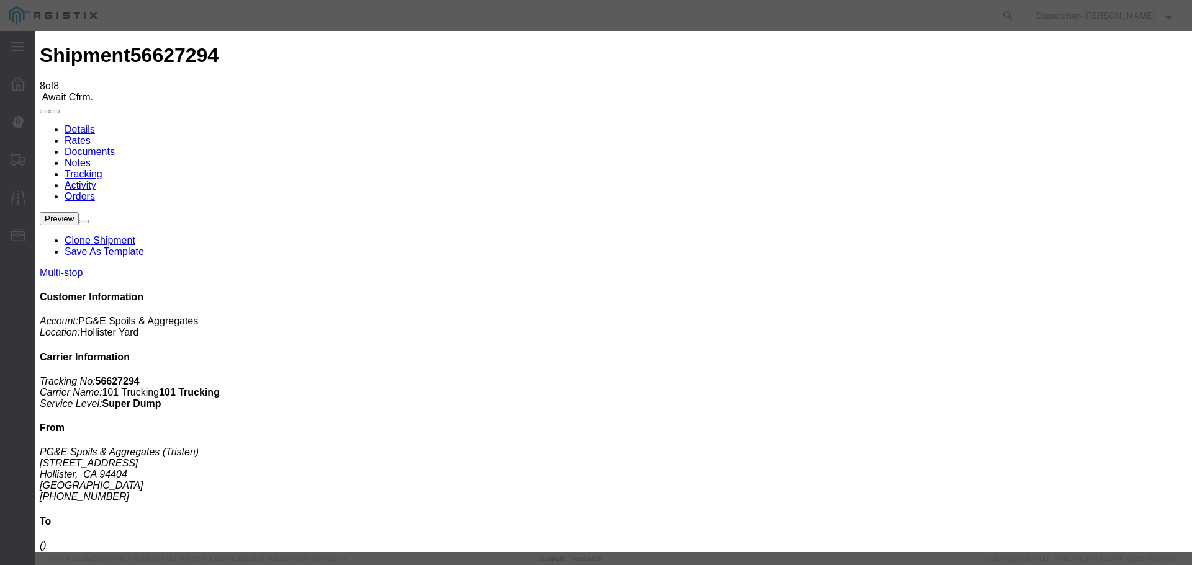
type input "[DATE]"
type input "1:45 PM"
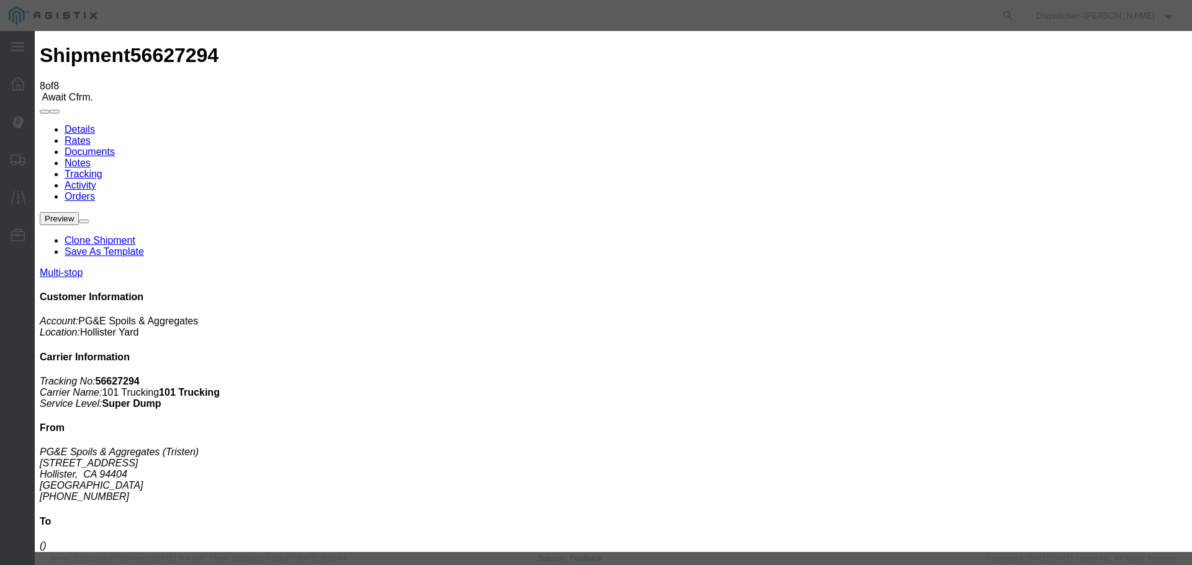
select select "ARVDLVLOC"
select select "{"pickupDeliveryInfoId": "122546791","pickupOrDelivery": "D","stopNum": "2","lo…"
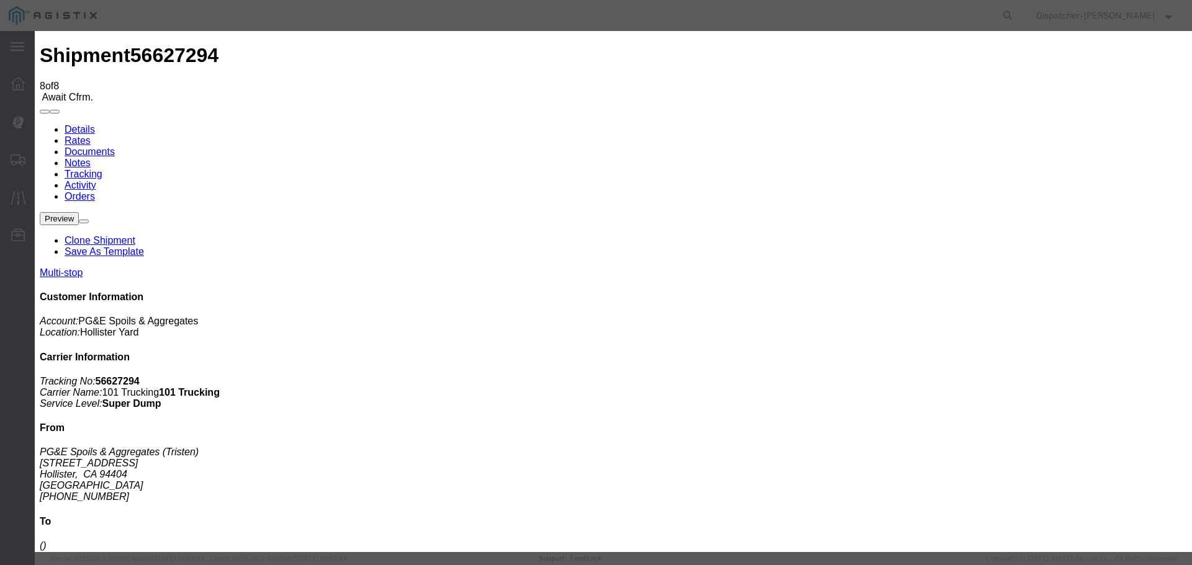
select select "CA"
type input "Hollister"
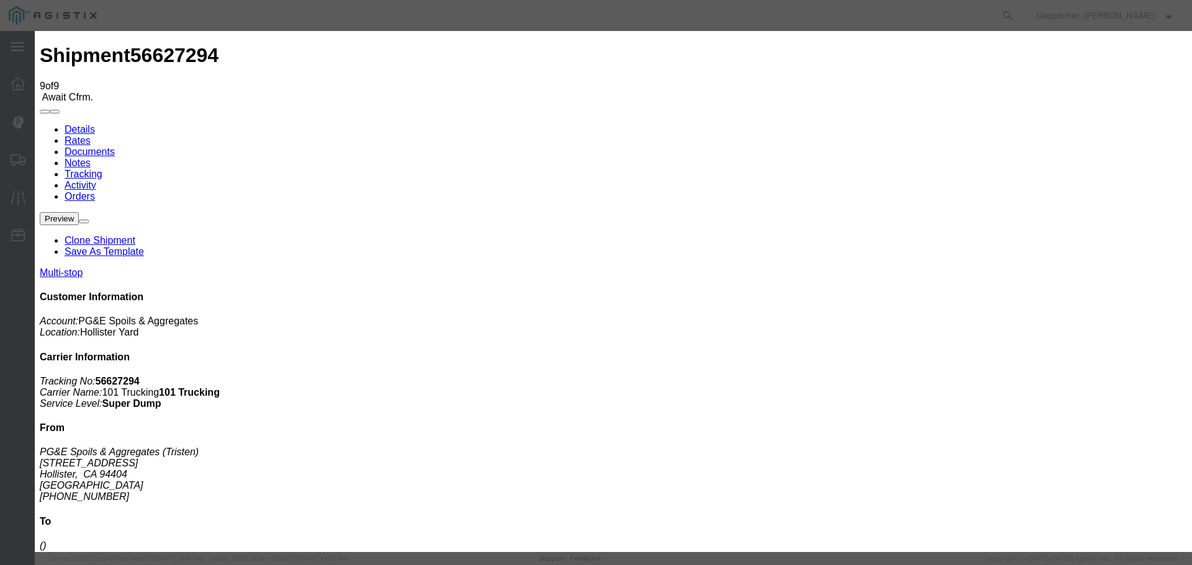
type input "[DATE]"
type input "11:00 AM"
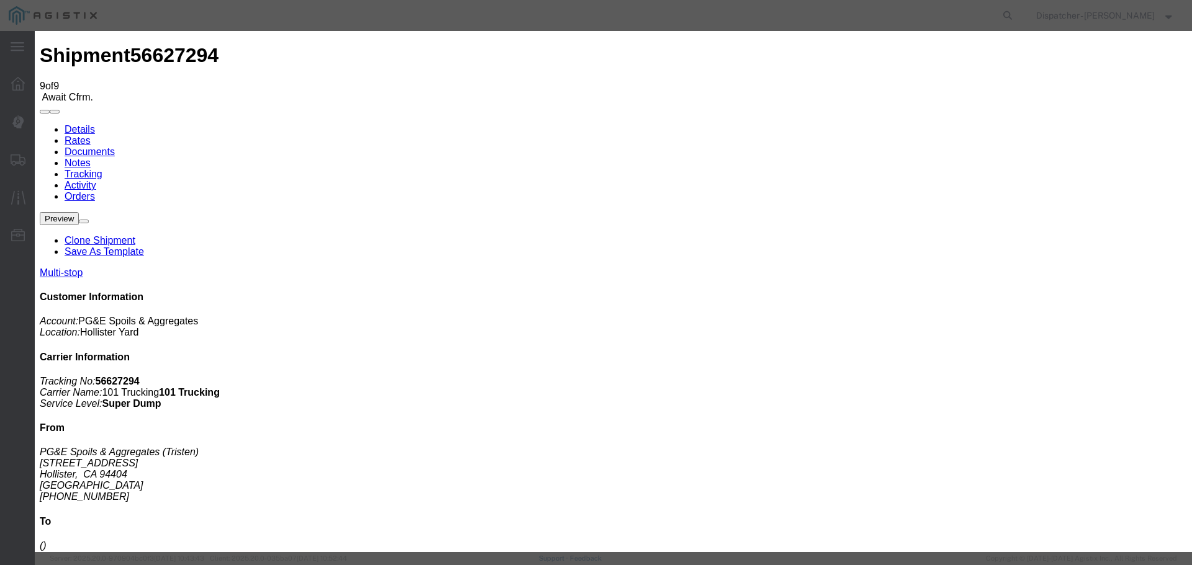
type input "[DATE]"
type input "2:05 PM"
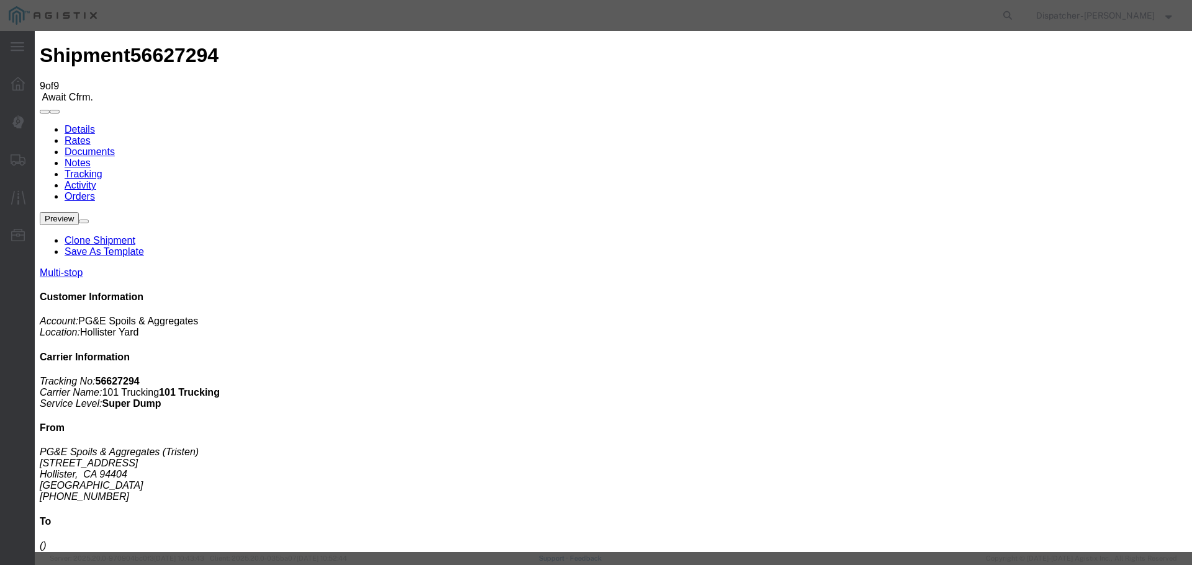
select select "{"pickupDeliveryInfoId": "122546791","pickupOrDelivery": "D","stopNum": "2","lo…"
select select "CA"
type input "Hollister"
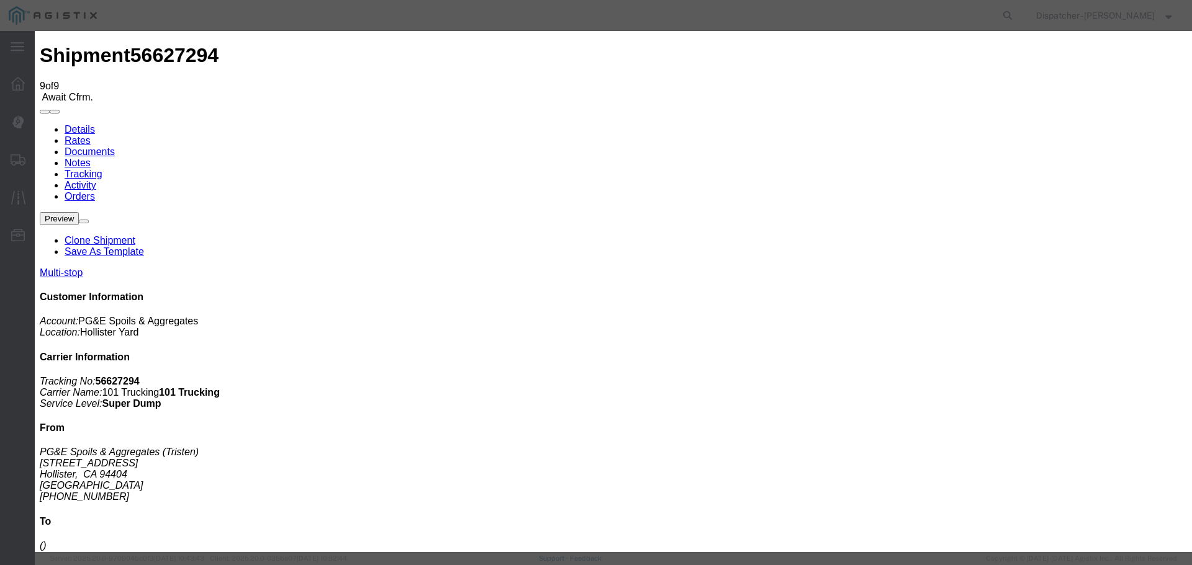
select select "DELIVRED"
type textarea "4 Loads"
drag, startPoint x: 898, startPoint y: 429, endPoint x: 544, endPoint y: 423, distance: 354.4
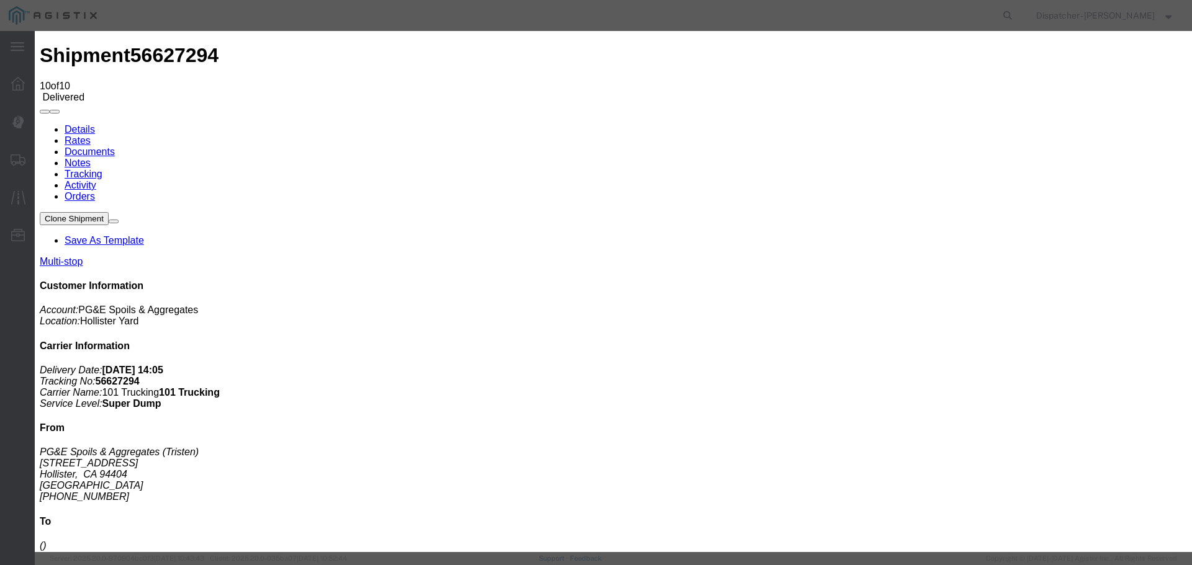
type input "[DATE]"
type input "11:00 AM"
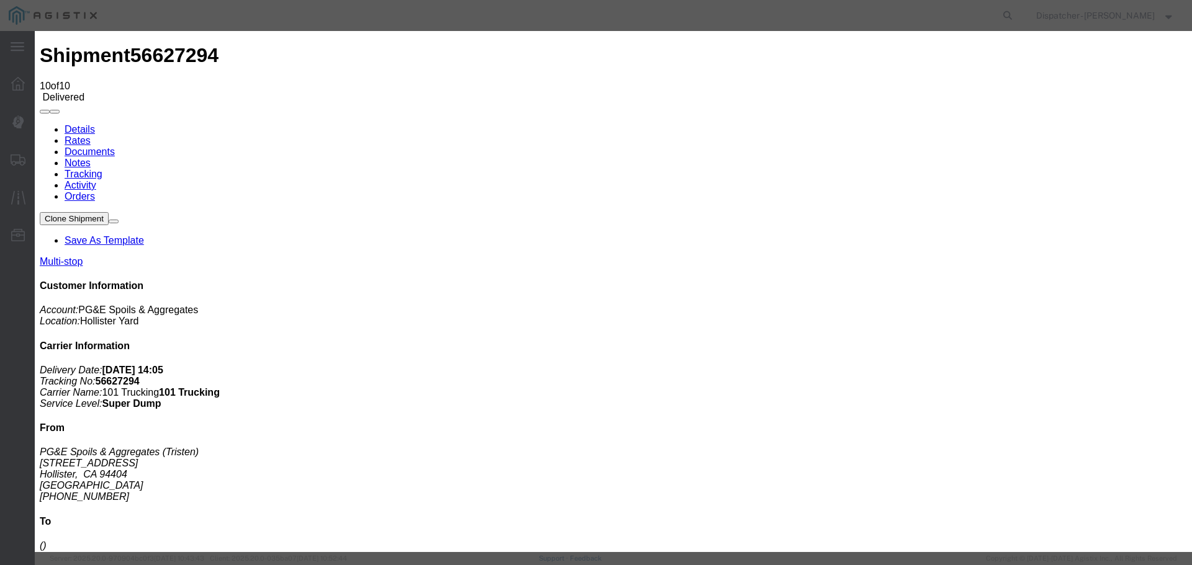
type input "[DATE]"
type input "3:10 PM"
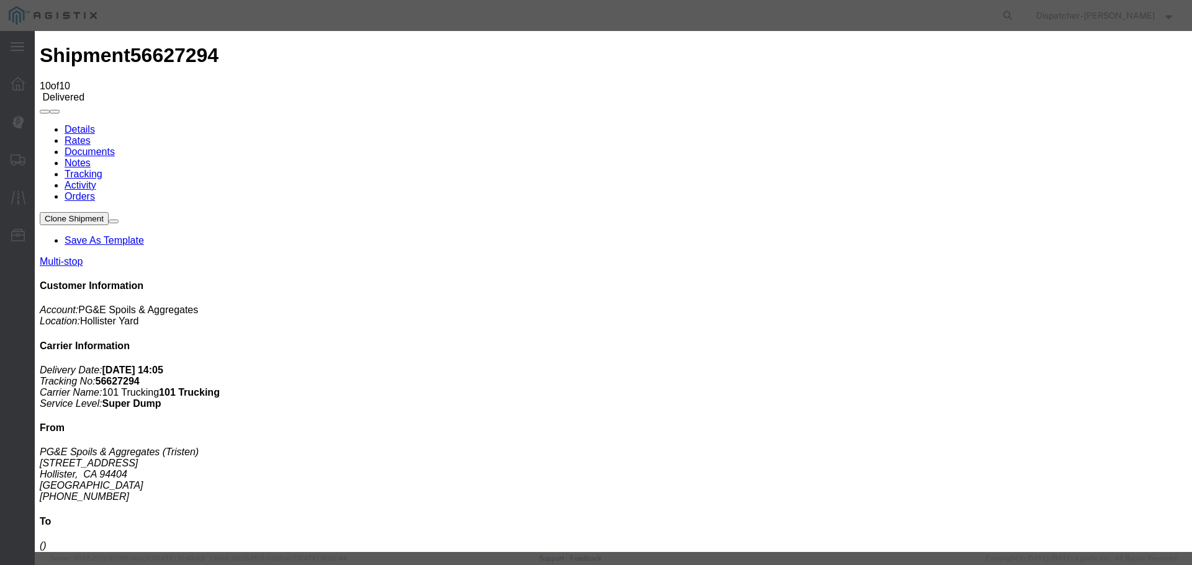
select select "{"pickupDeliveryInfoId": "122546790","pickupOrDelivery": "P","stopNum": "1","lo…"
select select "CA"
type input "Hollister"
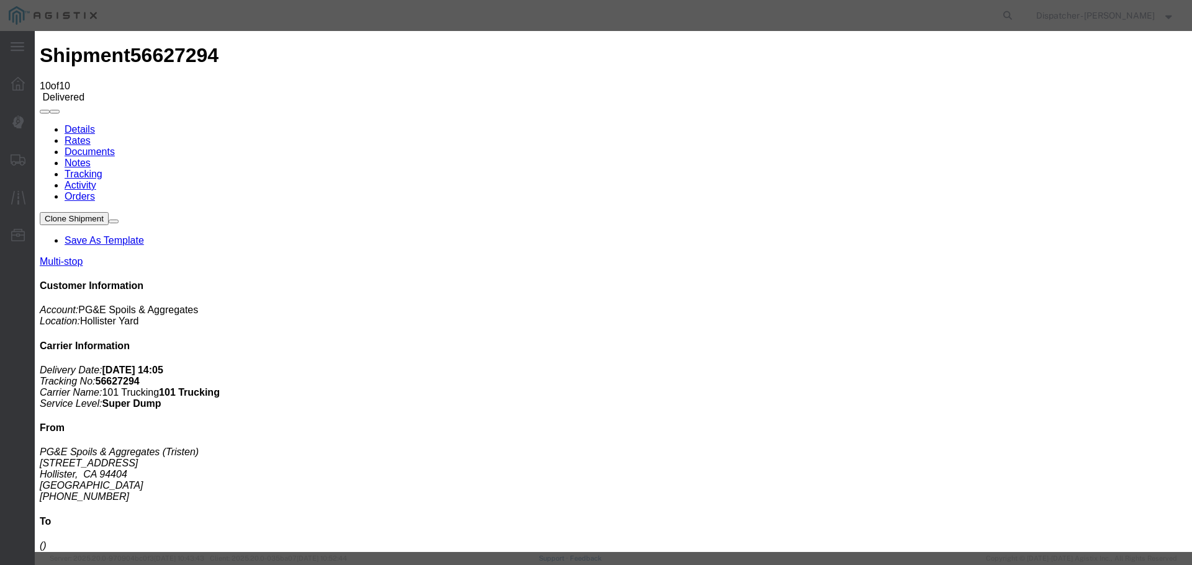
select select "ARVPULOC"
drag, startPoint x: 902, startPoint y: 433, endPoint x: 774, endPoint y: 426, distance: 128.0
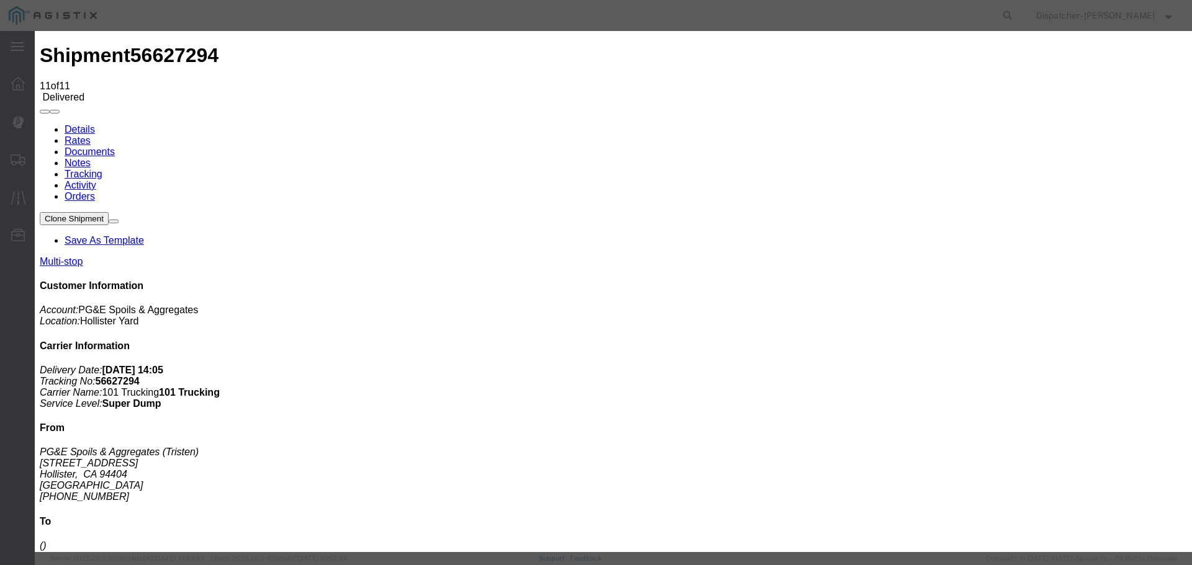
type input "[DATE]"
type input "11:00 AM"
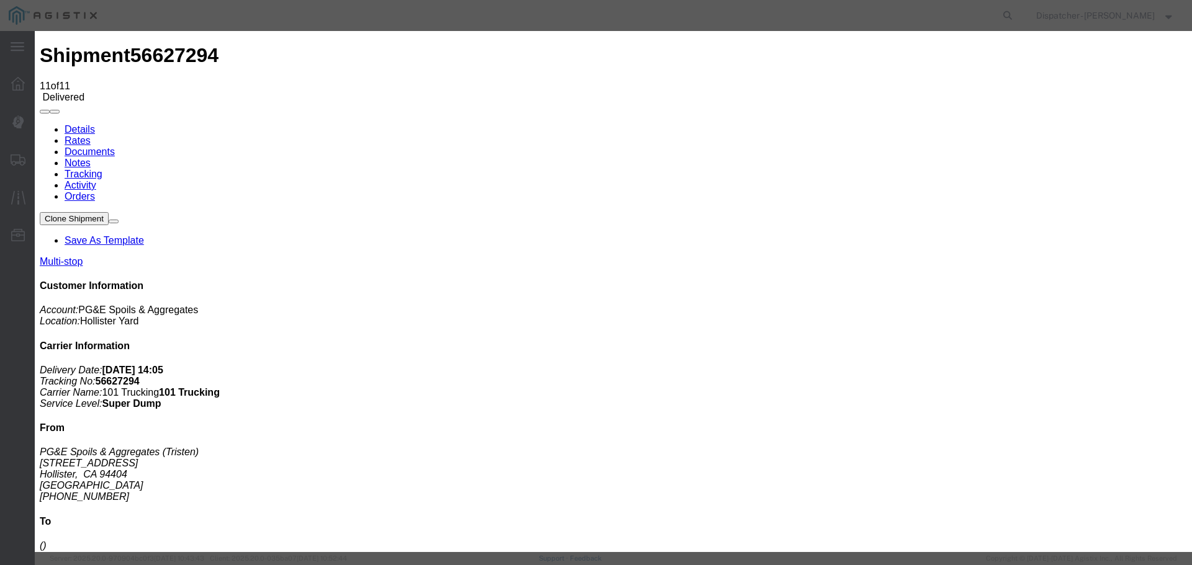
type input "[DATE]"
type input "3:10 PM"
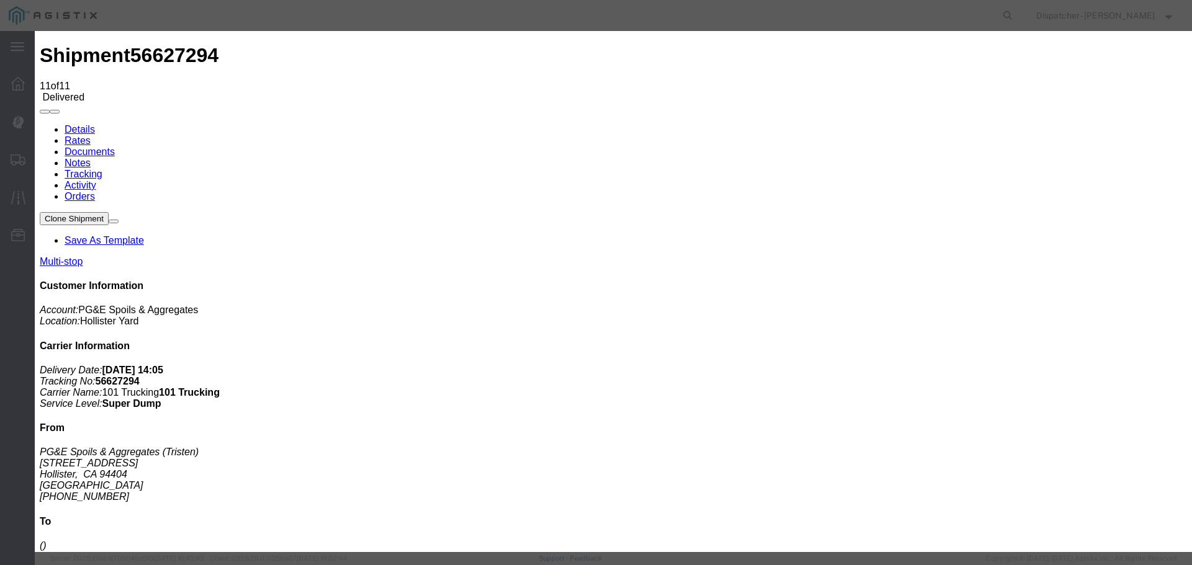
select select "BREAKSTART"
select select "{"pickupDeliveryInfoId": "122546790","pickupOrDelivery": "P","stopNum": "1","lo…"
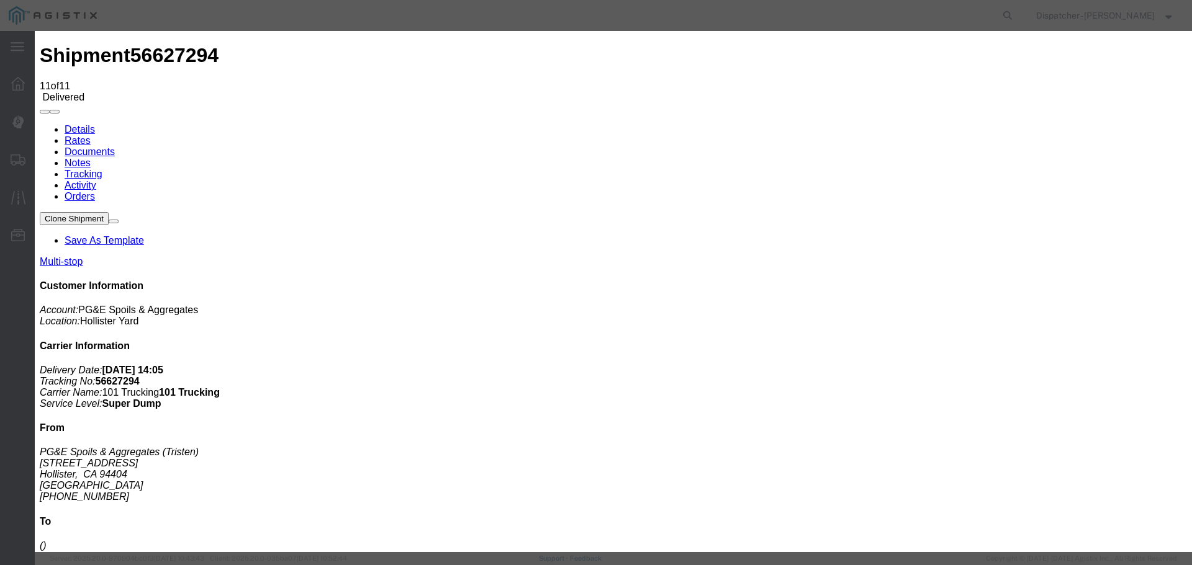
select select "CA"
type input "Hollister"
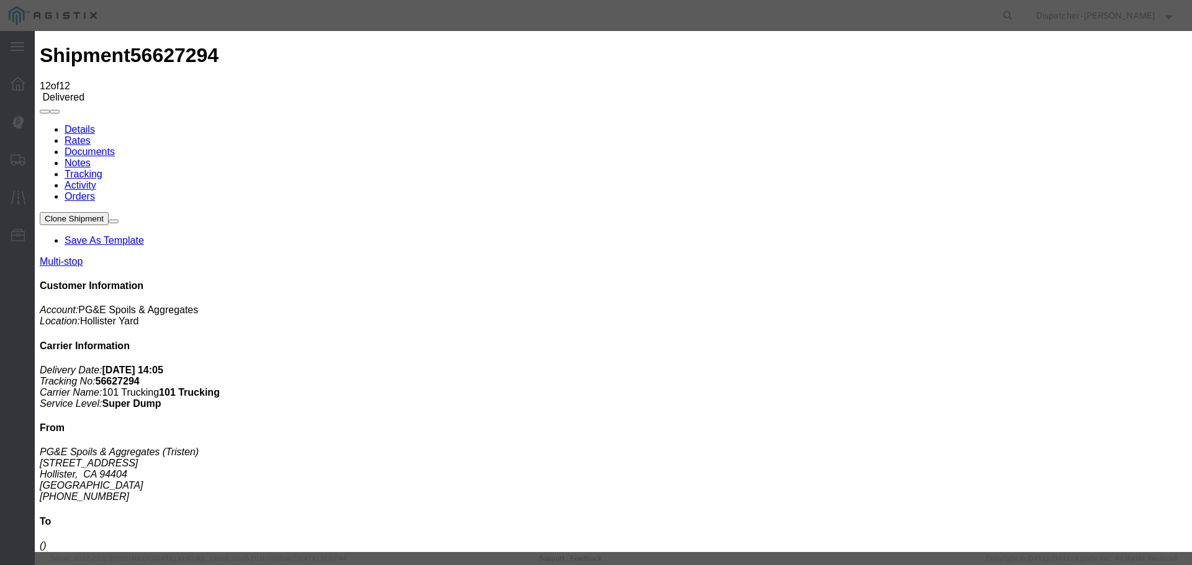
type input "[DATE]"
type input "11:00 AM"
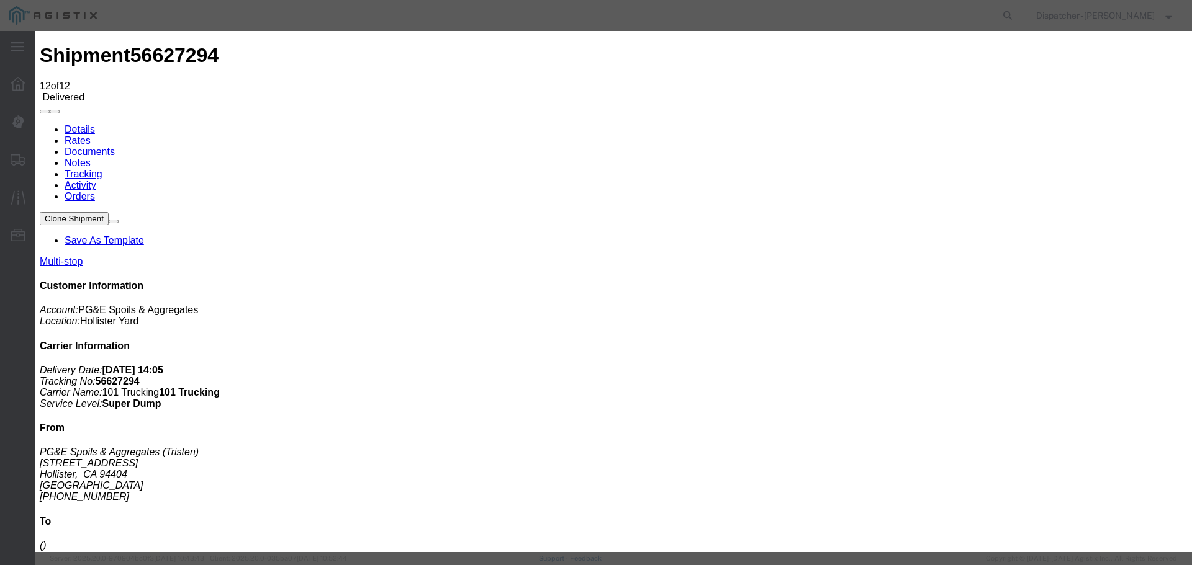
type input "[DATE]"
type input "3:40 PM"
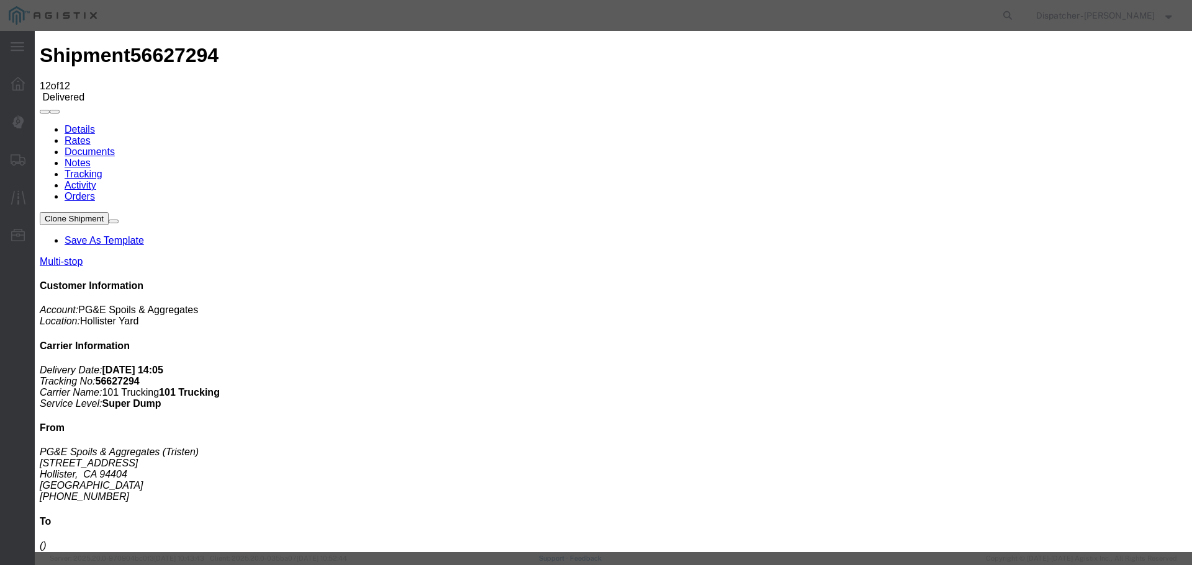
select select "BREAKSTOP"
select select "{"pickupDeliveryInfoId": "122546790","pickupOrDelivery": "P","stopNum": "1","lo…"
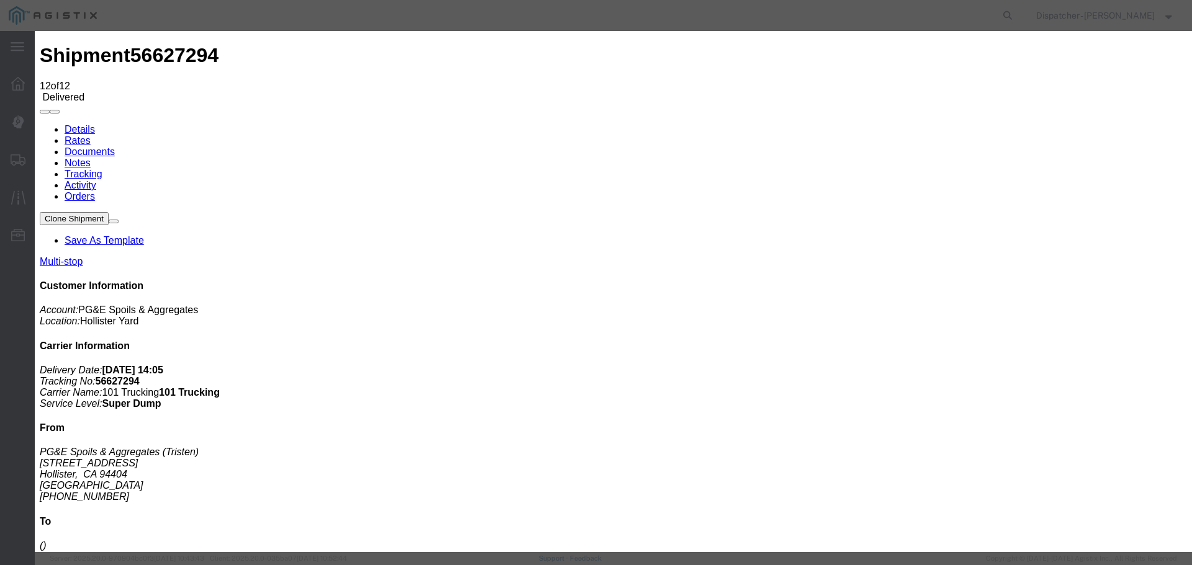
select select "CA"
type input "Hollister"
drag, startPoint x: 899, startPoint y: 434, endPoint x: 917, endPoint y: 464, distance: 35.1
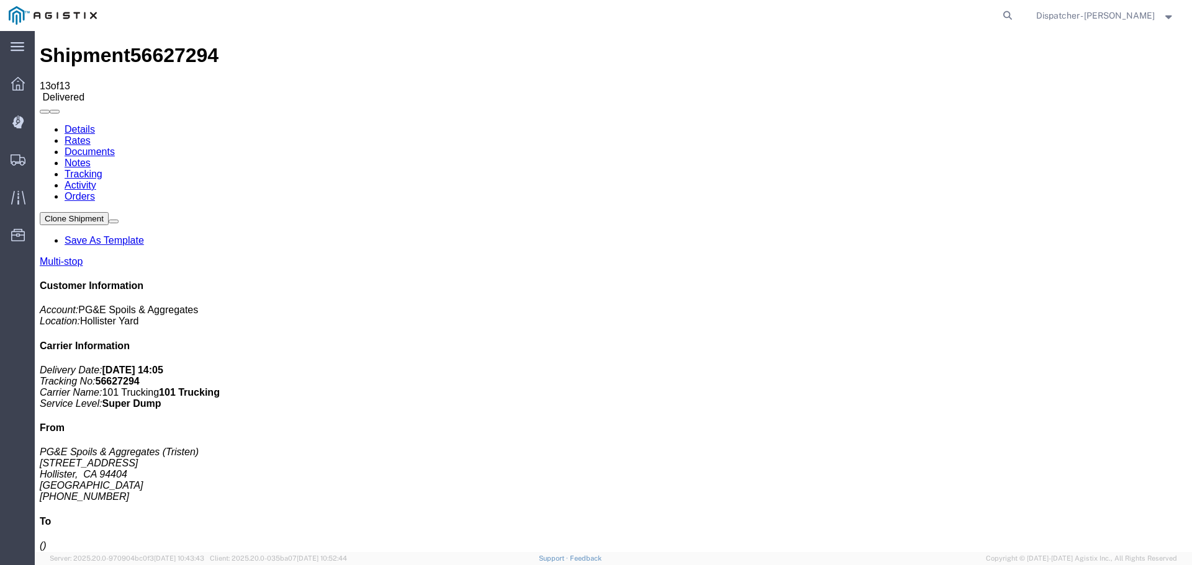
click at [91, 158] on link "Notes" at bounding box center [78, 163] width 26 height 11
click at [102, 169] on link "Tracking" at bounding box center [84, 174] width 38 height 11
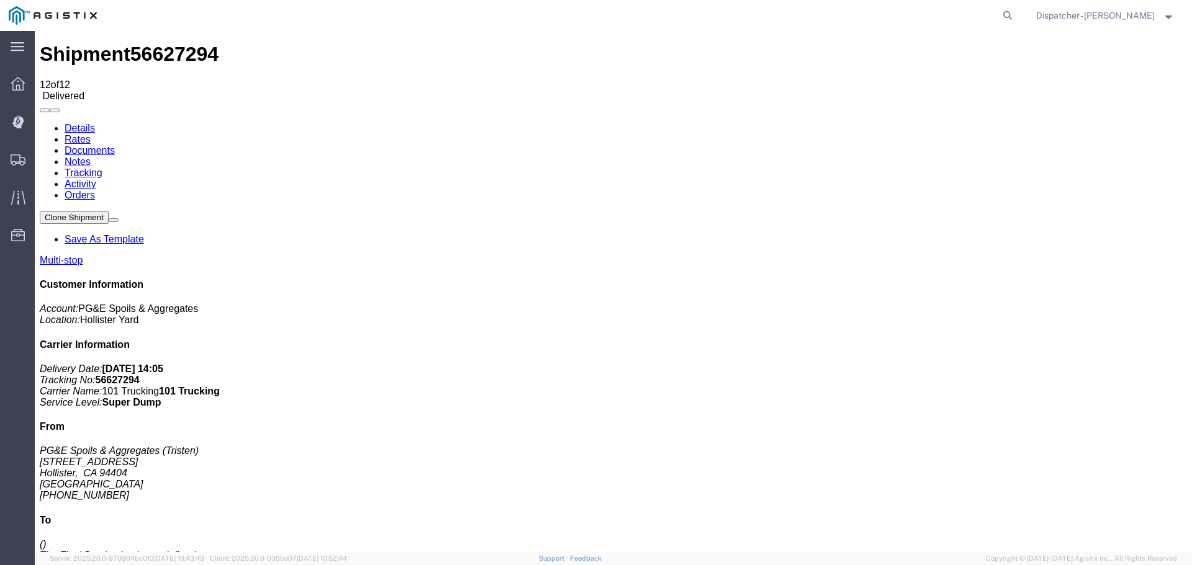
scroll to position [0, 0]
click at [91, 158] on link "Notes" at bounding box center [78, 163] width 26 height 11
drag, startPoint x: 1054, startPoint y: 218, endPoint x: 1017, endPoint y: 221, distance: 36.7
click at [140, 376] on b "56627294" at bounding box center [118, 381] width 44 height 11
copy b "56627294"
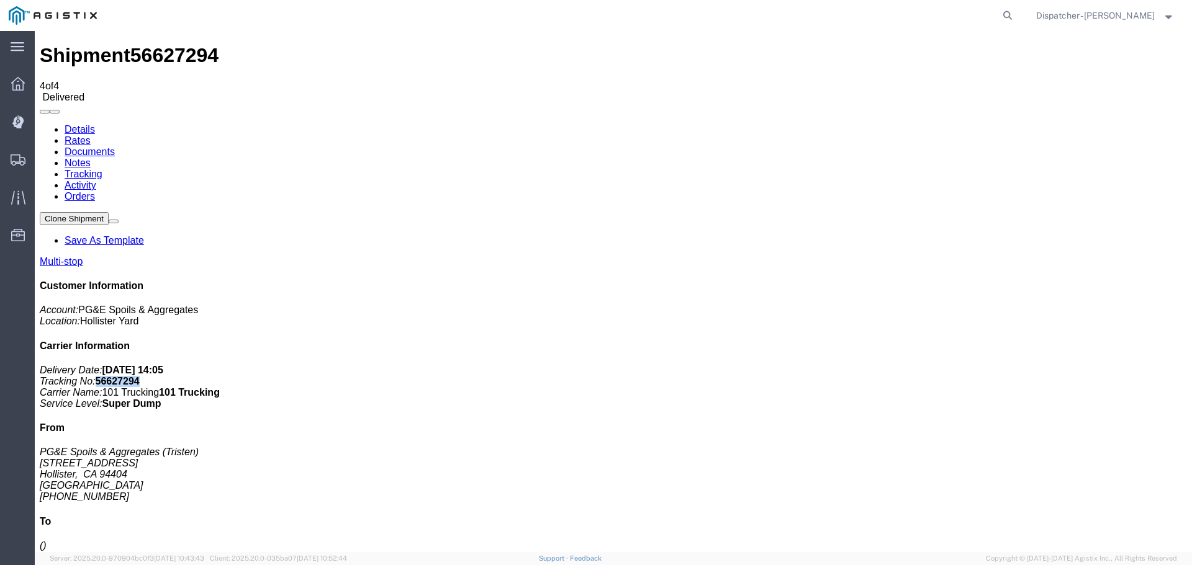
click at [115, 146] on link "Documents" at bounding box center [90, 151] width 50 height 11
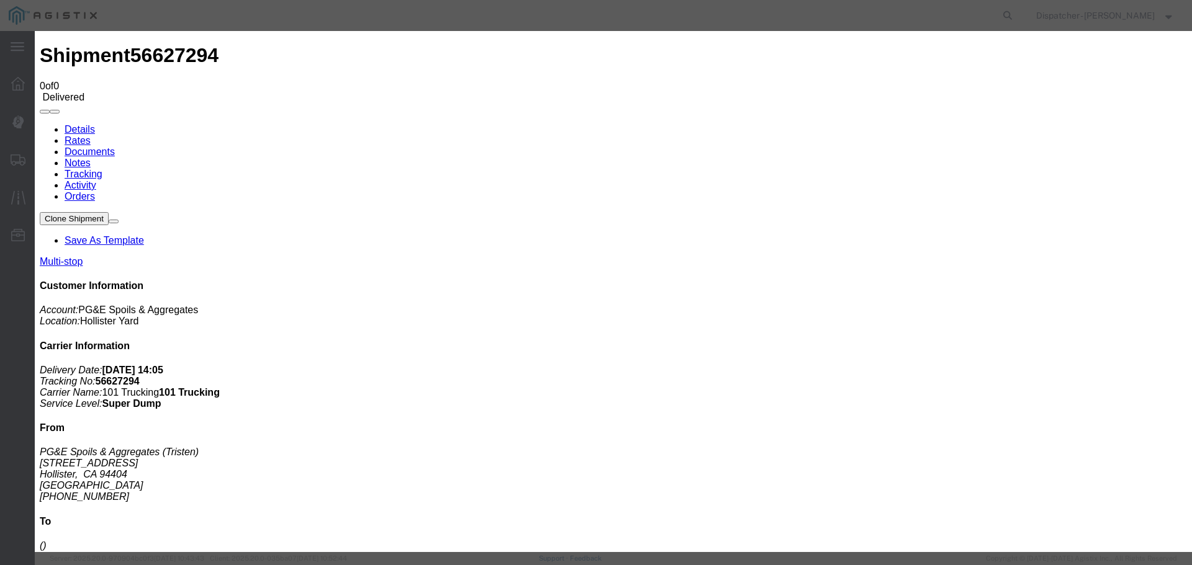
type input "Truck and Scale Tags"
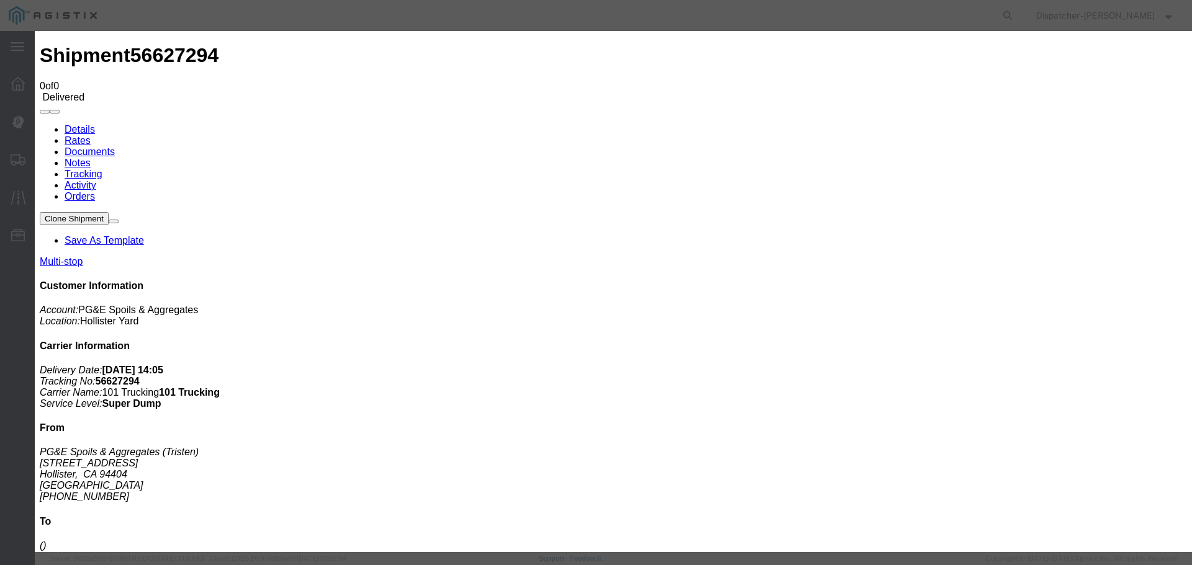
type input "C:\fakepath\Truck and Scale Tags 56627294.pdf"
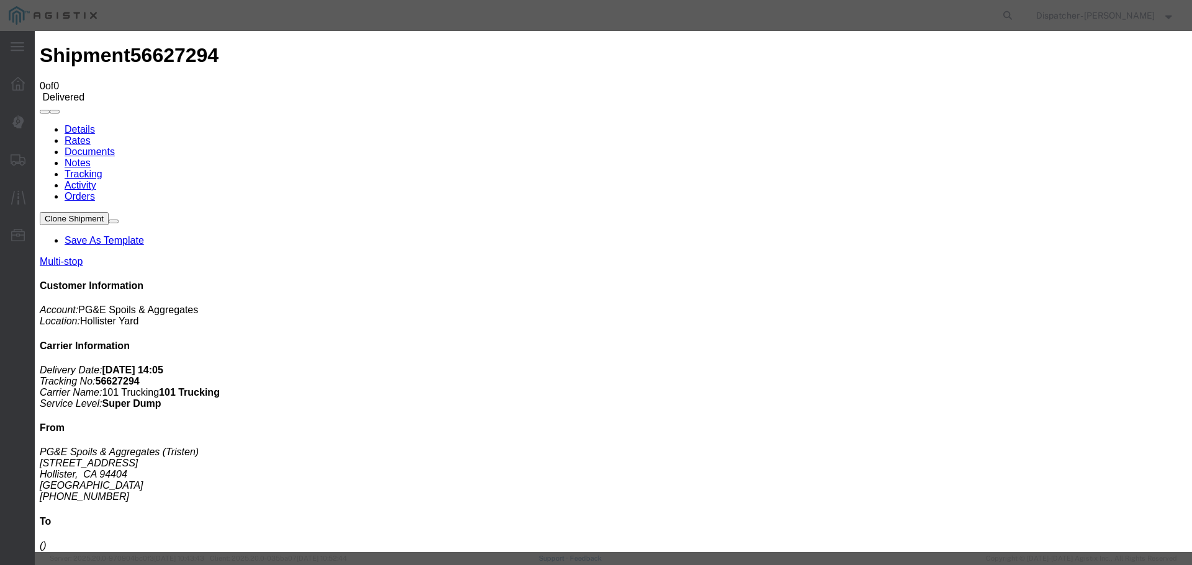
type input "Truck and Scale Tags"
type input "C:\fakepath\Truck and Scale Tags 56627294.pdf"
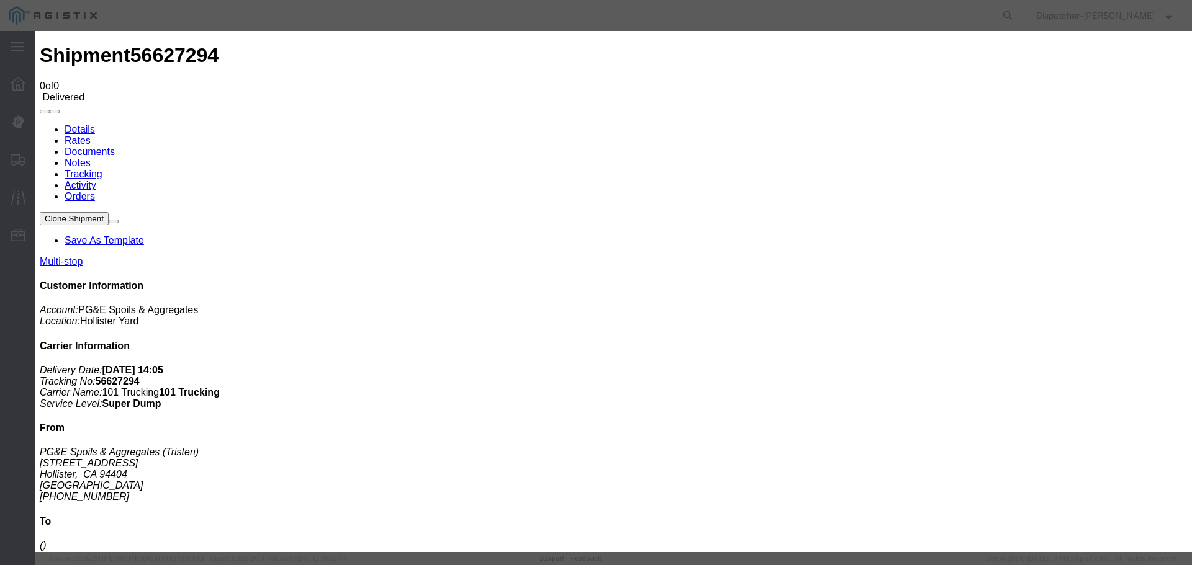
select select
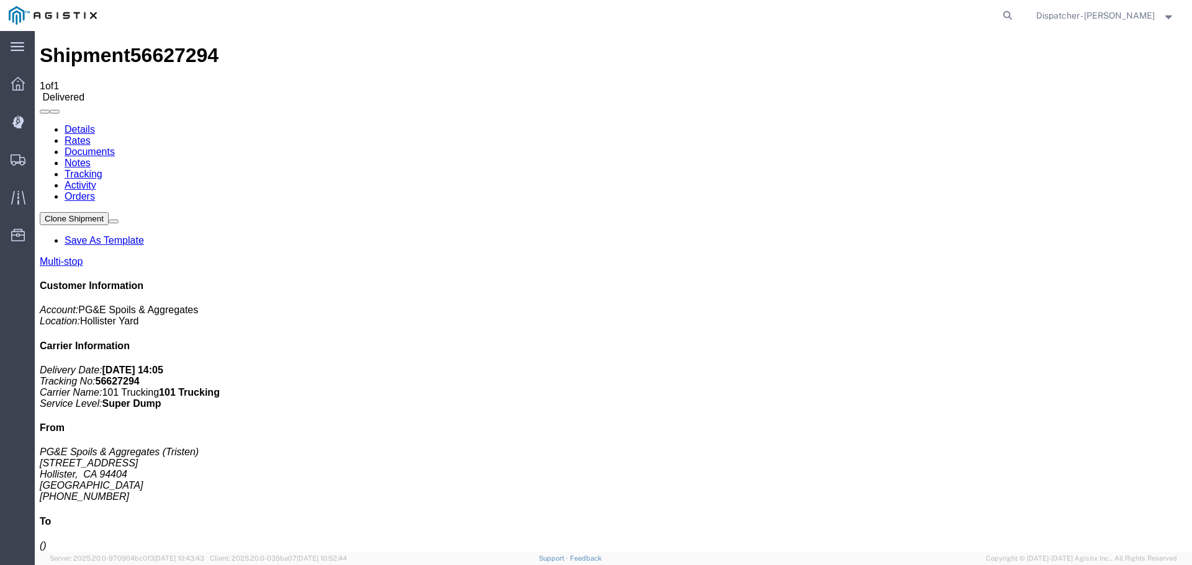
checkbox input "true"
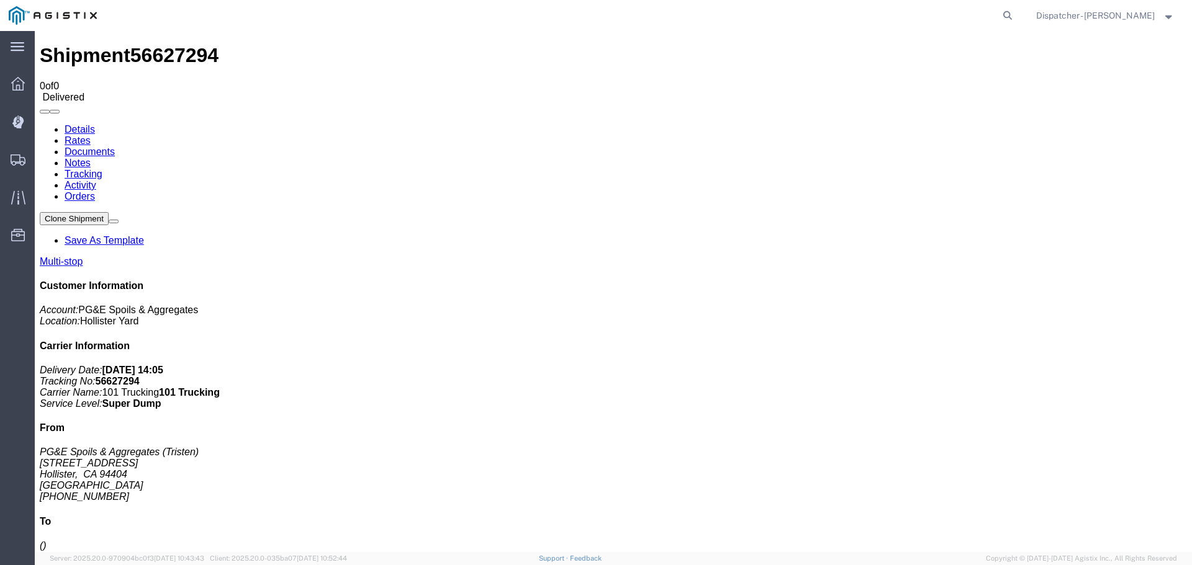
click at [91, 158] on link "Notes" at bounding box center [78, 163] width 26 height 11
click at [115, 146] on link "Documents" at bounding box center [90, 151] width 50 height 11
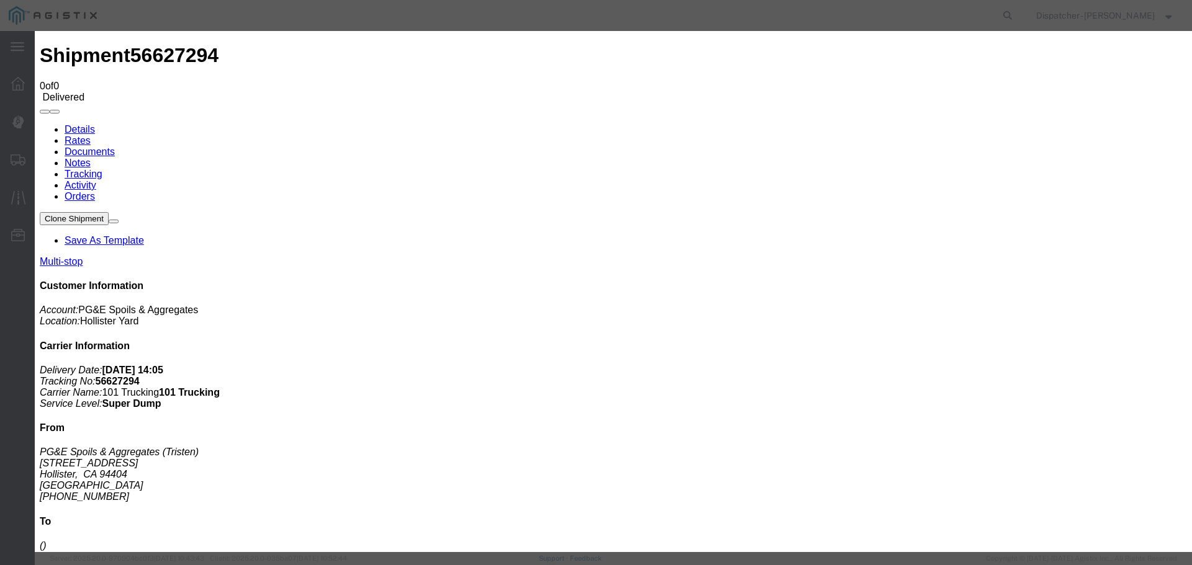
type input "Truck and Scale Tags"
type input "C:\fakepath\Truck and Scale Tags 56627294.pdf"
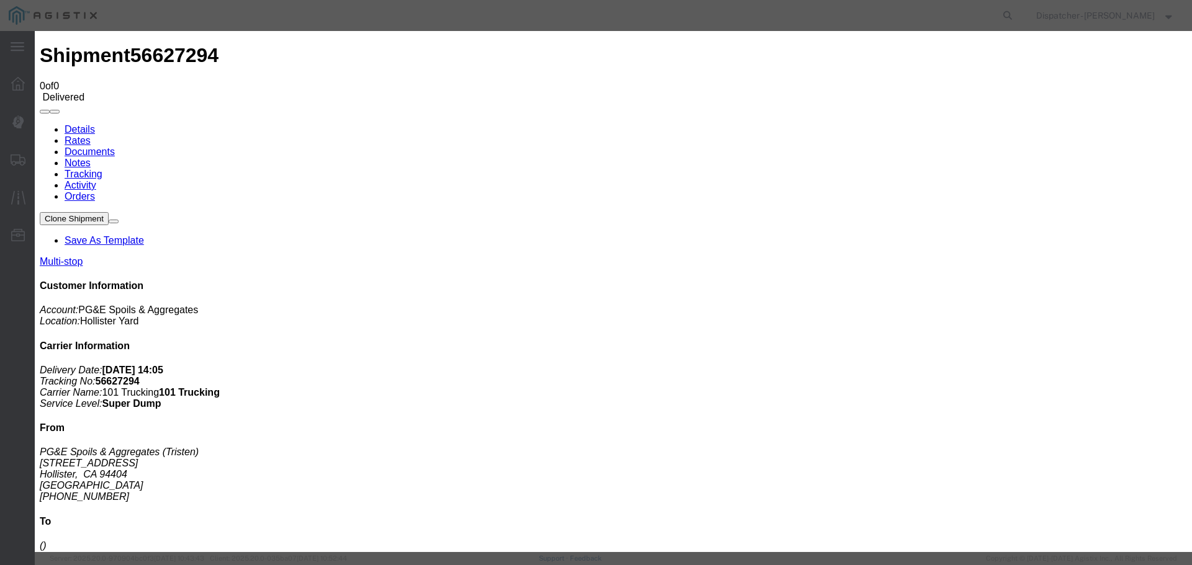
select select
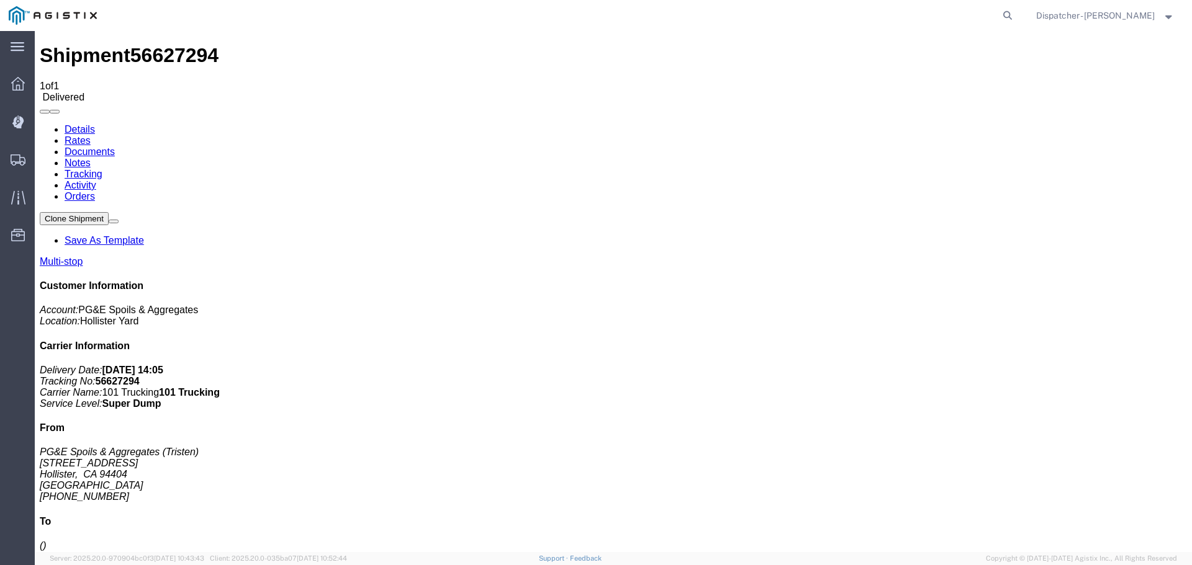
click at [43, 154] on span "Shipments" at bounding box center [38, 159] width 9 height 25
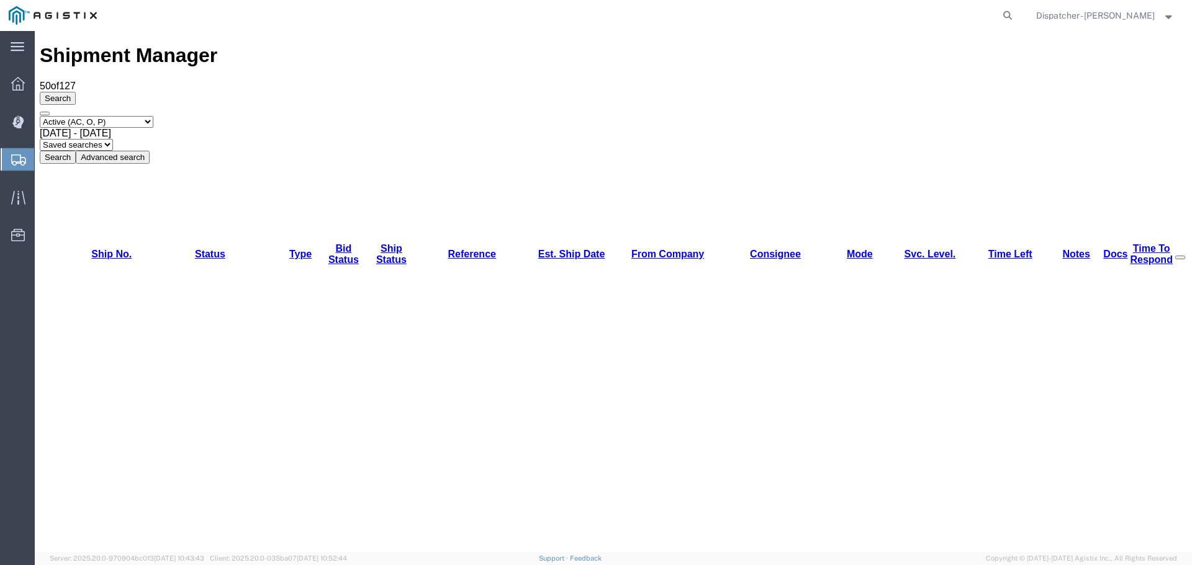
click at [75, 116] on select "Select status Active (AC, O, P) All Approved Awaiting Confirmation (AC) Booked …" at bounding box center [97, 122] width 114 height 12
select select "ALL"
click at [40, 116] on select "Select status Active (AC, O, P) All Approved Awaiting Confirmation (AC) Booked …" at bounding box center [97, 122] width 114 height 12
click at [250, 128] on div "[DATE] - [DATE]" at bounding box center [613, 133] width 1147 height 11
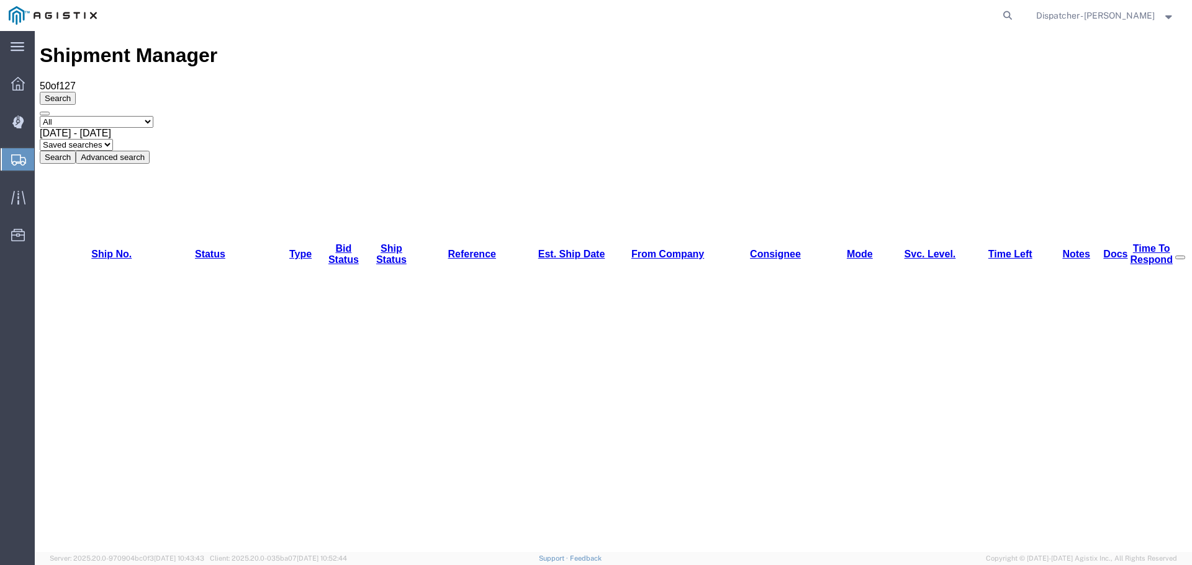
click at [76, 151] on button "Search" at bounding box center [58, 157] width 36 height 13
click at [111, 128] on span "[DATE] - [DATE]" at bounding box center [75, 133] width 71 height 11
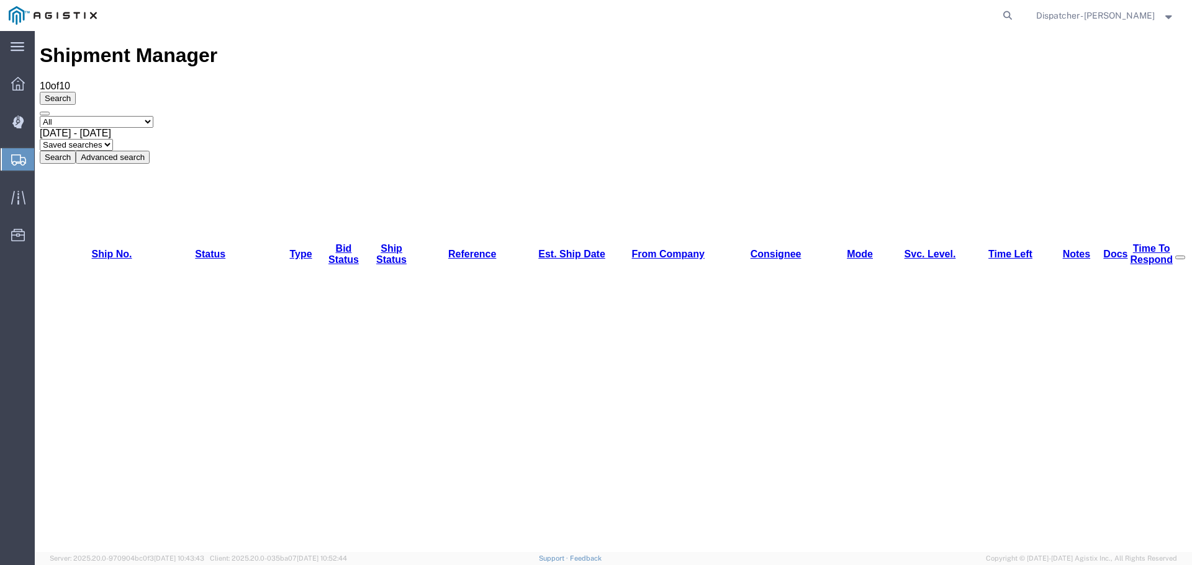
click at [111, 128] on span "[DATE] - [DATE]" at bounding box center [75, 133] width 71 height 11
click at [76, 151] on button "Search" at bounding box center [58, 157] width 36 height 13
click at [111, 128] on span "[DATE] - [DATE]" at bounding box center [75, 133] width 71 height 11
